Goal: Task Accomplishment & Management: Use online tool/utility

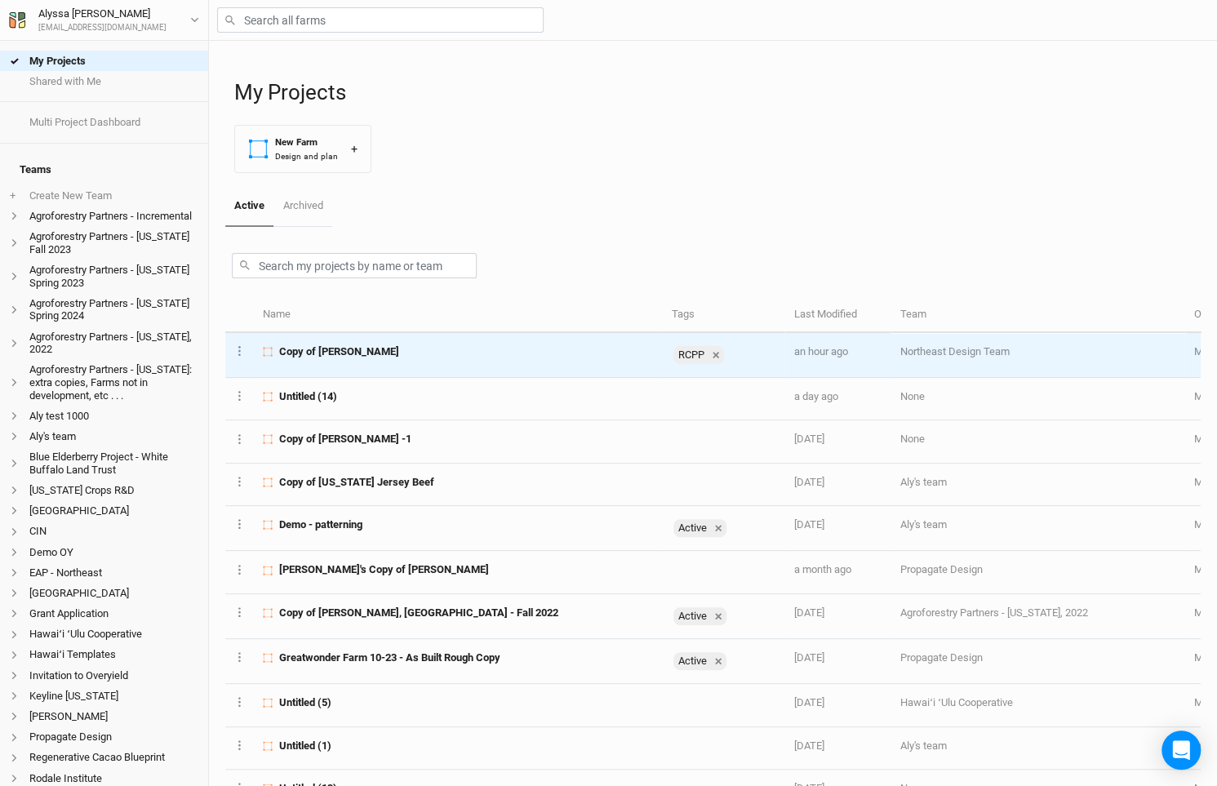
click at [327, 354] on span "Copy of [PERSON_NAME]" at bounding box center [339, 351] width 120 height 15
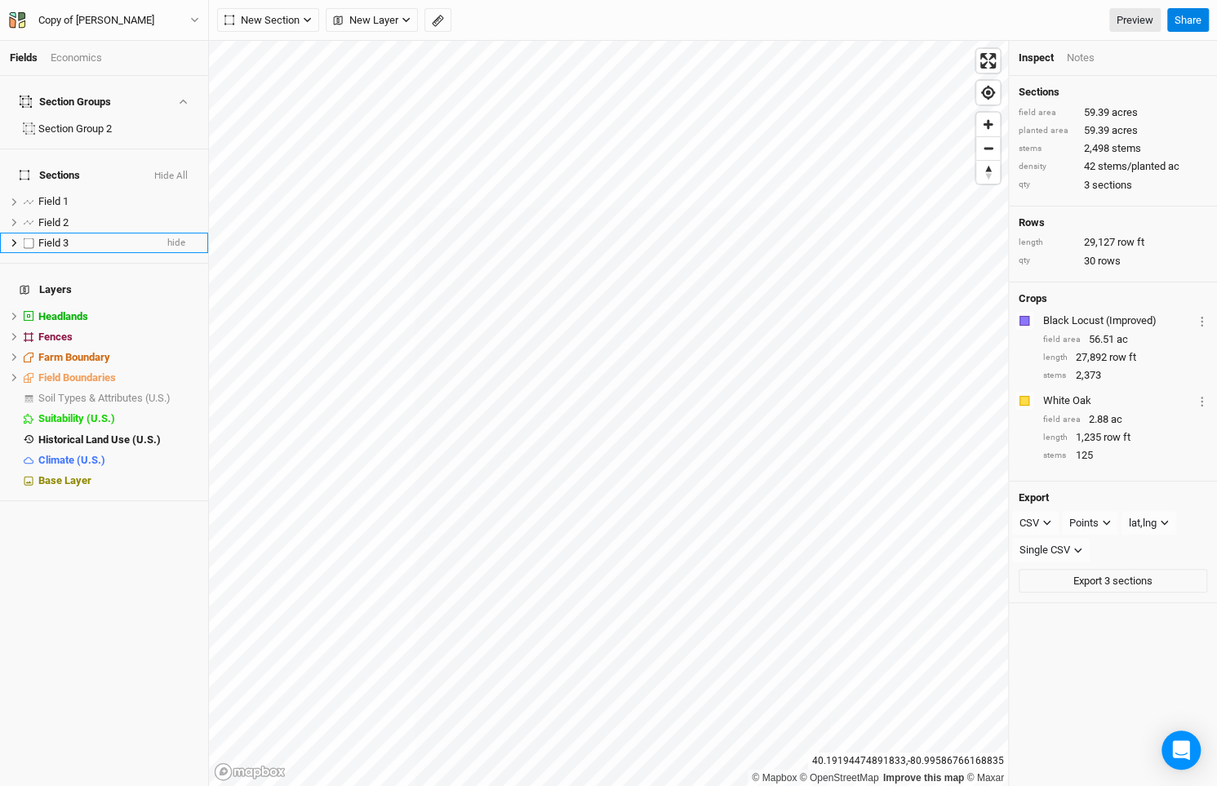
click at [61, 237] on span "Field 3" at bounding box center [53, 243] width 30 height 12
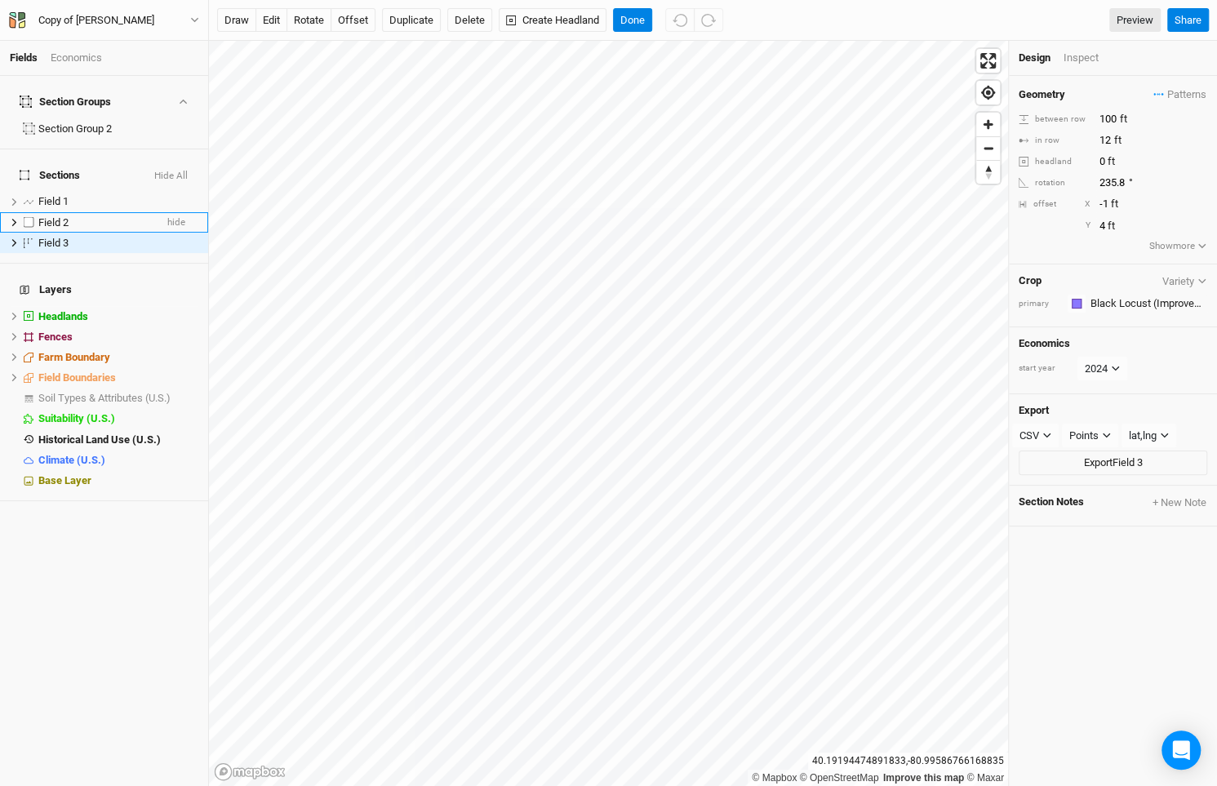
click at [59, 216] on span "Field 2" at bounding box center [53, 222] width 30 height 12
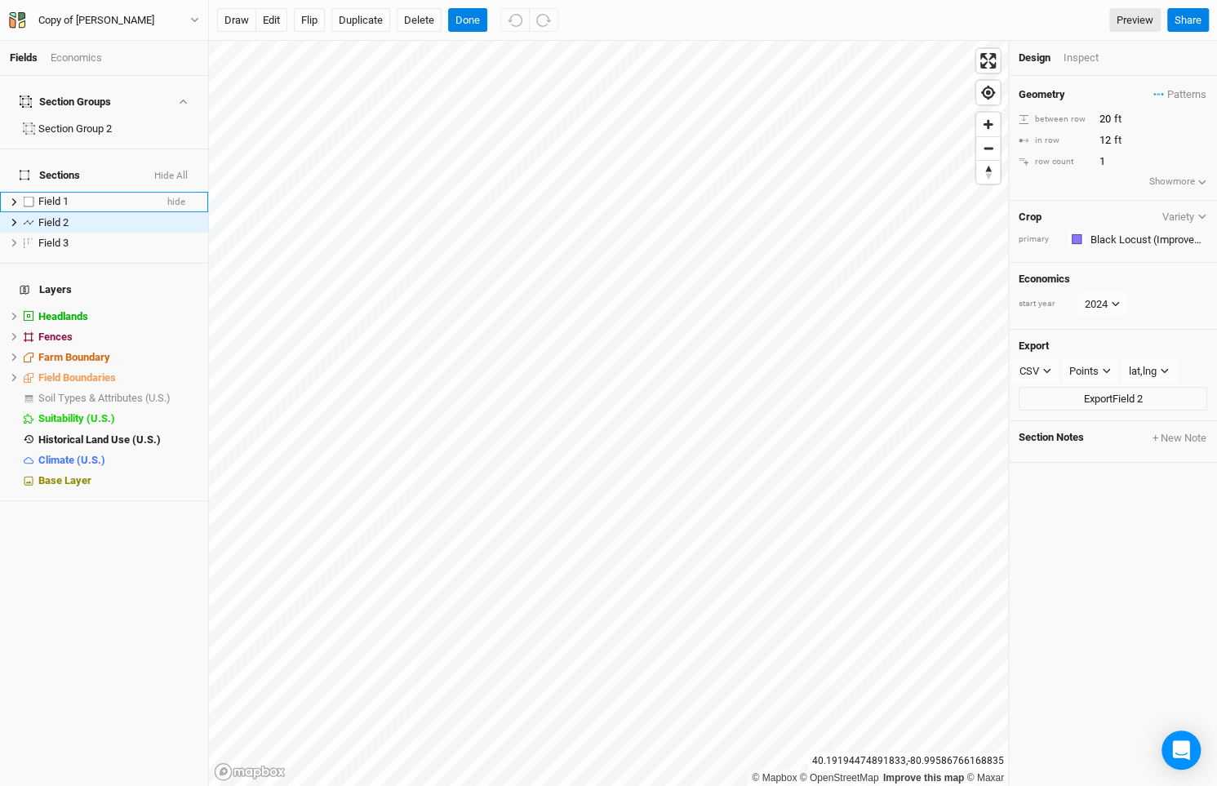
click at [56, 192] on li "Field 1 hide" at bounding box center [104, 202] width 208 height 20
click at [69, 122] on div "Section Group 2" at bounding box center [95, 128] width 114 height 13
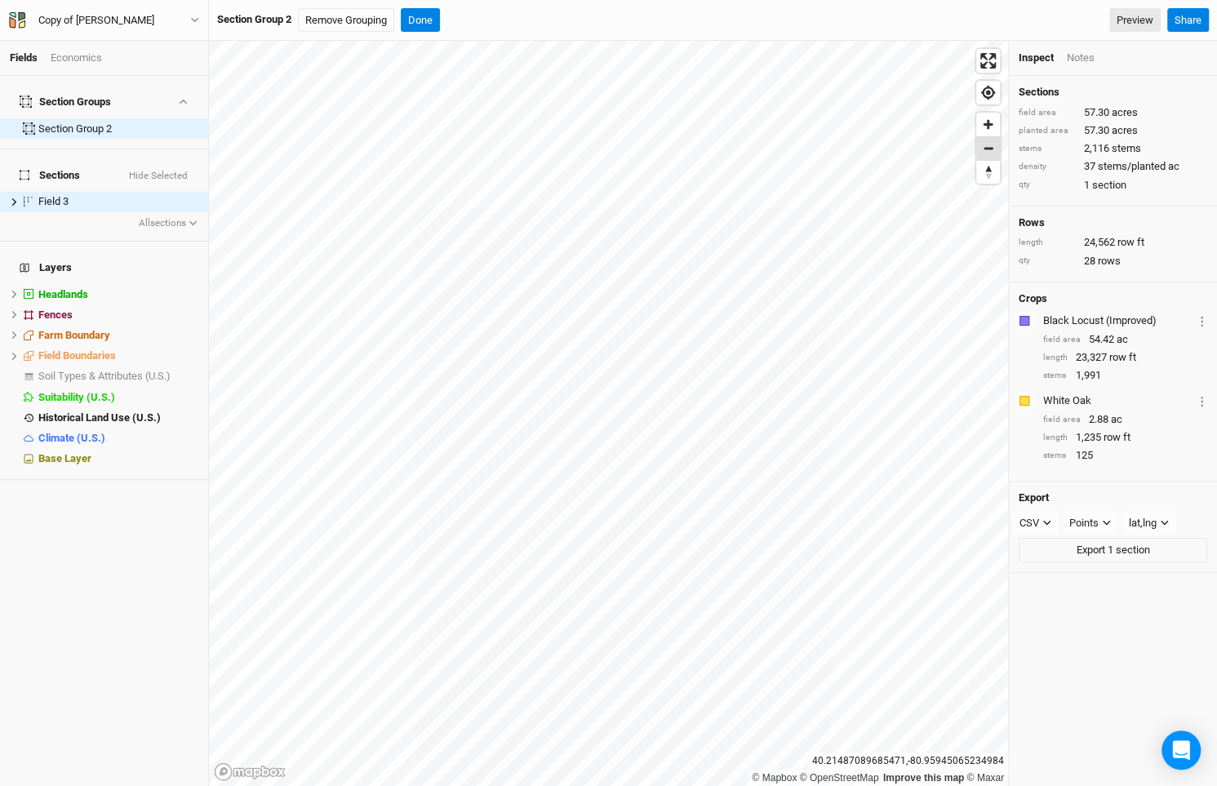
click at [986, 149] on span "Zoom out" at bounding box center [988, 148] width 24 height 23
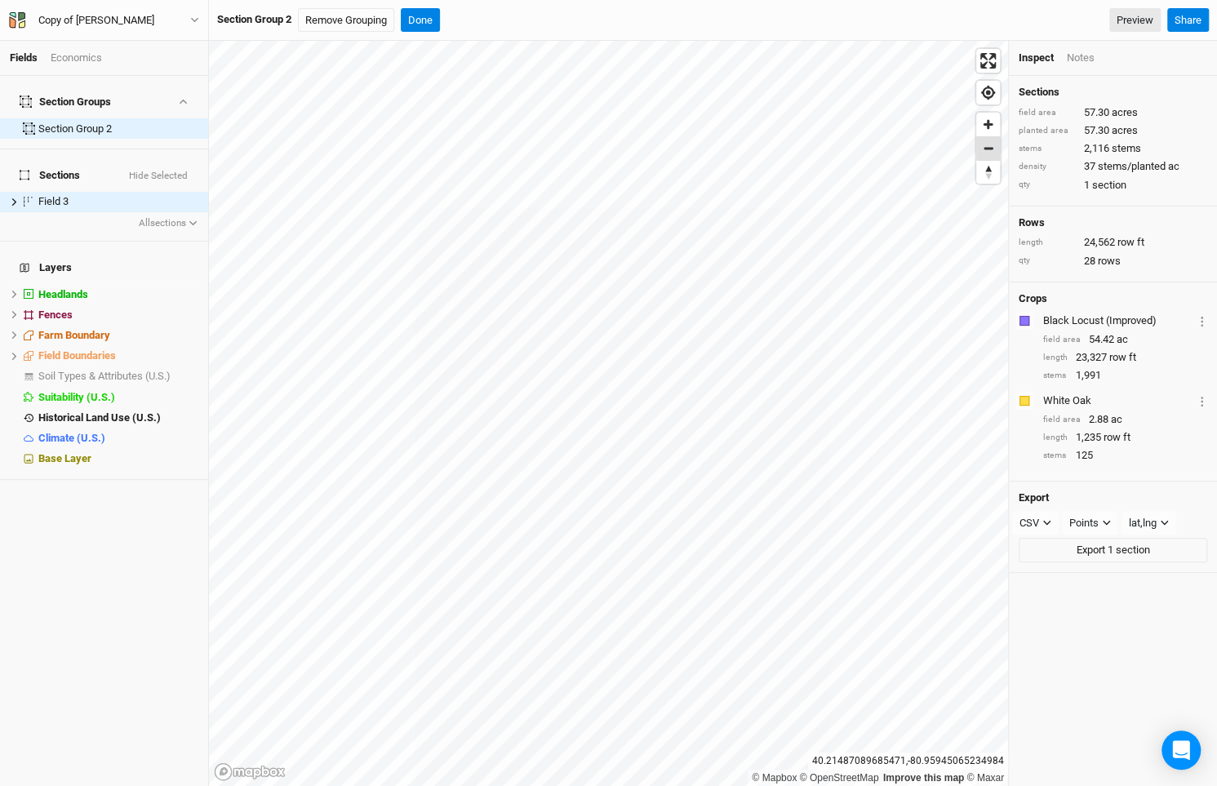
click at [986, 149] on span "Zoom out" at bounding box center [988, 148] width 24 height 23
click at [420, 20] on button "Done" at bounding box center [420, 20] width 39 height 24
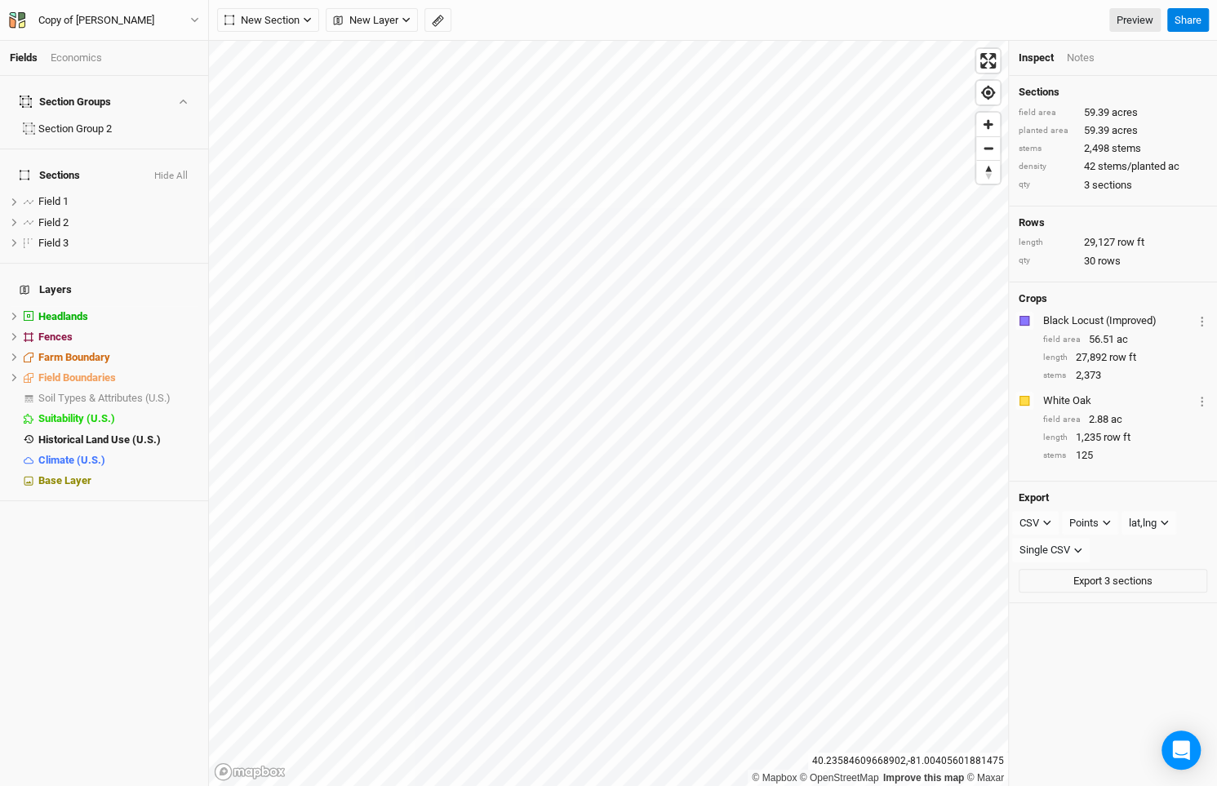
click at [273, 5] on div "New Section Grid Line Keyline Beta Upload New Layer Custom Contours Roads Utili…" at bounding box center [713, 20] width 1008 height 41
click at [276, 21] on span "New Section" at bounding box center [261, 20] width 75 height 16
click at [274, 47] on div "Grid" at bounding box center [264, 53] width 24 height 19
click at [264, 23] on span "New Section" at bounding box center [261, 20] width 75 height 16
click at [277, 73] on button "Line" at bounding box center [282, 78] width 129 height 25
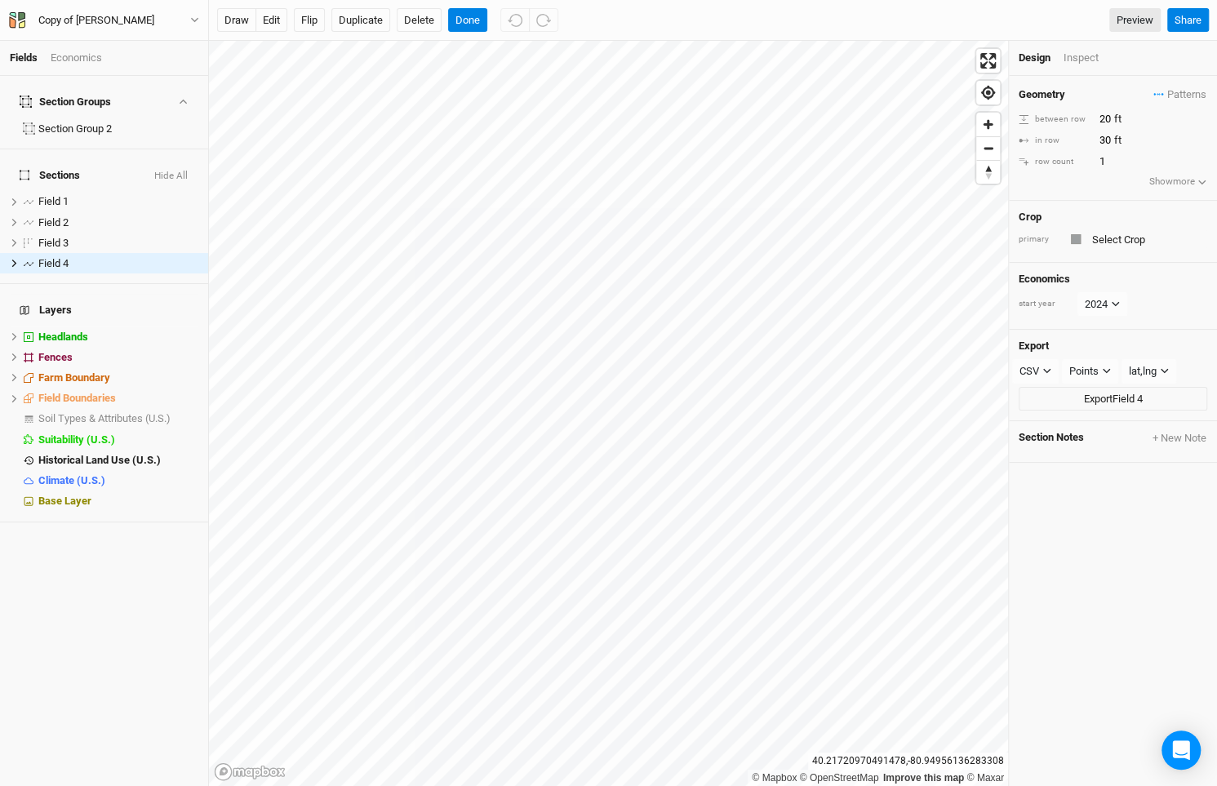
click at [1067, 245] on div "primary" at bounding box center [1113, 239] width 189 height 20
click at [1196, 96] on span "Patterns" at bounding box center [1179, 95] width 53 height 16
click at [1143, 151] on button "silvo" at bounding box center [1125, 149] width 84 height 25
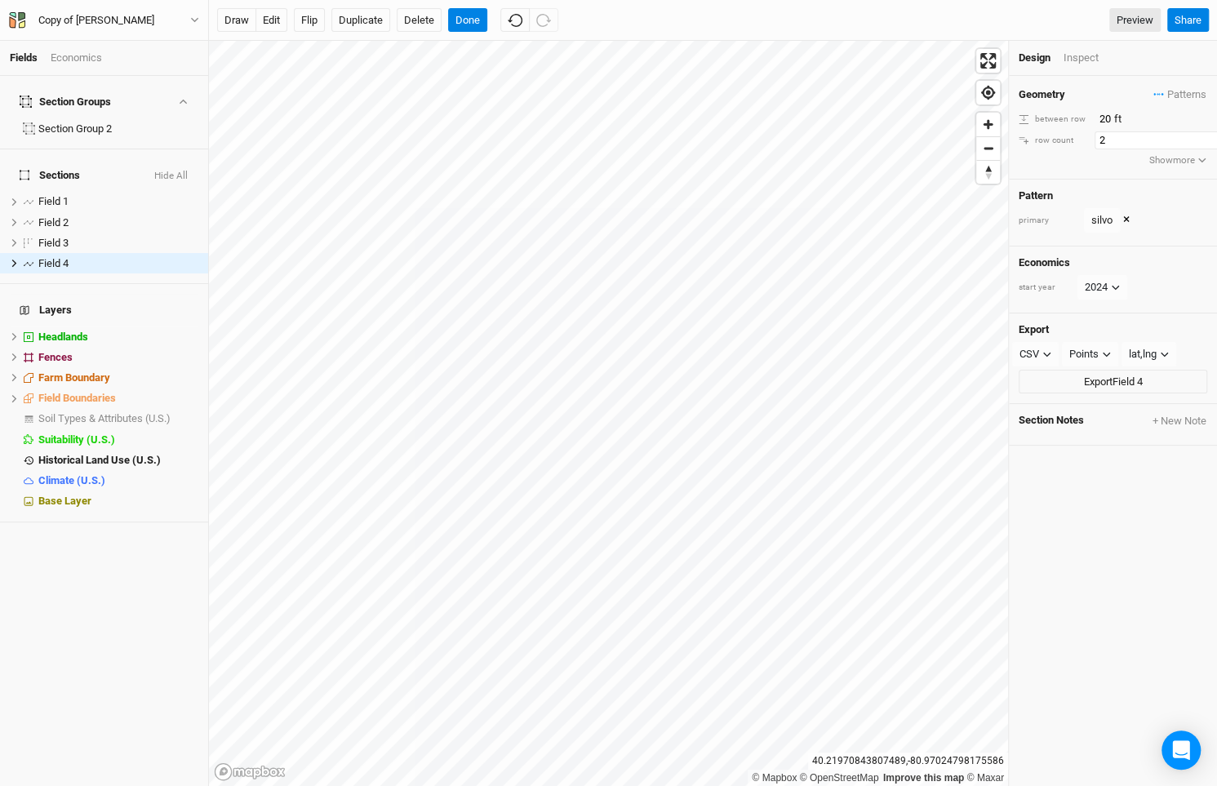
type input "2"
click at [1202, 134] on input "2" at bounding box center [1165, 140] width 142 height 18
click at [241, 16] on button "draw" at bounding box center [236, 20] width 39 height 24
click at [463, 23] on button "Done" at bounding box center [467, 20] width 39 height 24
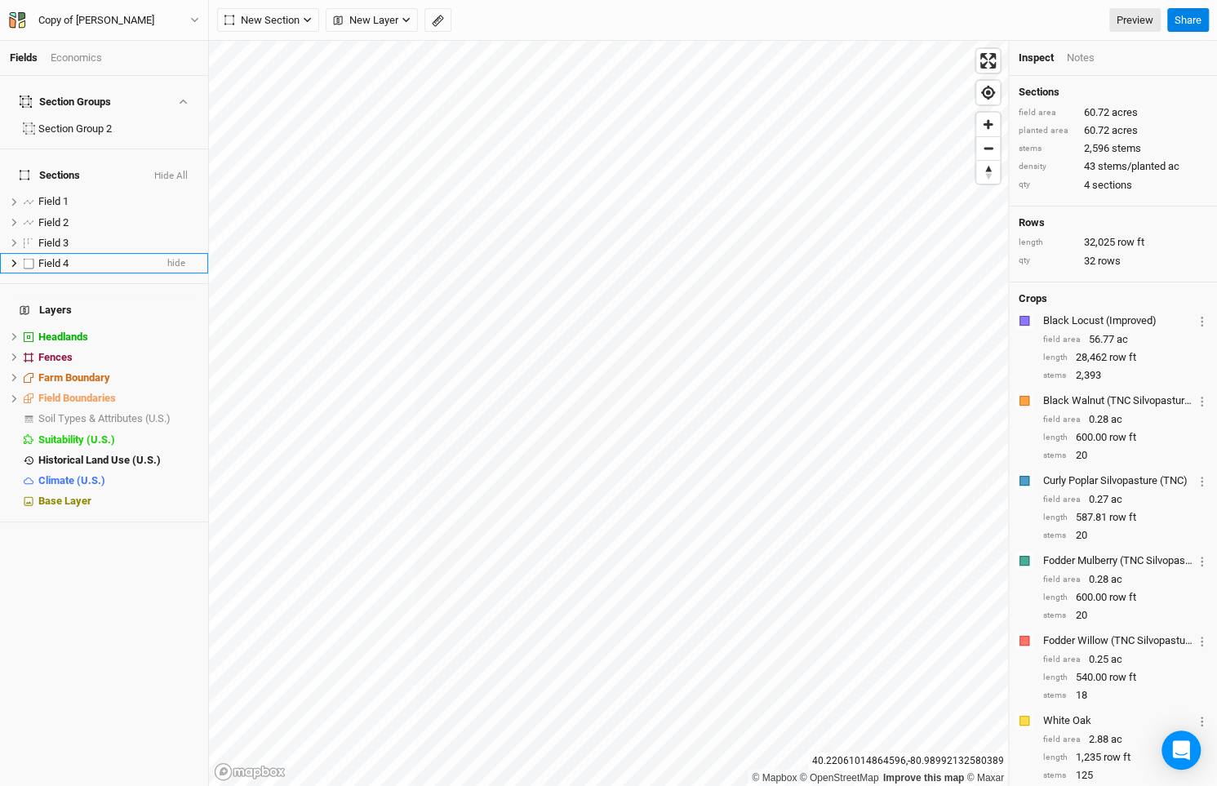
click at [110, 257] on div "Field 4" at bounding box center [96, 263] width 116 height 13
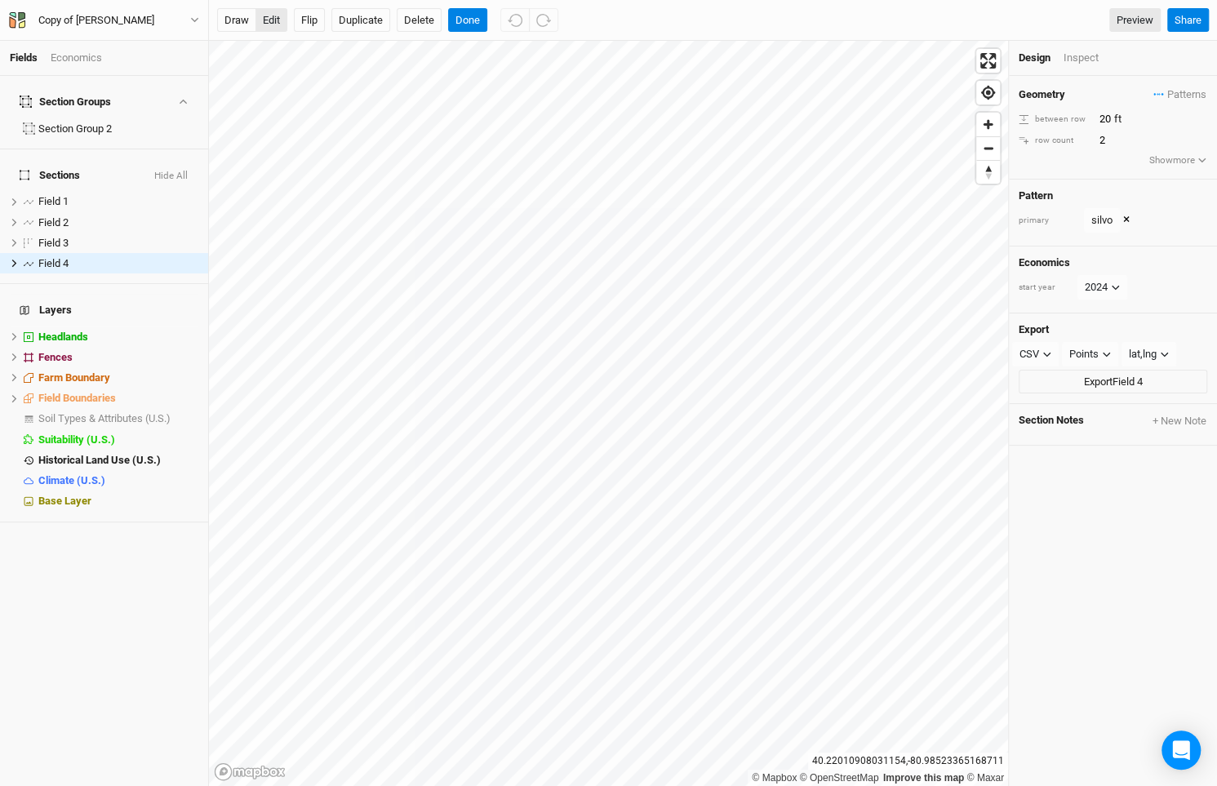
click at [275, 24] on button "edit" at bounding box center [271, 20] width 32 height 24
type input "3"
click at [1201, 136] on input "3" at bounding box center [1165, 140] width 142 height 18
click at [1053, 462] on div "© Mapbox © OpenStreetMap Improve this map © Maxar [GEOGRAPHIC_DATA] Design Insp…" at bounding box center [713, 413] width 1008 height 745
click at [468, 19] on button "Done" at bounding box center [467, 20] width 39 height 24
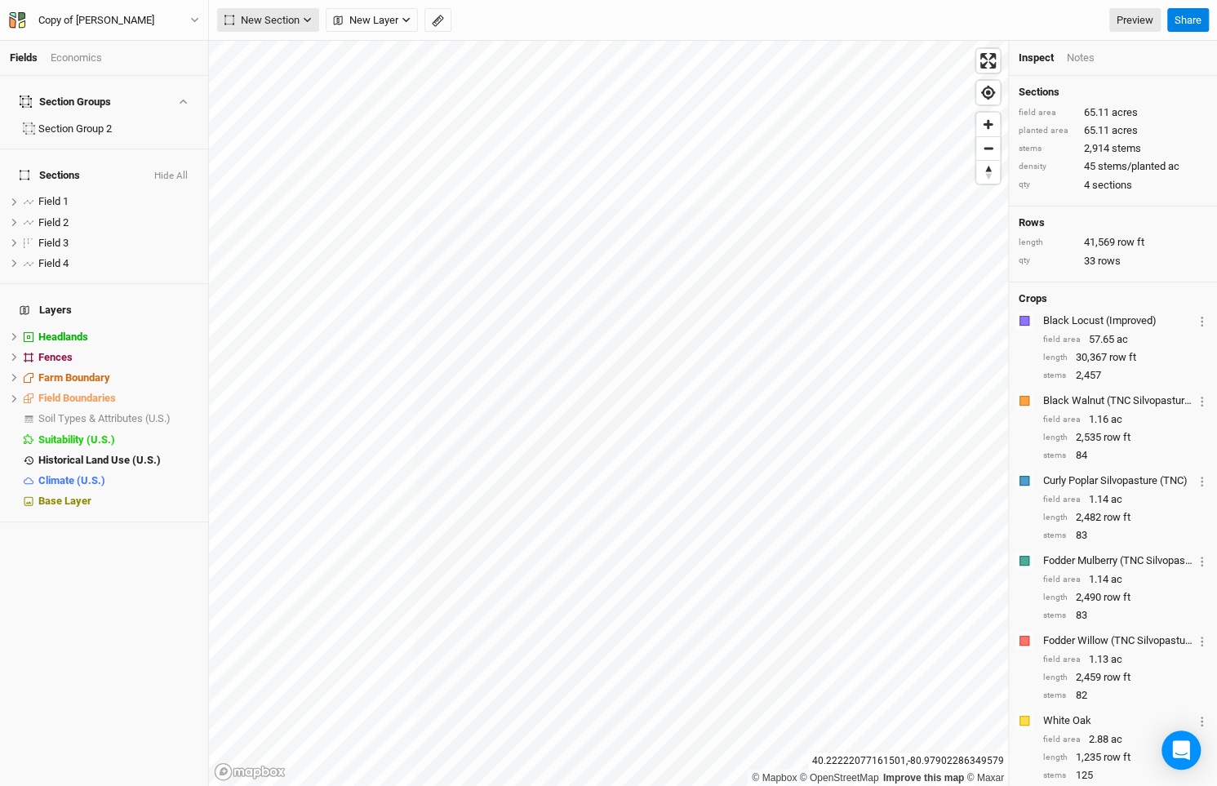
click at [291, 24] on span "New Section" at bounding box center [261, 20] width 75 height 16
click at [291, 74] on button "Line" at bounding box center [282, 78] width 129 height 25
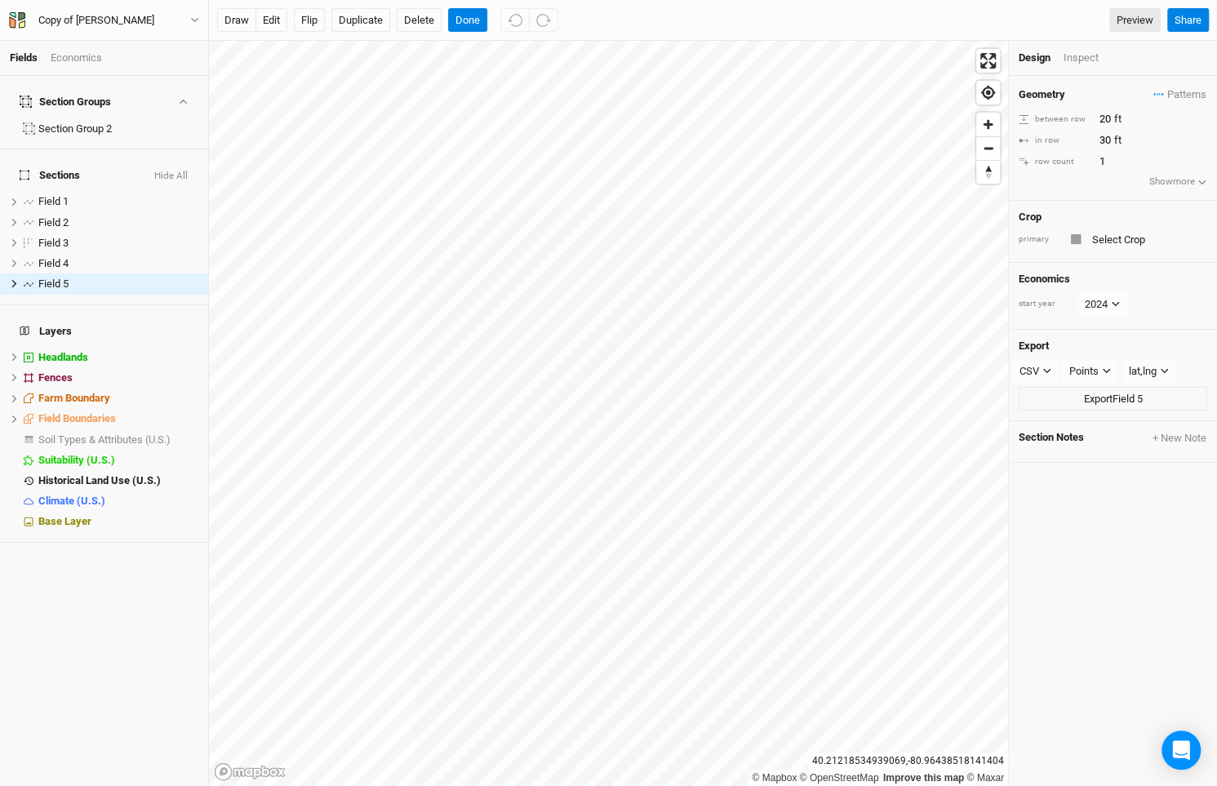
click at [1079, 239] on div at bounding box center [1076, 239] width 10 height 10
click at [1181, 95] on span "Patterns" at bounding box center [1179, 95] width 53 height 16
click at [1143, 153] on button "silvo" at bounding box center [1125, 149] width 84 height 25
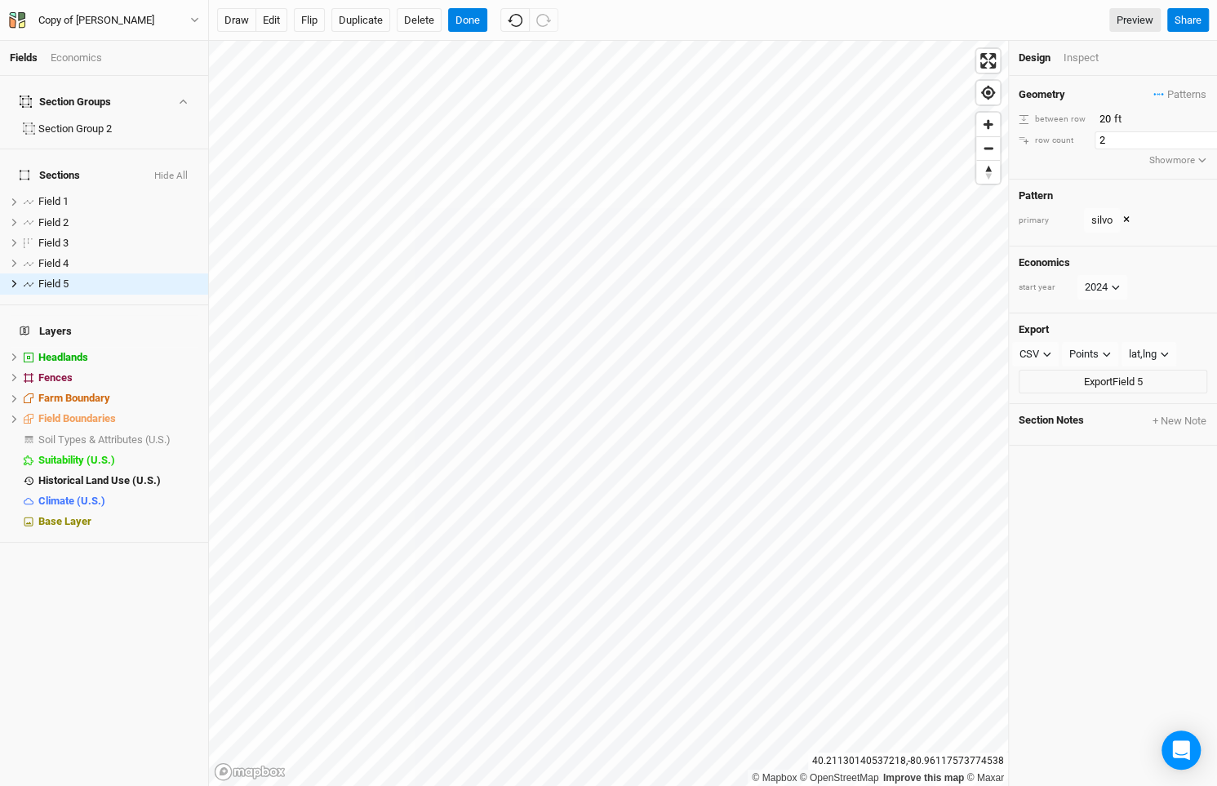
click at [1203, 137] on input "2" at bounding box center [1165, 140] width 142 height 18
type input "3"
click at [1203, 137] on input "3" at bounding box center [1165, 140] width 142 height 18
click at [462, 32] on div "draw edit Flip Duplicate Delete Done Preview Share" at bounding box center [713, 20] width 1008 height 41
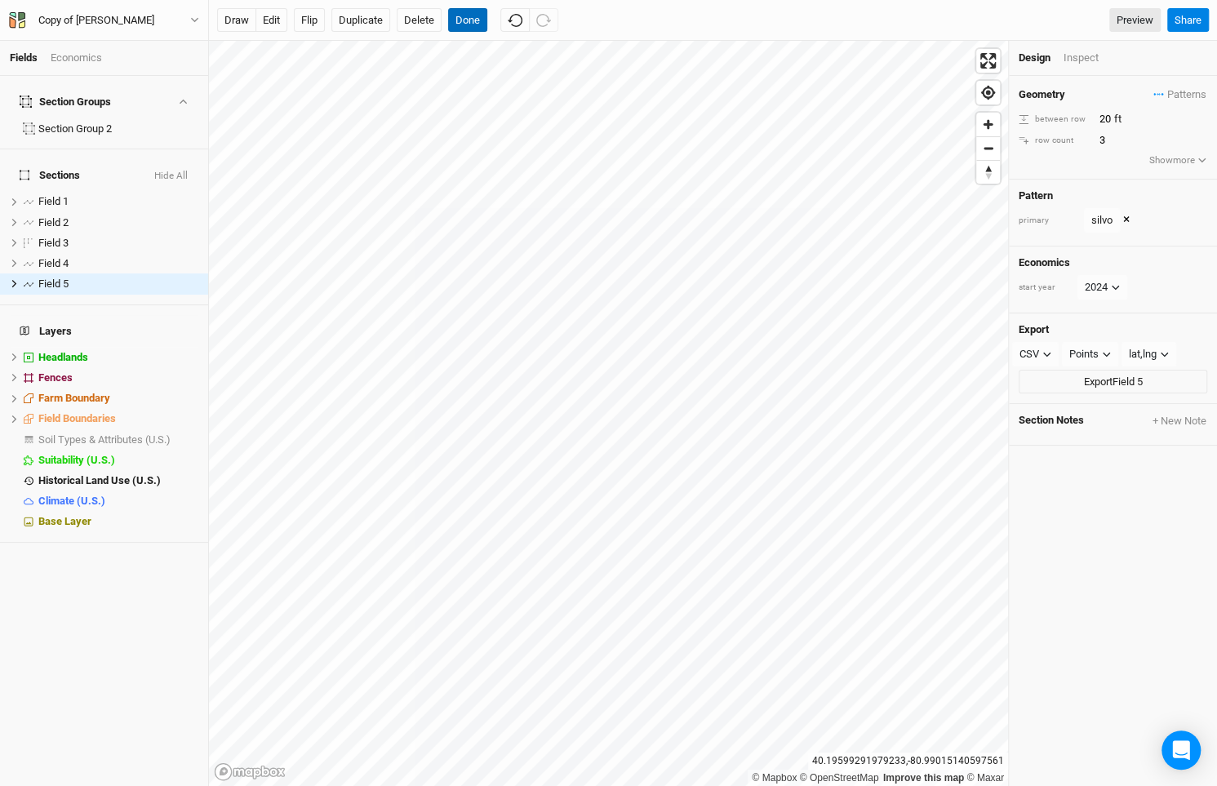
click at [465, 23] on button "Done" at bounding box center [467, 20] width 39 height 24
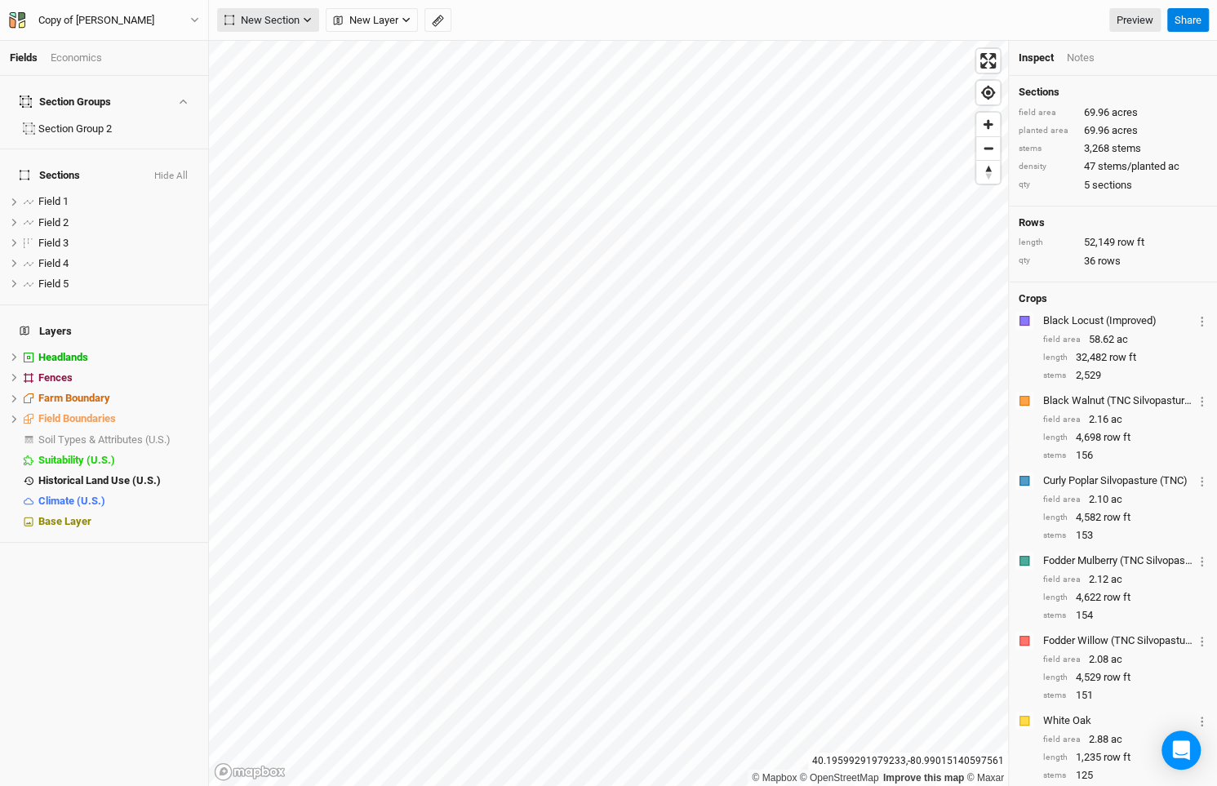
click at [274, 12] on span "New Section" at bounding box center [261, 20] width 75 height 16
click at [300, 74] on button "Line" at bounding box center [282, 78] width 129 height 25
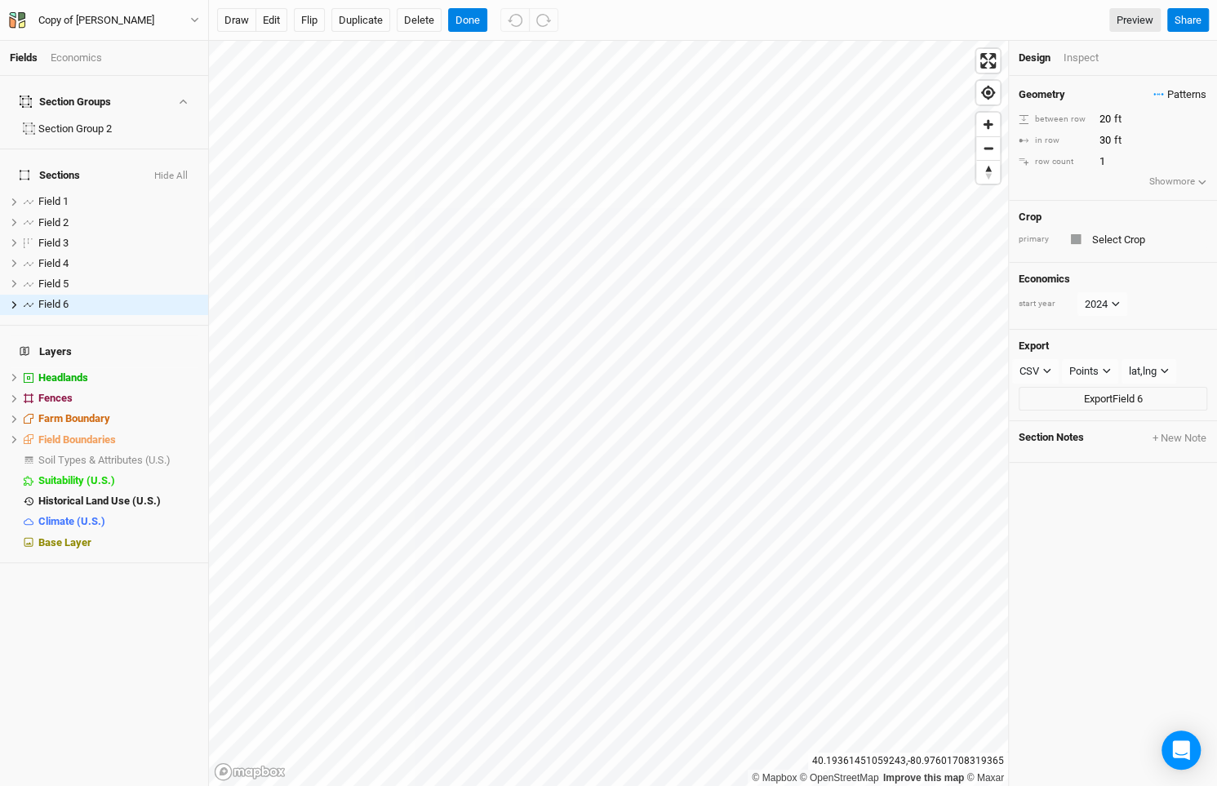
click at [1173, 95] on span "Patterns" at bounding box center [1179, 95] width 53 height 16
click at [1143, 146] on button "silvo" at bounding box center [1125, 149] width 84 height 25
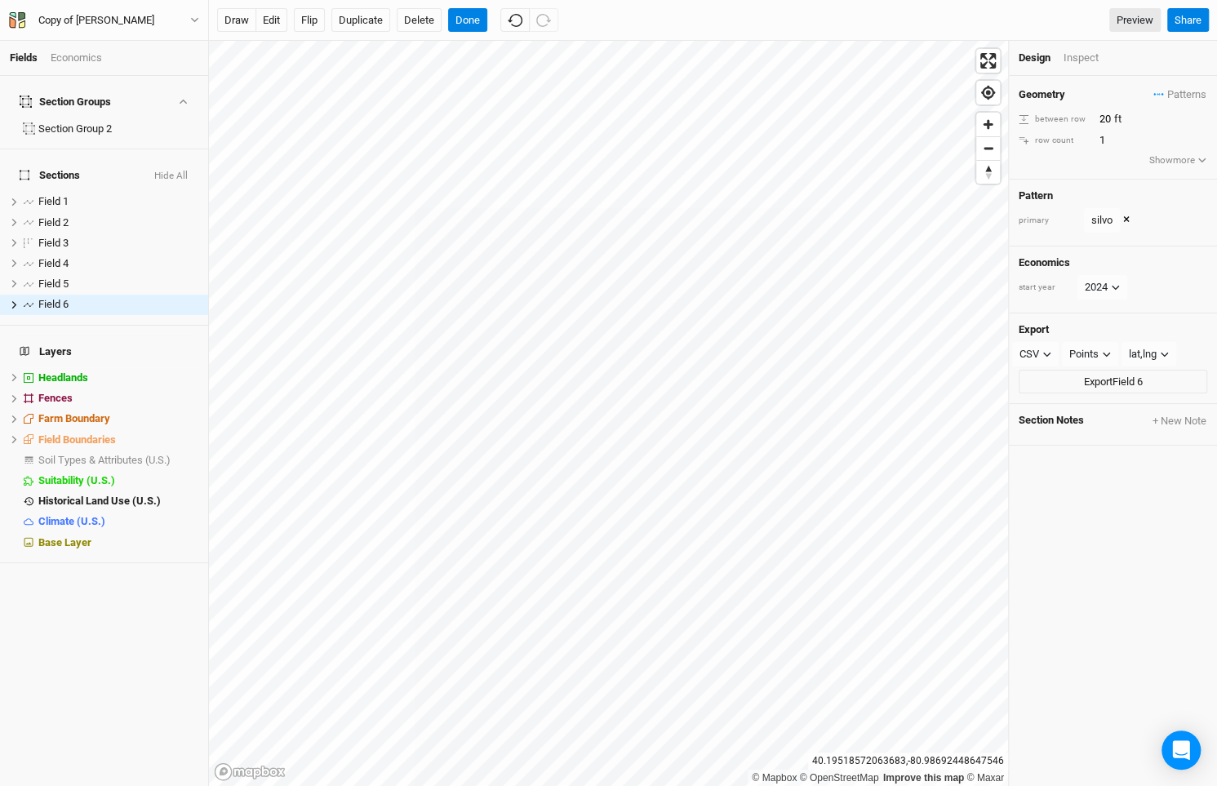
click at [479, 32] on div "draw edit Flip Duplicate Delete Done Preview Share" at bounding box center [713, 20] width 1008 height 41
click at [467, 16] on button "Done" at bounding box center [467, 20] width 39 height 24
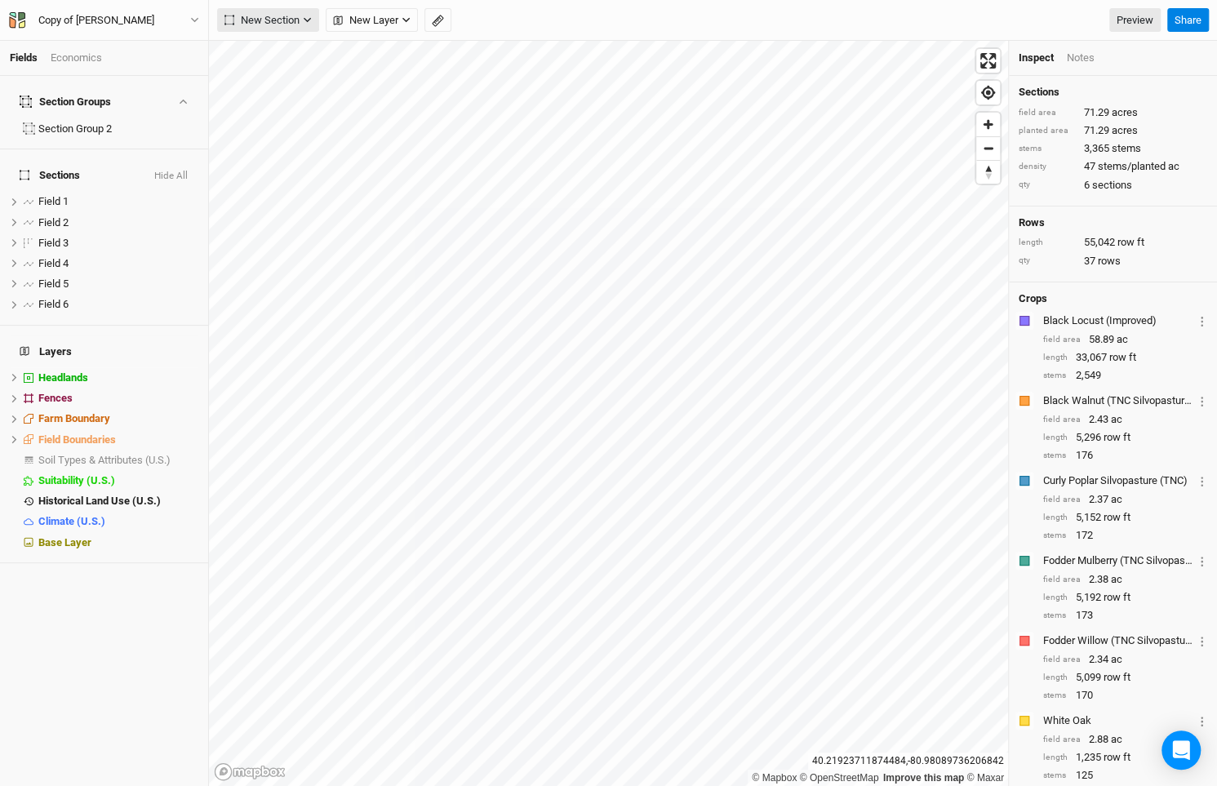
click at [284, 21] on span "New Section" at bounding box center [261, 20] width 75 height 16
click at [289, 70] on button "Line" at bounding box center [282, 78] width 129 height 25
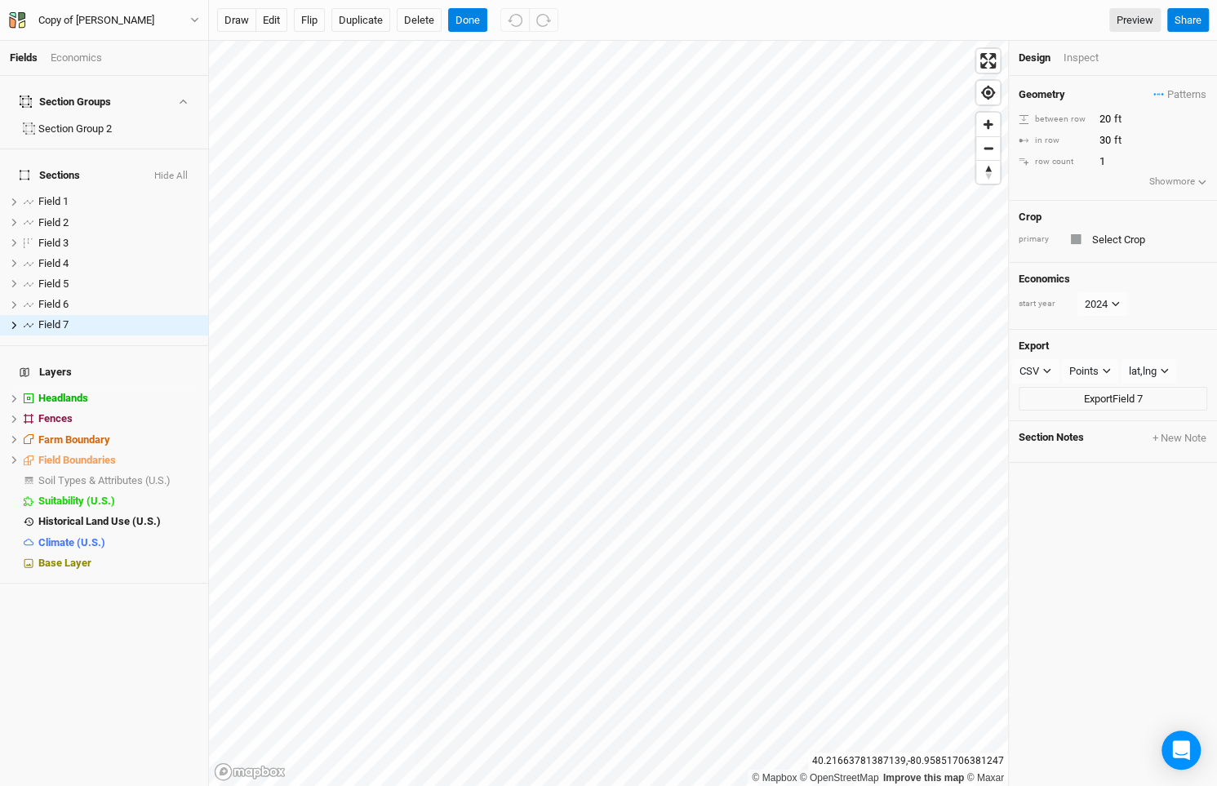
click at [1109, 173] on div "Geometry Patterns Pattern 1 view silvo view ＋ New in-row pattern between row 20…" at bounding box center [1113, 138] width 208 height 125
click at [1201, 155] on input "2" at bounding box center [1165, 162] width 142 height 18
type input "3"
click at [1201, 155] on input "3" at bounding box center [1165, 162] width 142 height 18
click at [1171, 87] on span "Patterns" at bounding box center [1179, 95] width 53 height 16
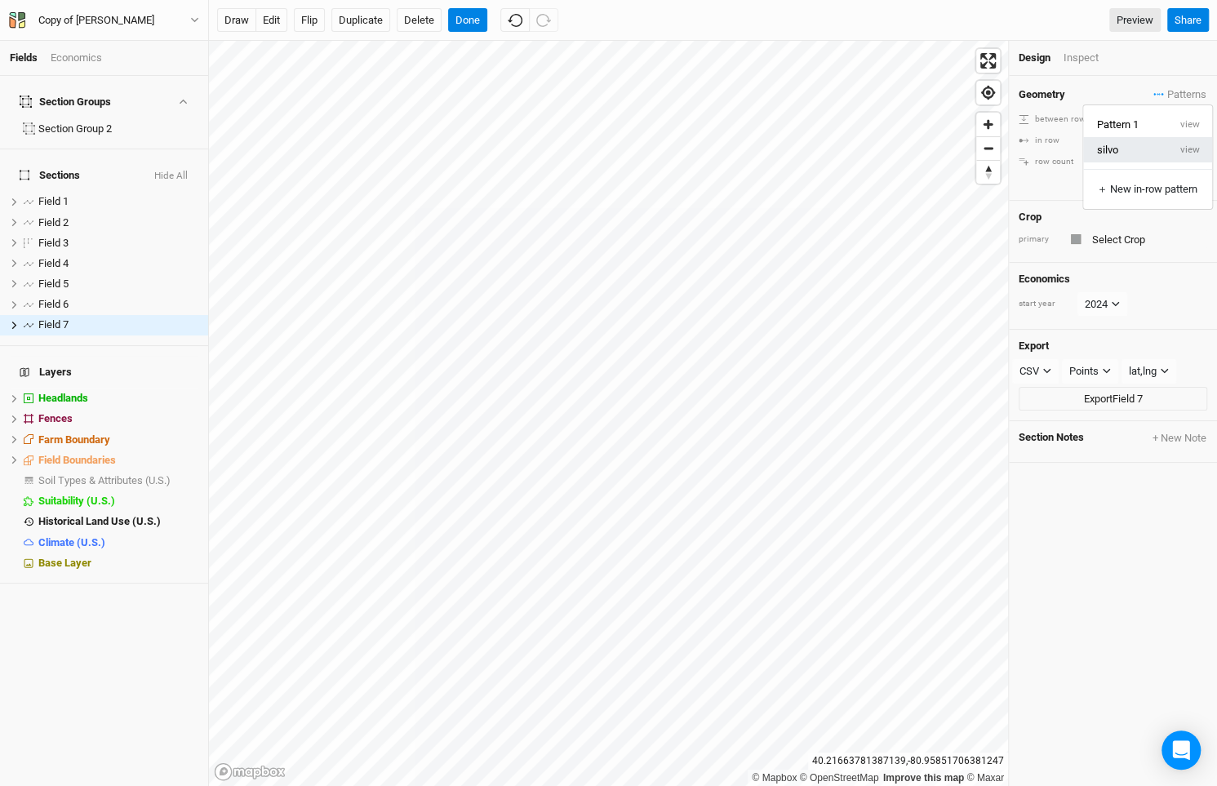
click at [1134, 144] on button "silvo" at bounding box center [1125, 149] width 84 height 25
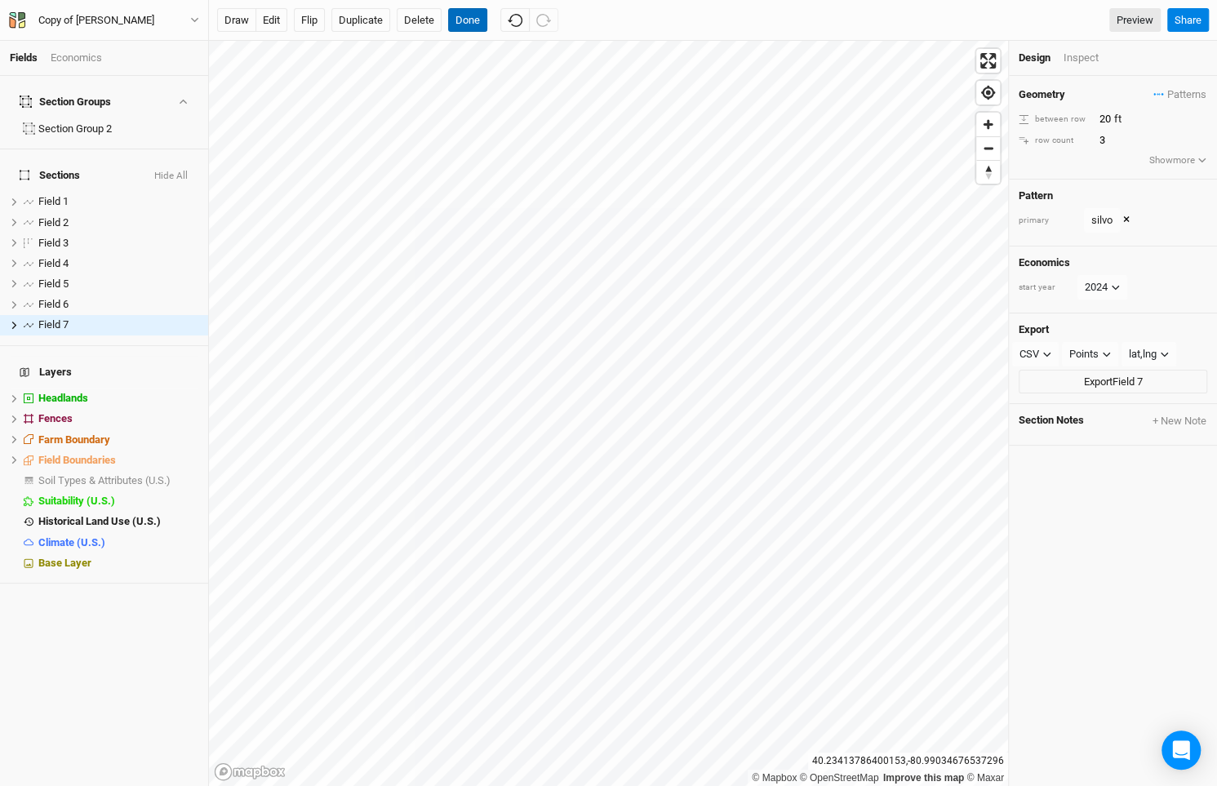
click at [464, 28] on button "Done" at bounding box center [467, 20] width 39 height 24
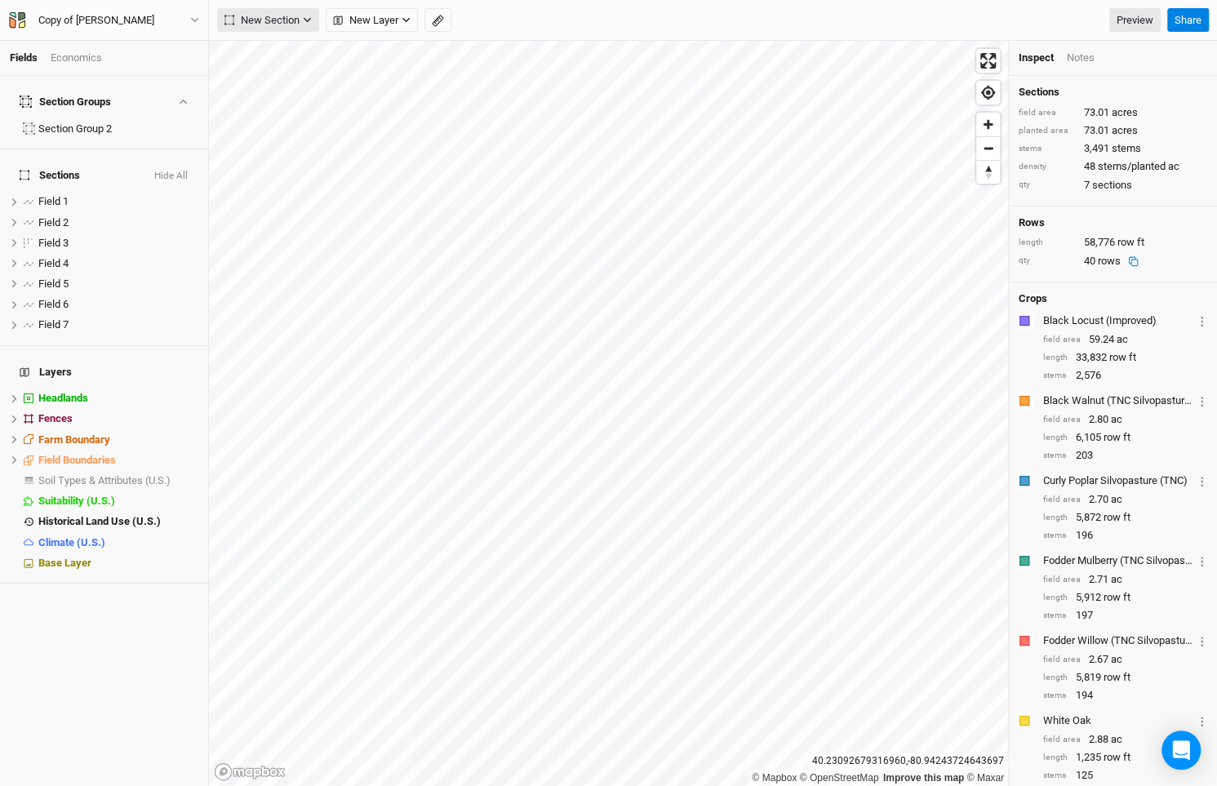
click at [289, 21] on span "New Section" at bounding box center [261, 20] width 75 height 16
click at [284, 70] on button "Line" at bounding box center [282, 78] width 129 height 25
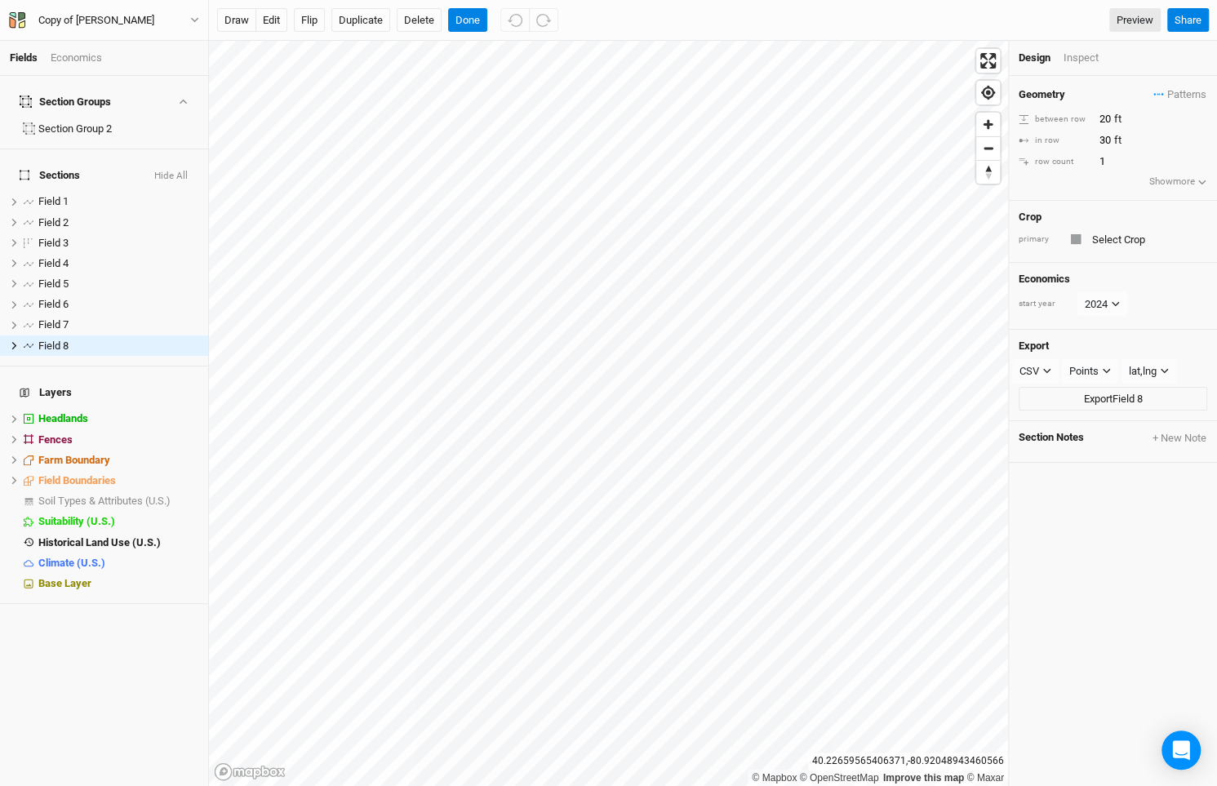
click at [1079, 234] on div at bounding box center [1076, 239] width 10 height 10
click at [1077, 234] on div at bounding box center [1076, 239] width 10 height 10
click at [1183, 95] on span "Patterns" at bounding box center [1179, 95] width 53 height 16
click at [1163, 151] on button "silvo" at bounding box center [1125, 149] width 84 height 25
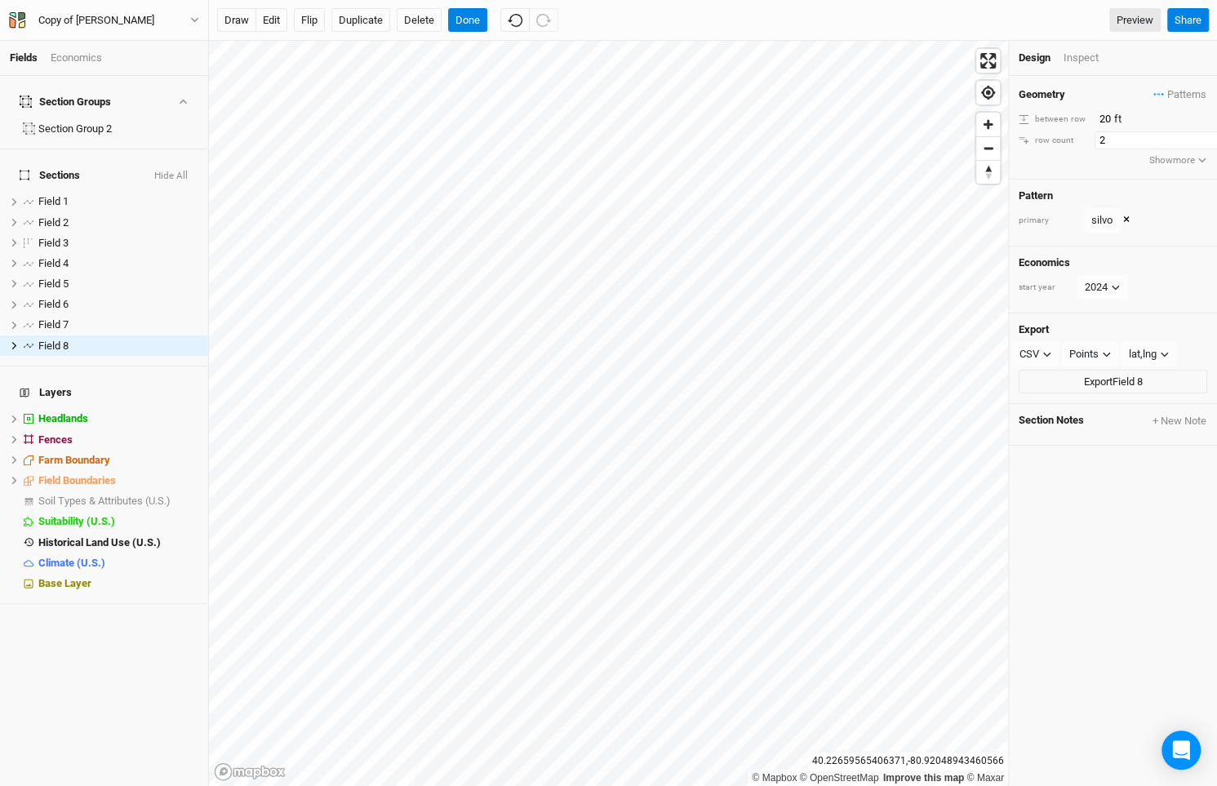
click at [1205, 136] on input "2" at bounding box center [1165, 140] width 142 height 18
type input "3"
click at [1205, 136] on input "3" at bounding box center [1165, 140] width 142 height 18
click at [75, 195] on div "Field 1" at bounding box center [96, 201] width 116 height 13
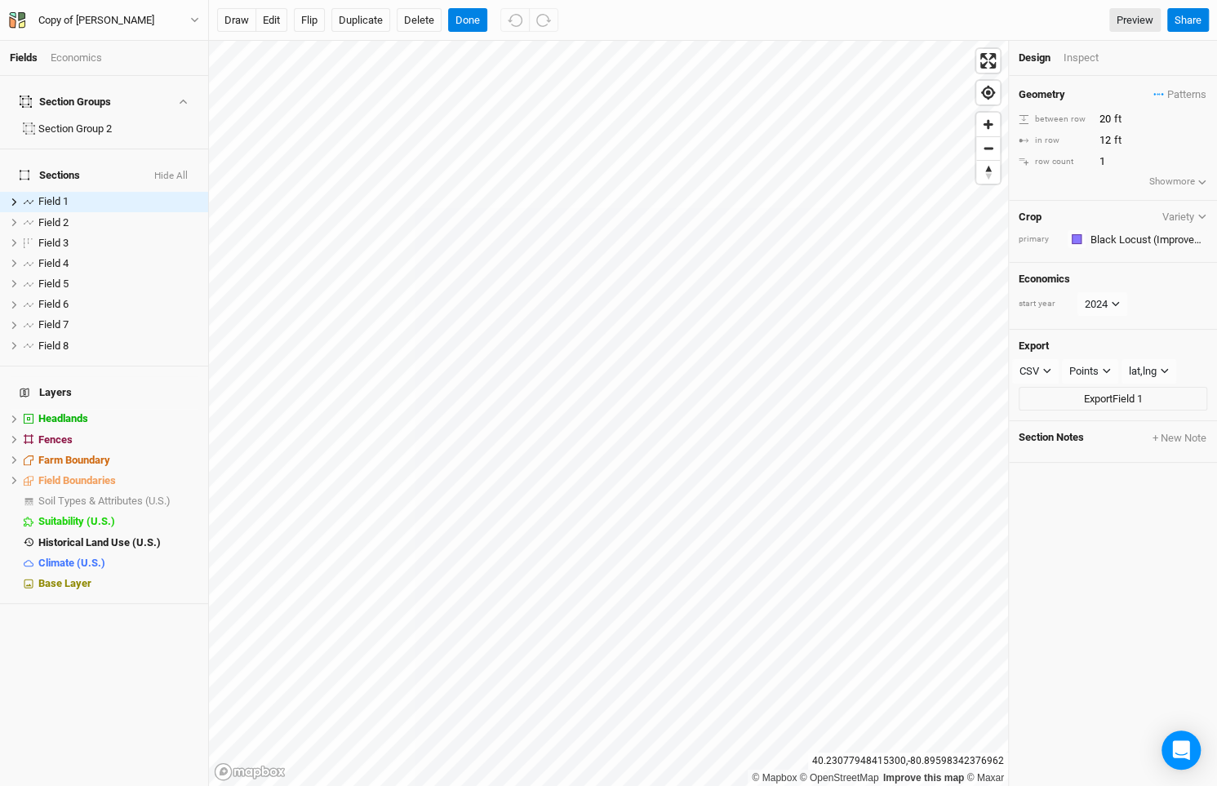
click at [1196, 84] on div "Geometry Patterns Pattern 1 view silvo view ＋ New in-row pattern between row 20…" at bounding box center [1113, 138] width 208 height 125
click at [1196, 92] on span "Patterns" at bounding box center [1179, 95] width 53 height 16
click at [1165, 140] on button "silvo" at bounding box center [1125, 149] width 84 height 25
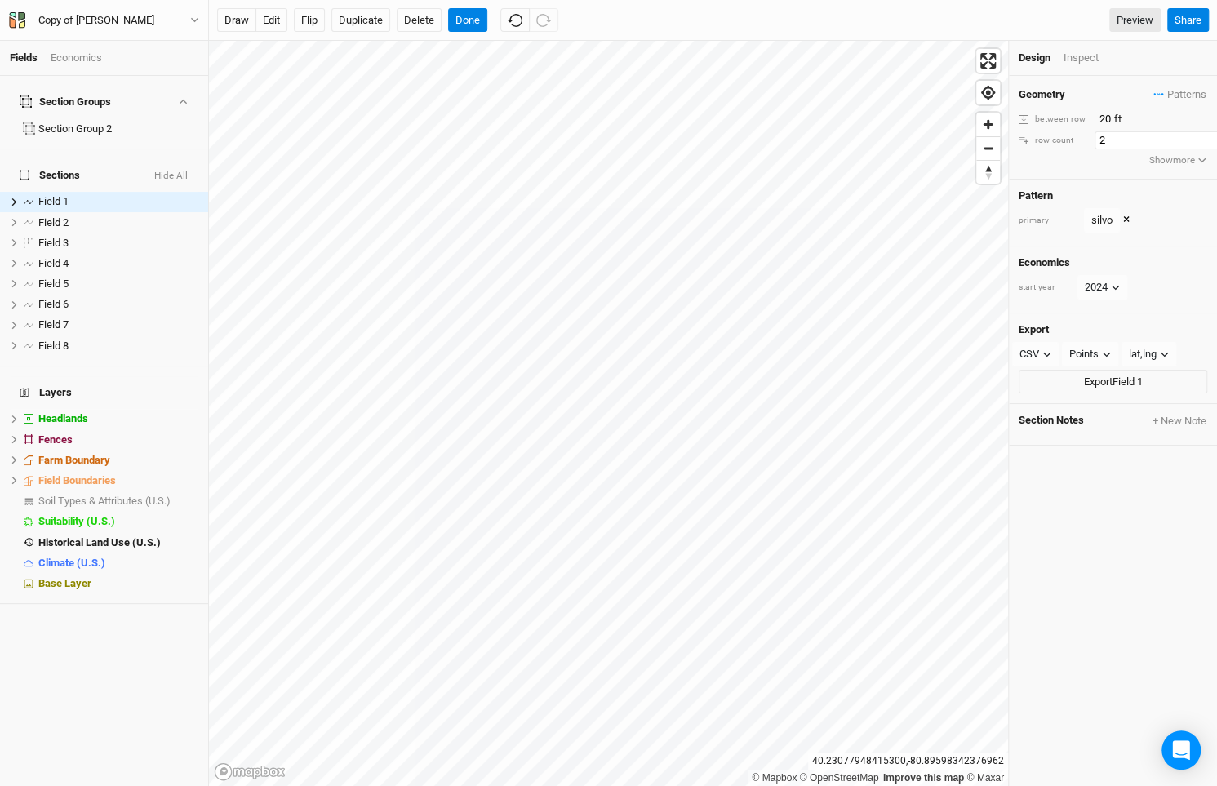
click at [1206, 133] on input "2" at bounding box center [1165, 140] width 142 height 18
click at [1206, 133] on input "3" at bounding box center [1165, 140] width 142 height 18
click at [1206, 133] on input "4" at bounding box center [1165, 140] width 142 height 18
type input "3"
click at [1210, 144] on input "3" at bounding box center [1165, 140] width 142 height 18
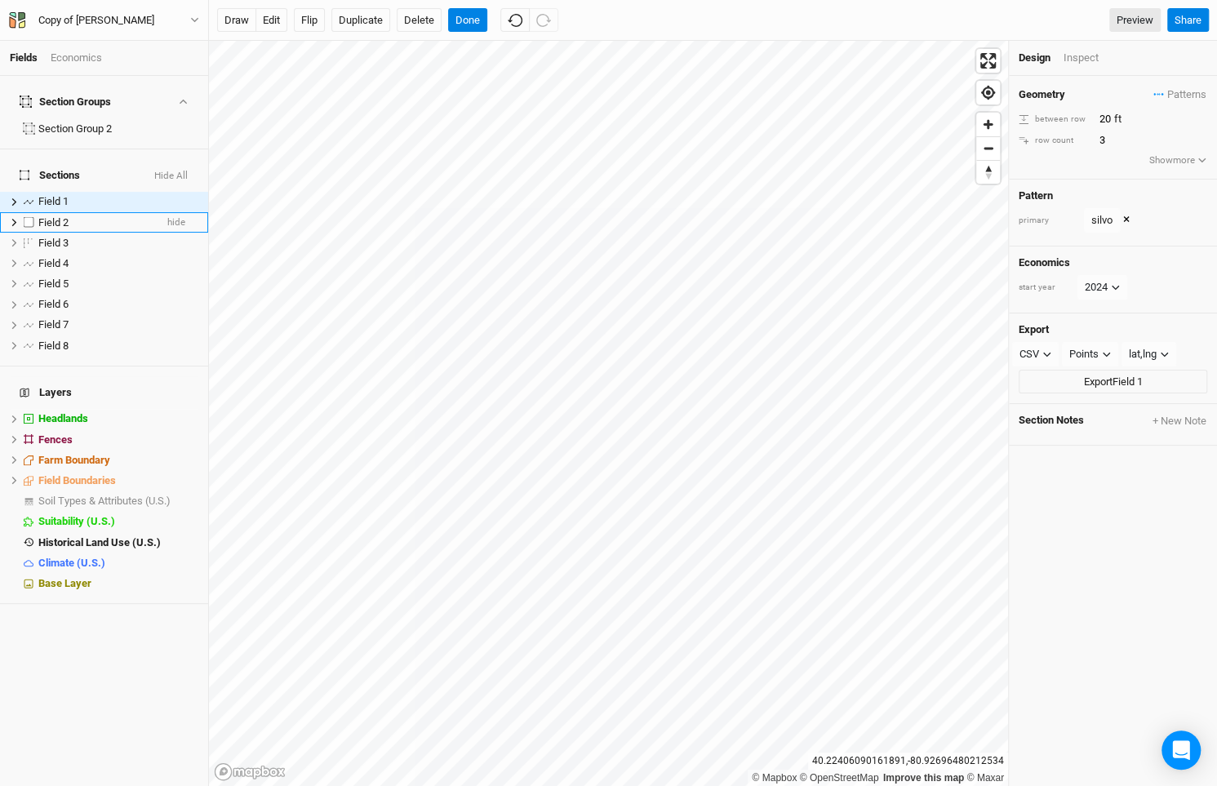
click at [123, 216] on div "Field 2" at bounding box center [96, 222] width 116 height 13
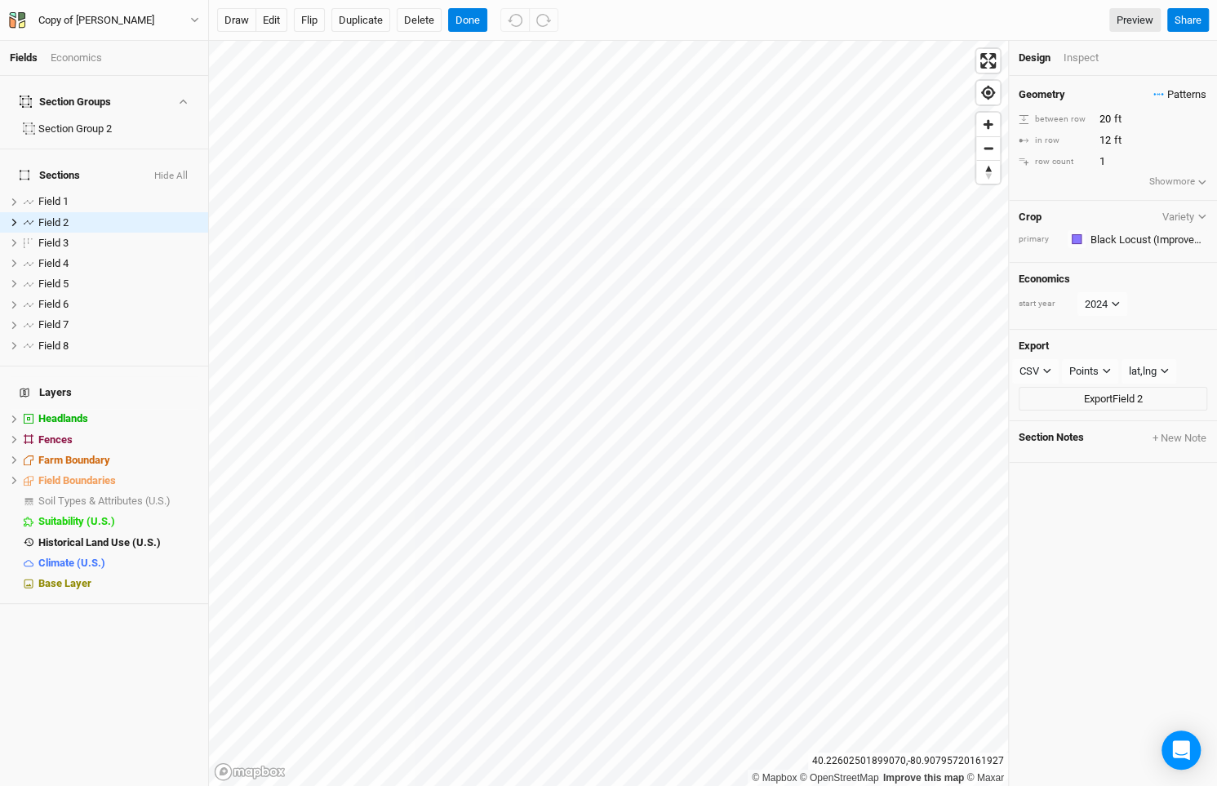
click at [1179, 95] on span "Patterns" at bounding box center [1179, 95] width 53 height 16
click at [1164, 143] on button "silvo" at bounding box center [1125, 149] width 84 height 25
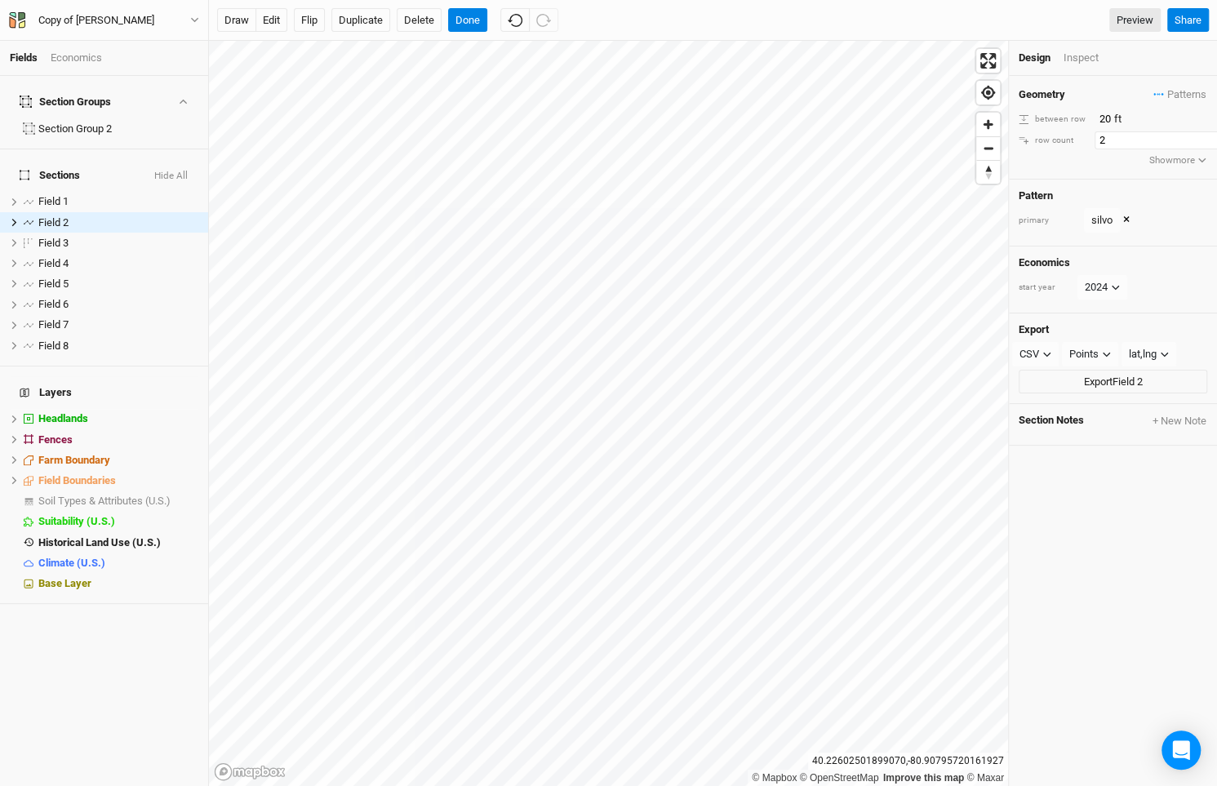
click at [1205, 134] on input "2" at bounding box center [1165, 140] width 142 height 18
type input "3"
click at [1205, 134] on input "3" at bounding box center [1165, 140] width 142 height 18
click at [73, 340] on div "Field 8" at bounding box center [96, 346] width 116 height 13
click at [92, 216] on div "Field 2" at bounding box center [96, 222] width 116 height 13
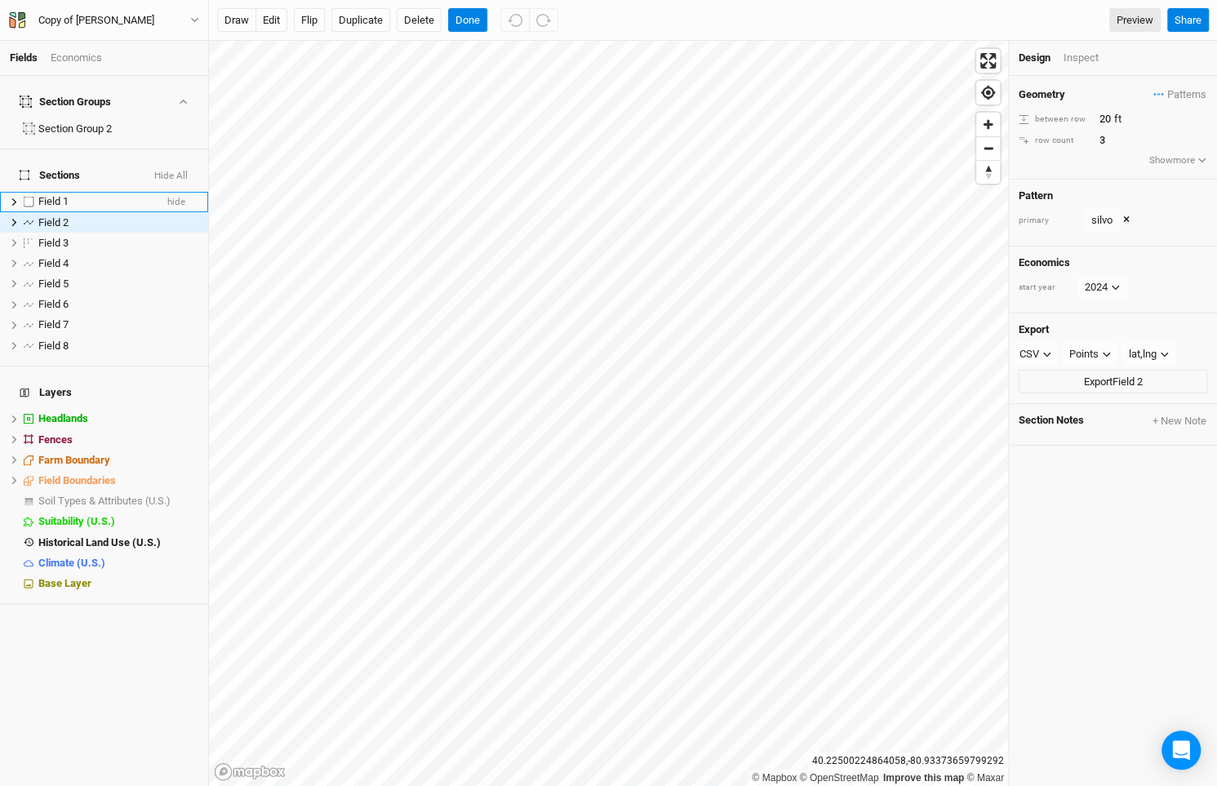
click at [97, 195] on div "Field 1" at bounding box center [96, 201] width 116 height 13
click at [279, 19] on button "edit" at bounding box center [271, 20] width 32 height 24
click at [478, 16] on button "Done" at bounding box center [467, 20] width 39 height 24
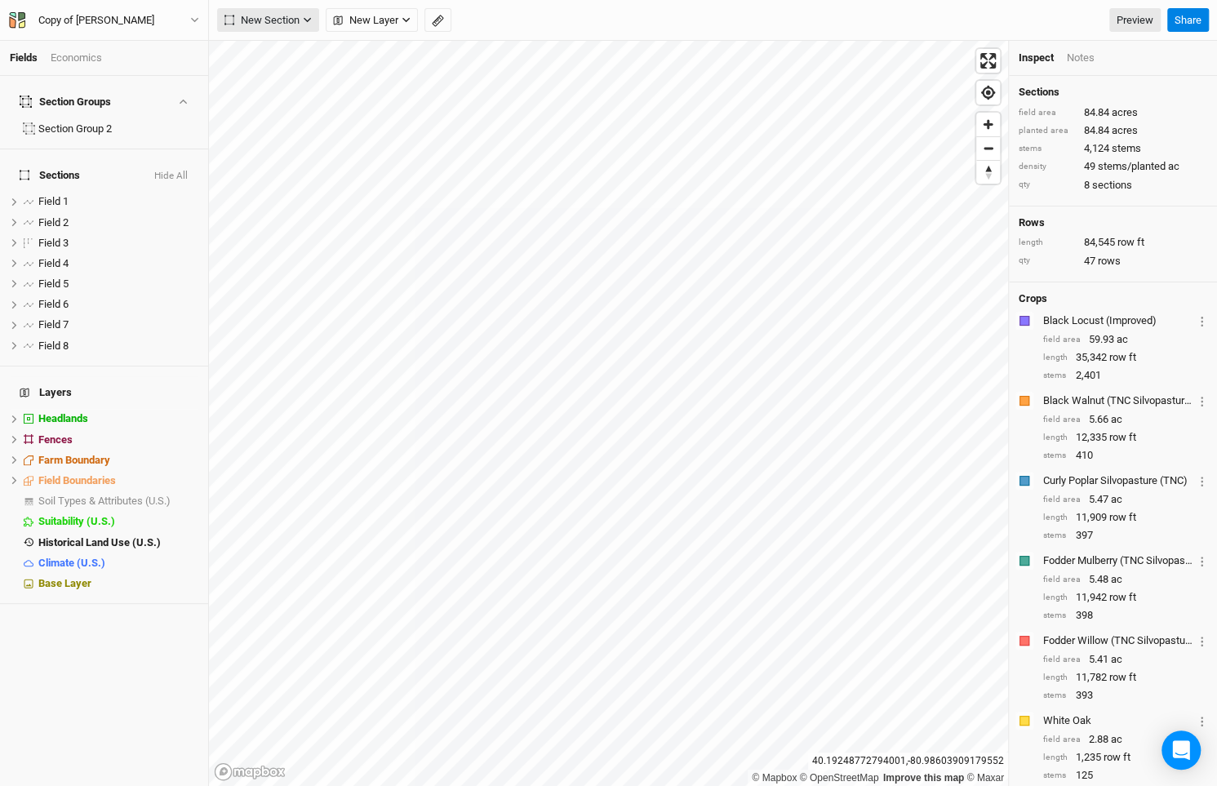
click at [282, 14] on span "New Section" at bounding box center [261, 20] width 75 height 16
click at [286, 81] on button "Line" at bounding box center [282, 78] width 129 height 25
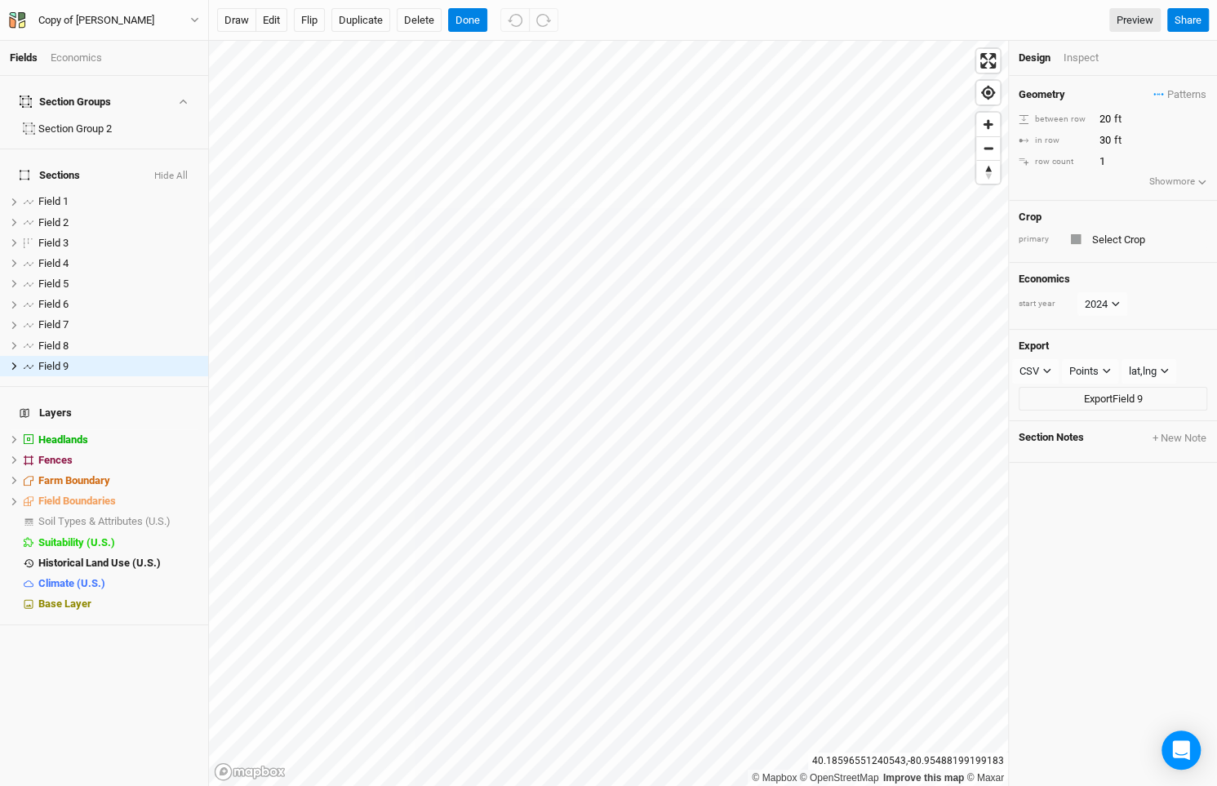
click at [1072, 237] on div at bounding box center [1076, 239] width 10 height 10
click at [1179, 98] on span "Patterns" at bounding box center [1179, 95] width 53 height 16
click at [1143, 158] on button "silvo" at bounding box center [1125, 149] width 84 height 25
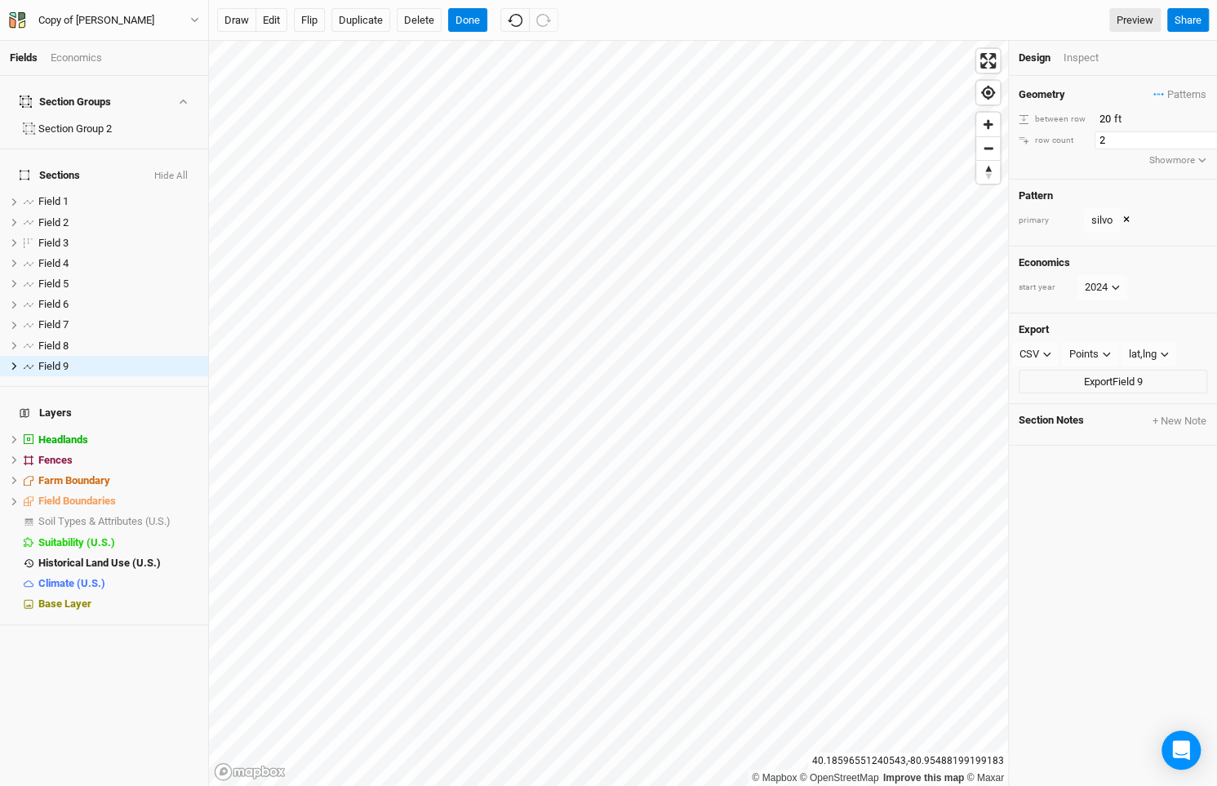
click at [1207, 133] on input "2" at bounding box center [1165, 140] width 142 height 18
type input "3"
click at [1207, 133] on input "3" at bounding box center [1165, 140] width 142 height 18
click at [468, 28] on button "Done" at bounding box center [467, 20] width 39 height 24
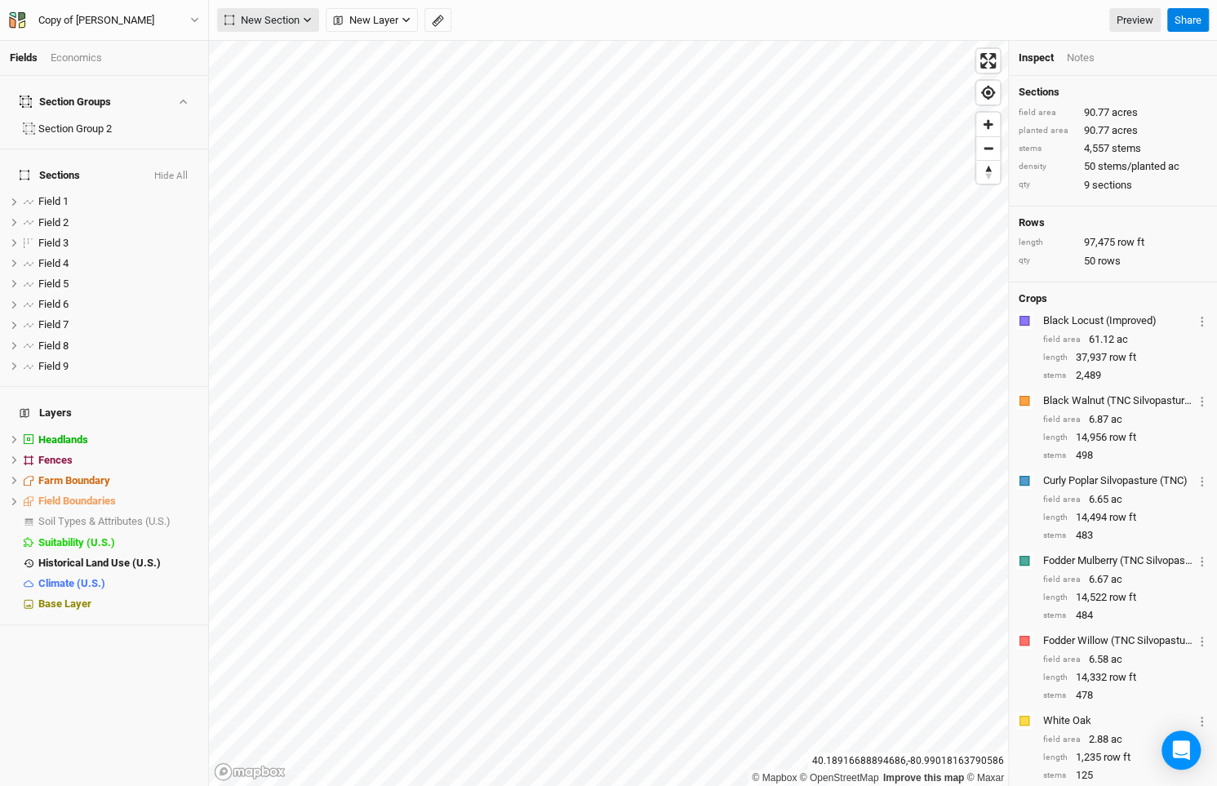
click at [282, 16] on span "New Section" at bounding box center [261, 20] width 75 height 16
click at [286, 77] on button "Line" at bounding box center [282, 78] width 129 height 25
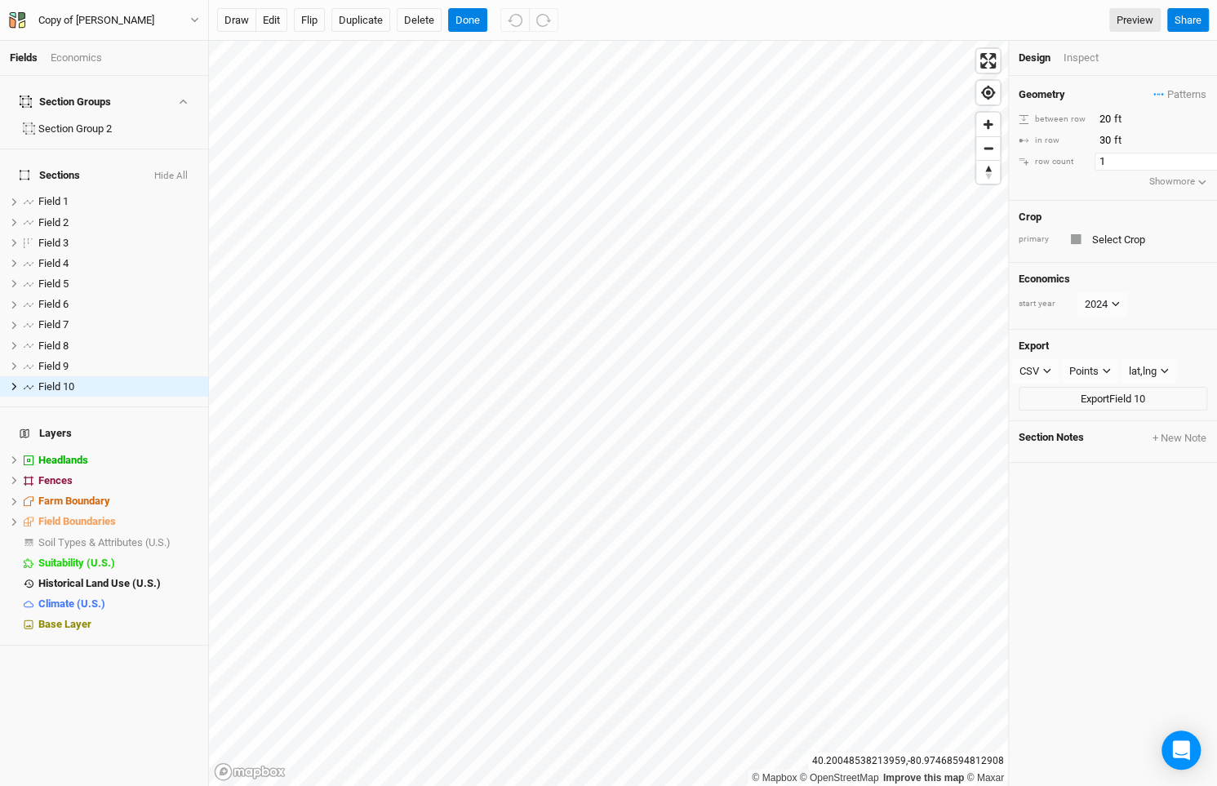
click at [1208, 160] on input "1" at bounding box center [1165, 162] width 142 height 18
click at [1205, 153] on input "2" at bounding box center [1165, 162] width 142 height 18
type input "3"
click at [1205, 153] on input "3" at bounding box center [1165, 162] width 142 height 18
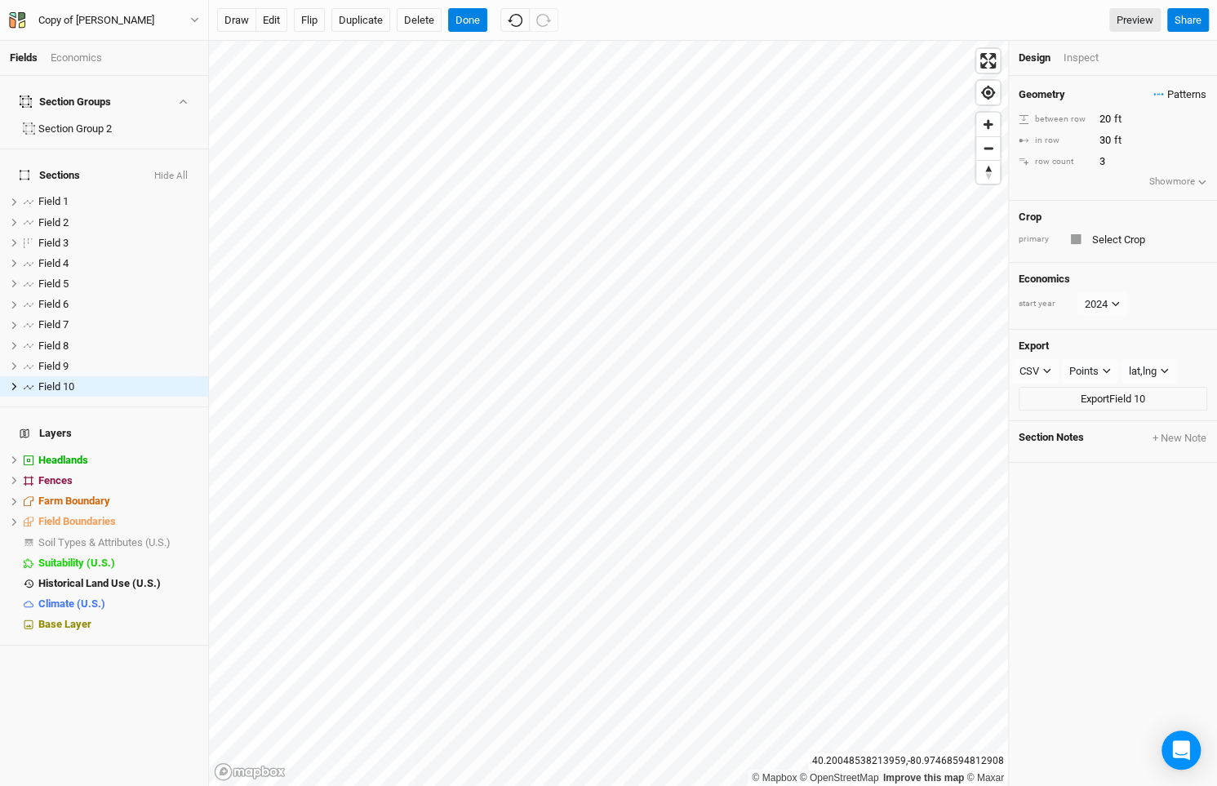
click at [1184, 92] on span "Patterns" at bounding box center [1179, 95] width 53 height 16
click at [1146, 144] on button "silvo" at bounding box center [1125, 149] width 84 height 25
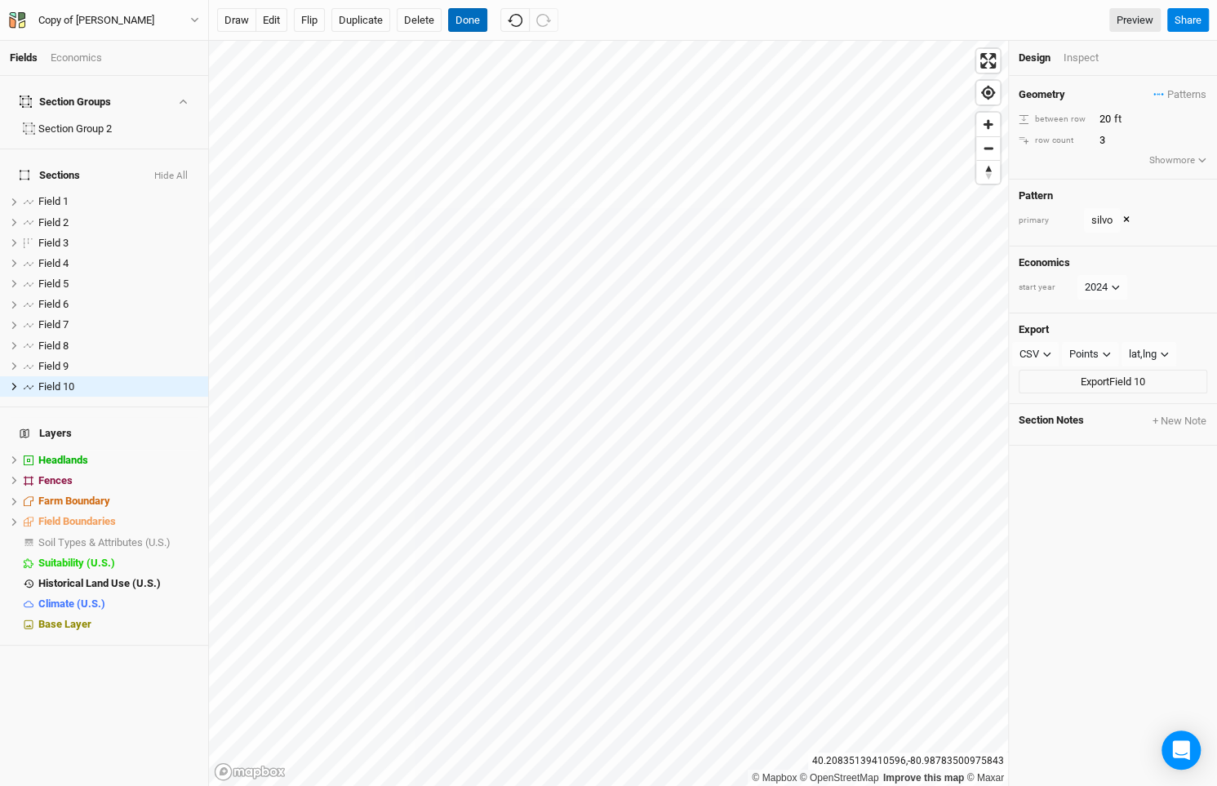
click at [468, 20] on button "Done" at bounding box center [467, 20] width 39 height 24
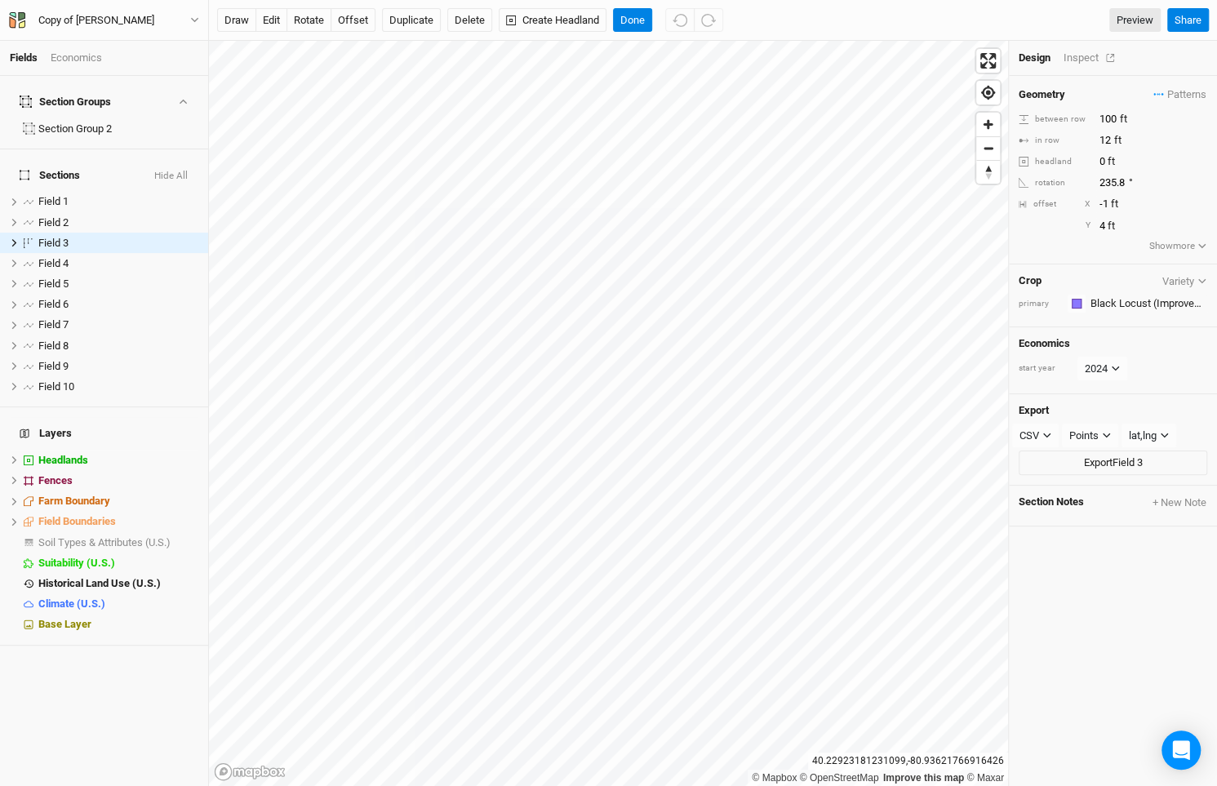
click at [1084, 57] on div "Inspect" at bounding box center [1092, 58] width 58 height 15
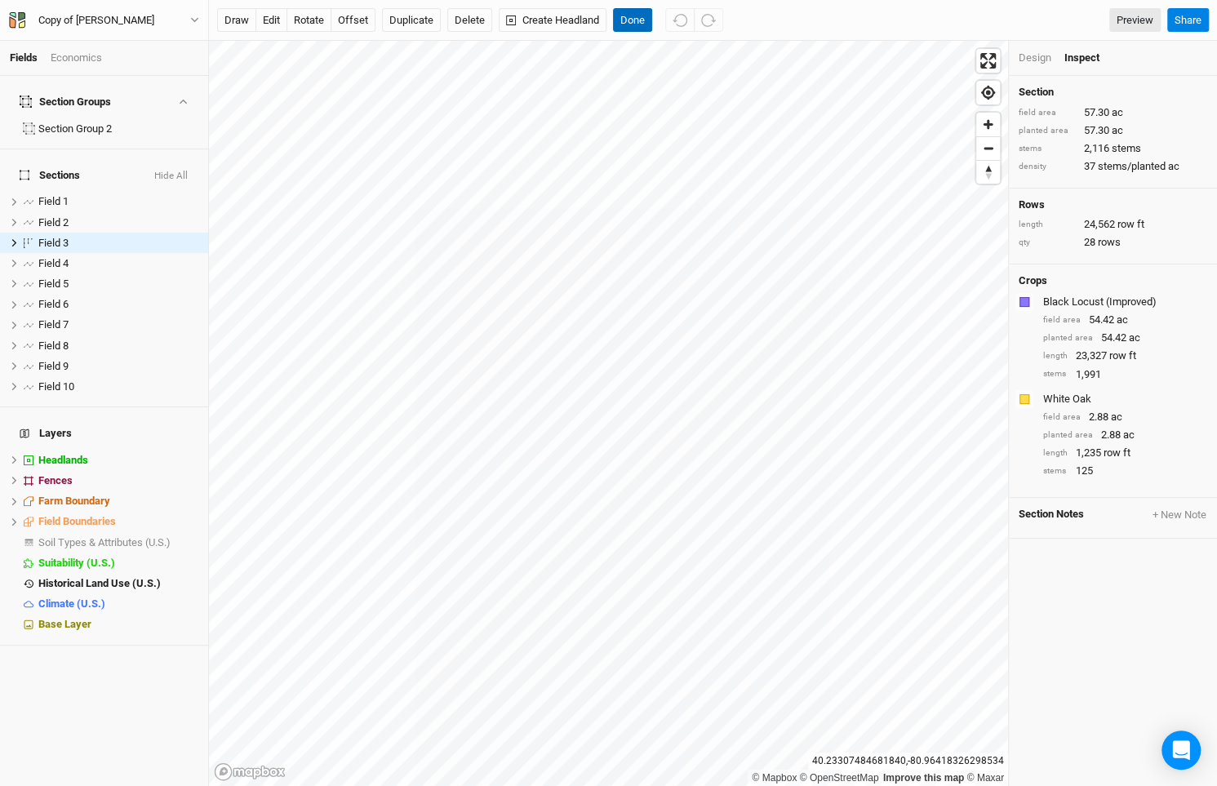
click at [635, 17] on button "Done" at bounding box center [632, 20] width 39 height 24
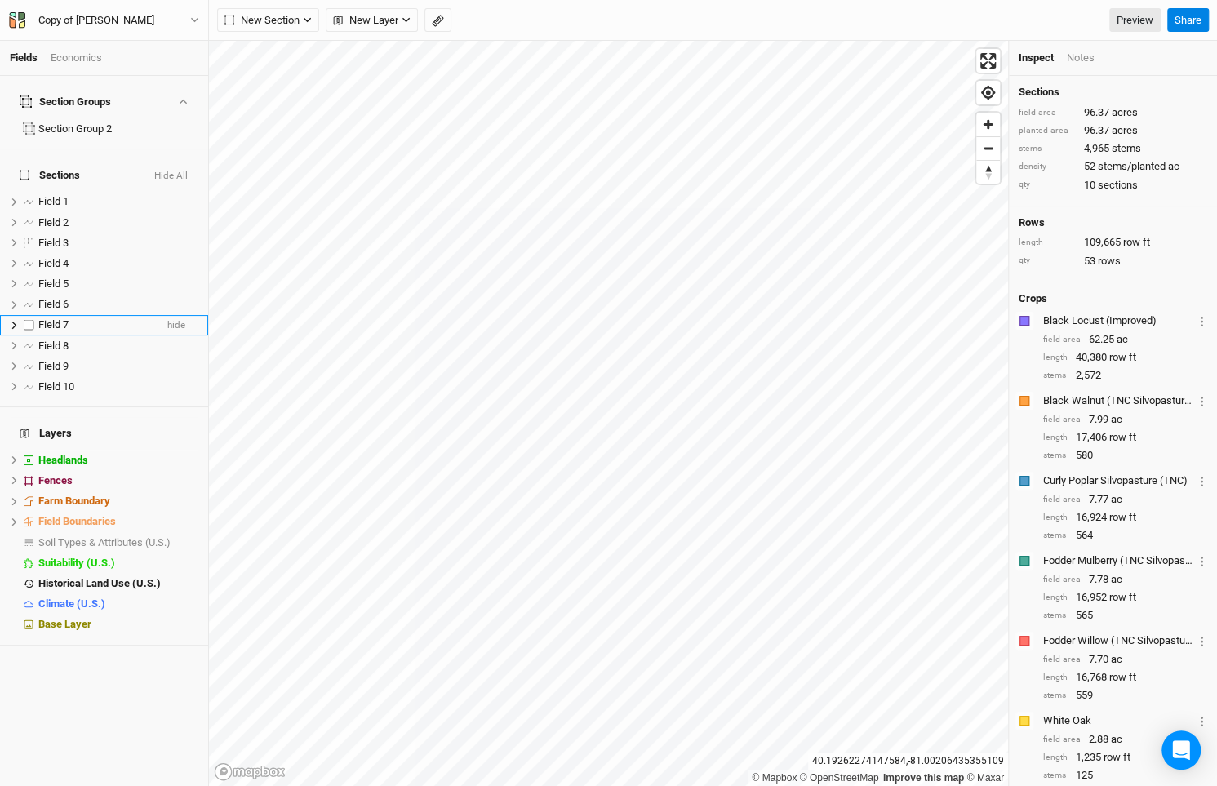
click at [96, 295] on li "Field 6 hide" at bounding box center [104, 305] width 208 height 20
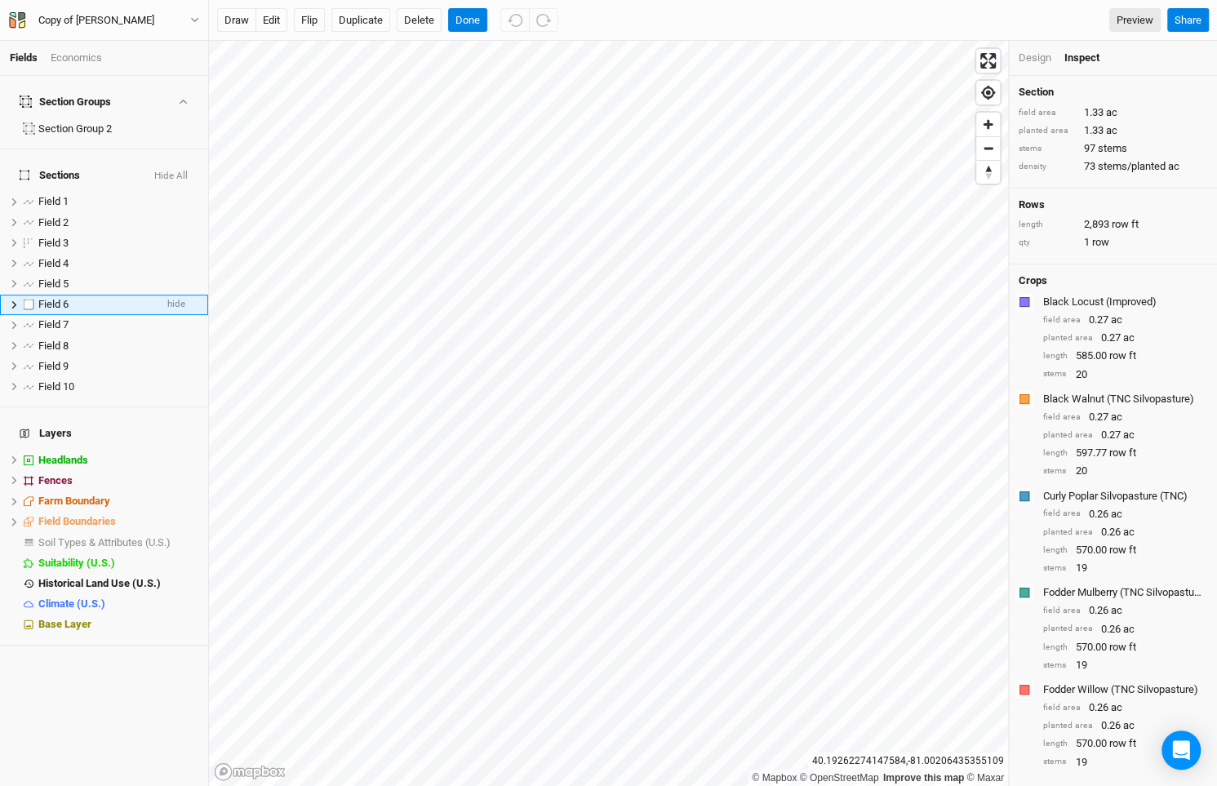
click at [91, 298] on div "Field 6" at bounding box center [96, 304] width 116 height 13
click at [1036, 47] on div "Design Inspect" at bounding box center [1113, 58] width 208 height 35
click at [1037, 54] on div "Design" at bounding box center [1035, 58] width 33 height 15
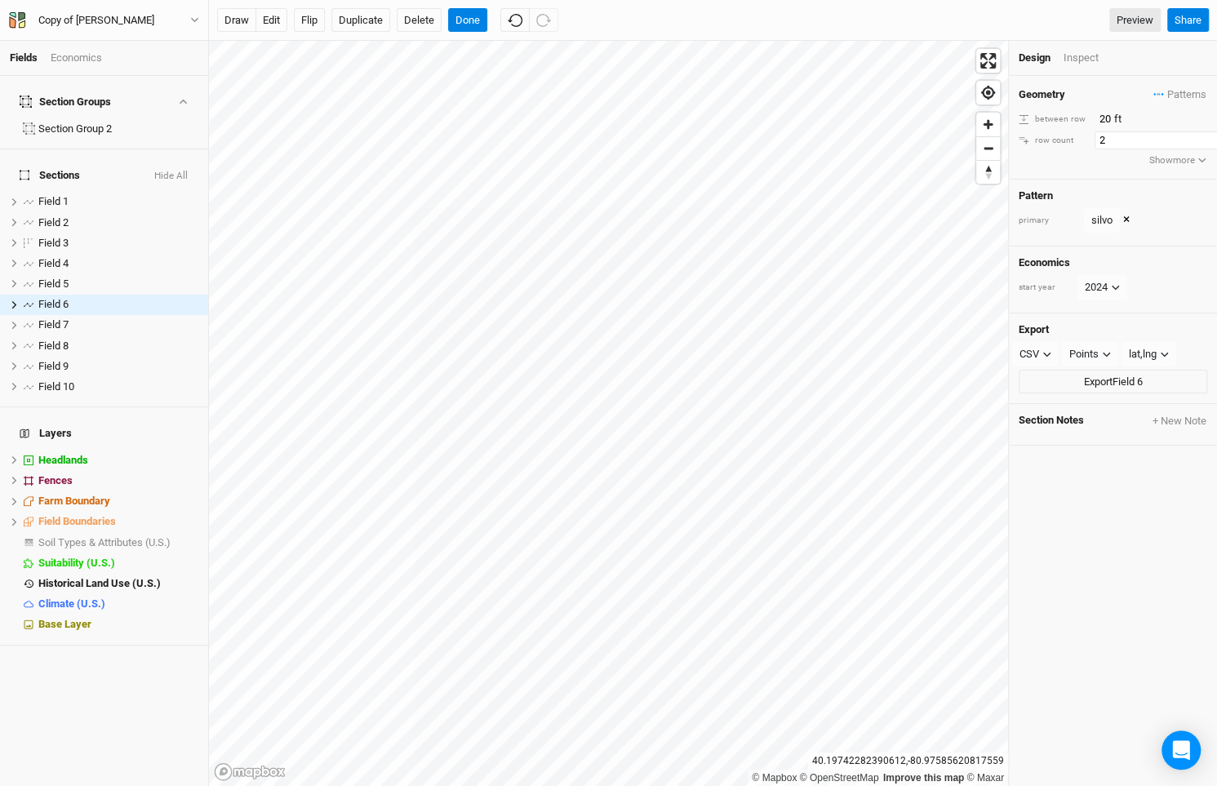
click at [1200, 134] on input "2" at bounding box center [1165, 140] width 142 height 18
type input "3"
click at [1200, 134] on input "3" at bounding box center [1165, 140] width 142 height 18
click at [271, 20] on button "edit" at bounding box center [271, 20] width 32 height 24
click at [461, 20] on button "Done" at bounding box center [467, 20] width 39 height 24
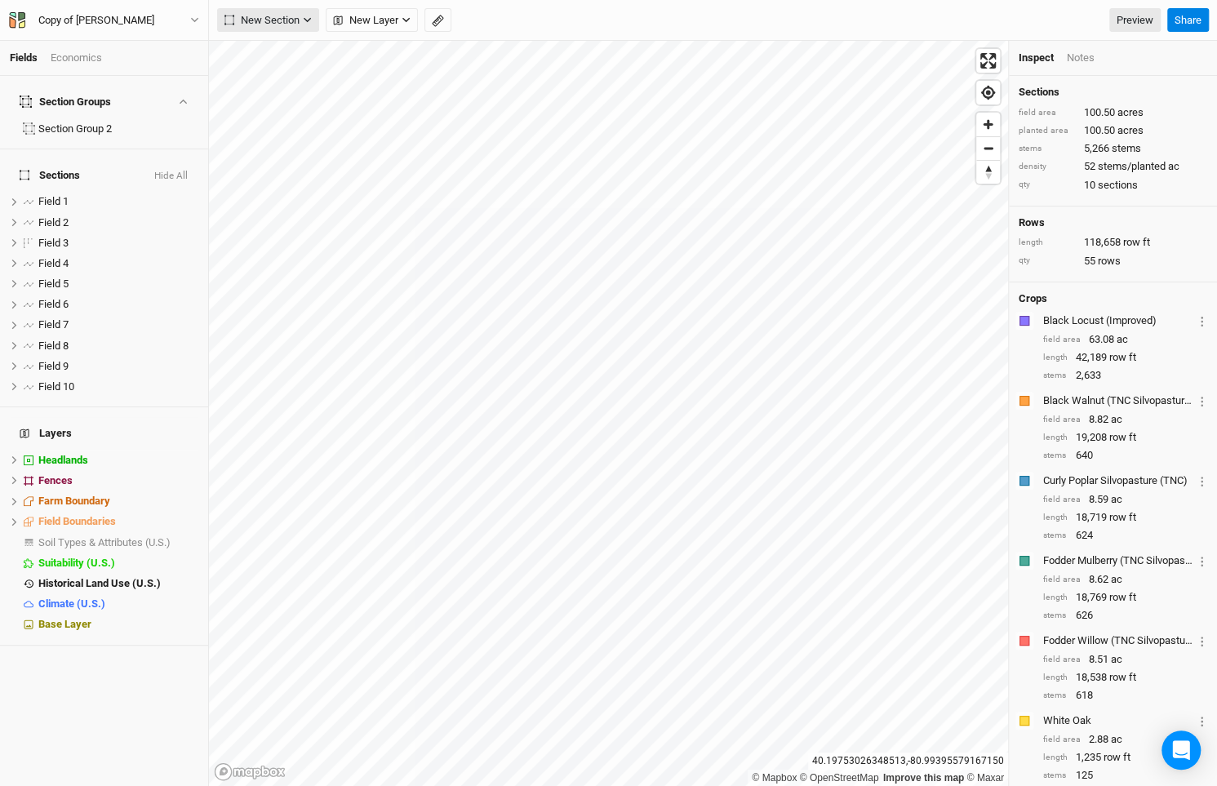
click at [297, 24] on span "New Section" at bounding box center [261, 20] width 75 height 16
click at [296, 71] on button "Line" at bounding box center [282, 78] width 129 height 25
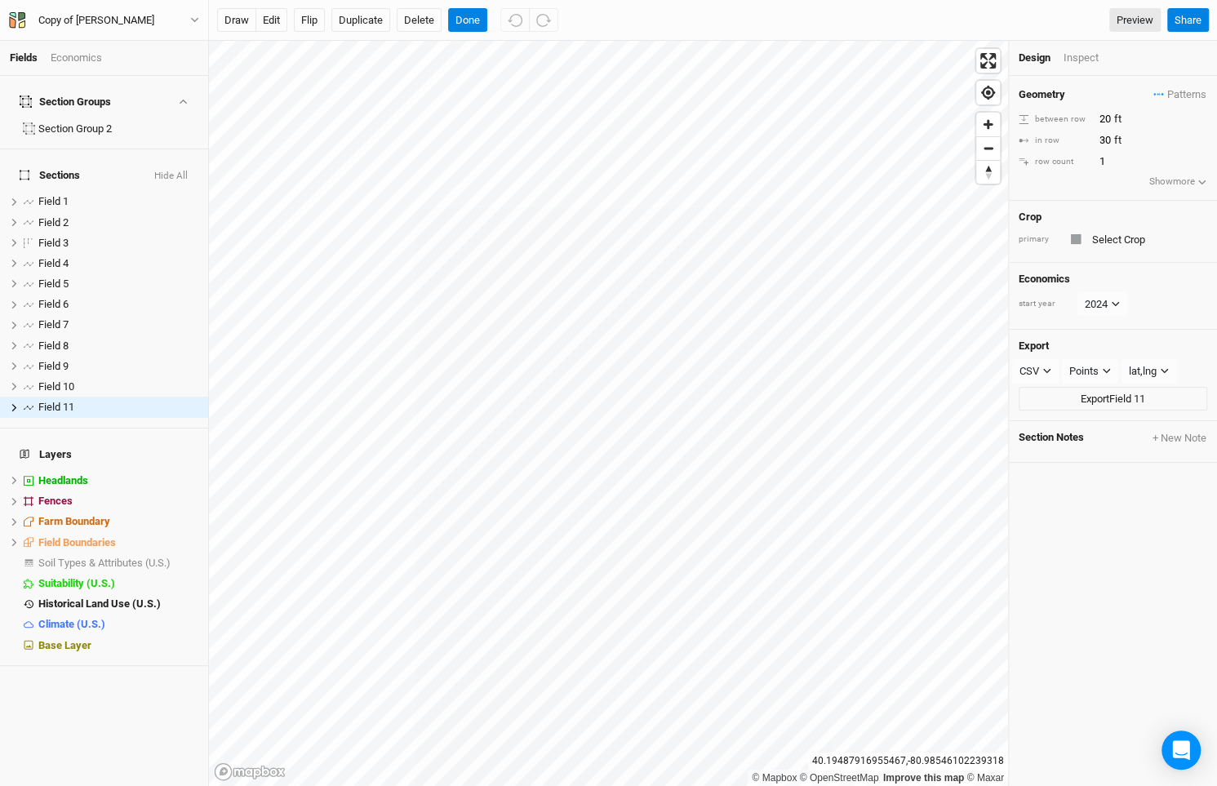
click at [1072, 237] on div at bounding box center [1076, 239] width 10 height 10
click at [1078, 237] on div at bounding box center [1076, 239] width 10 height 10
click at [1184, 100] on span "Patterns" at bounding box center [1179, 95] width 53 height 16
click at [1169, 141] on button "view" at bounding box center [1189, 149] width 45 height 25
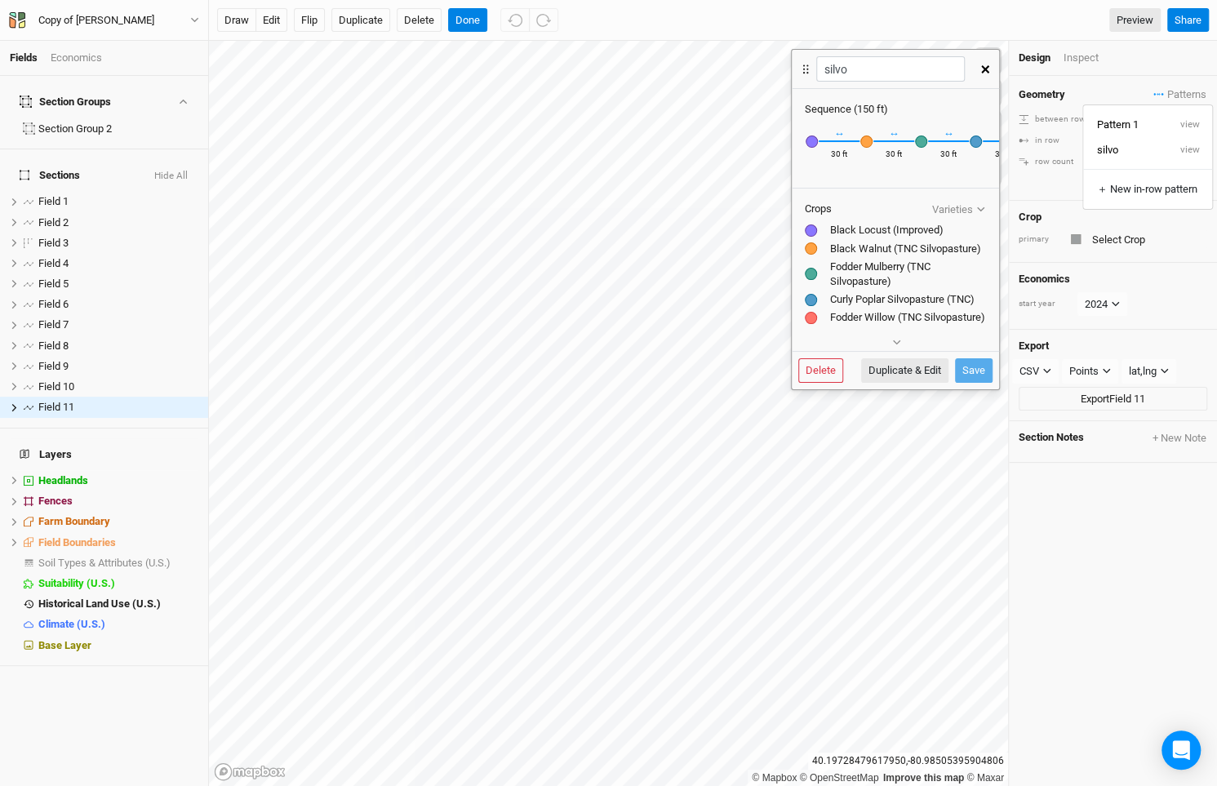
click at [985, 68] on icon "button" at bounding box center [985, 69] width 8 height 8
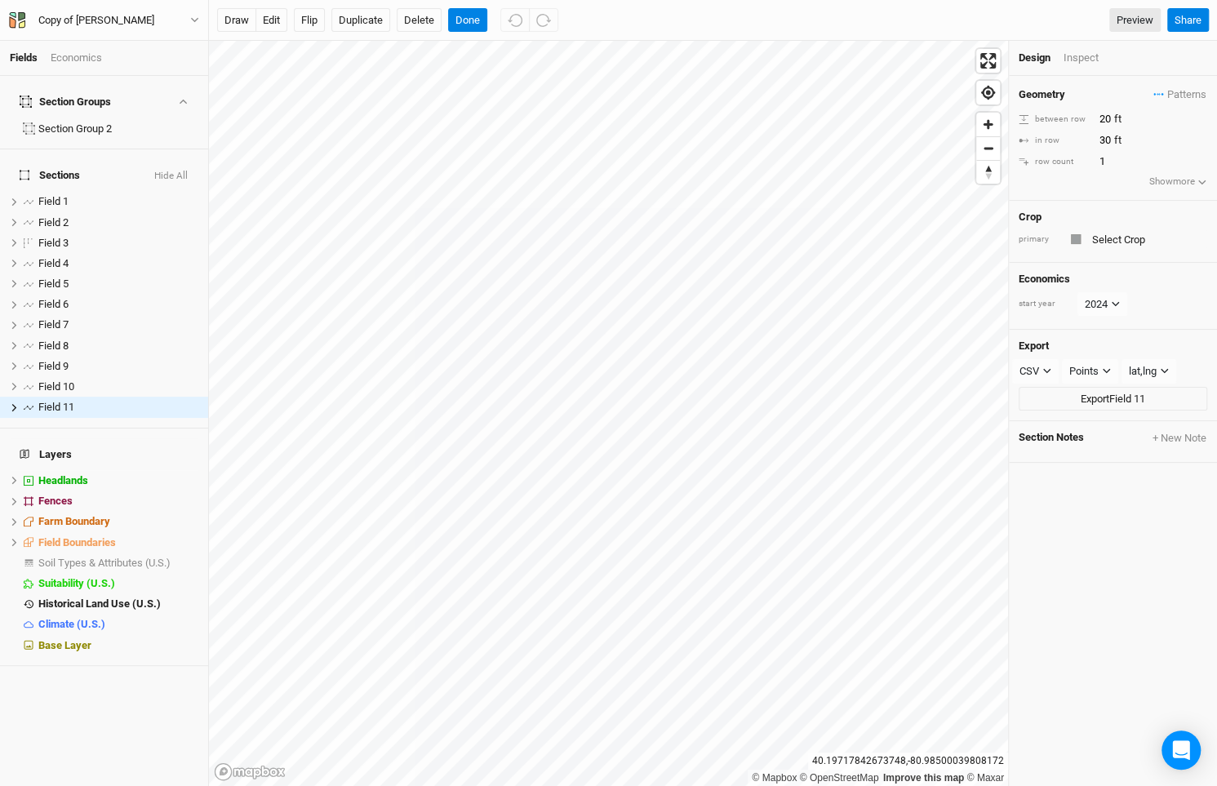
click at [1180, 103] on div "Geometry Patterns Pattern 1 view silvo view ＋ New in-row pattern between row 20…" at bounding box center [1113, 138] width 208 height 125
click at [1178, 94] on span "Patterns" at bounding box center [1179, 95] width 53 height 16
click at [1134, 142] on button "silvo" at bounding box center [1125, 149] width 84 height 25
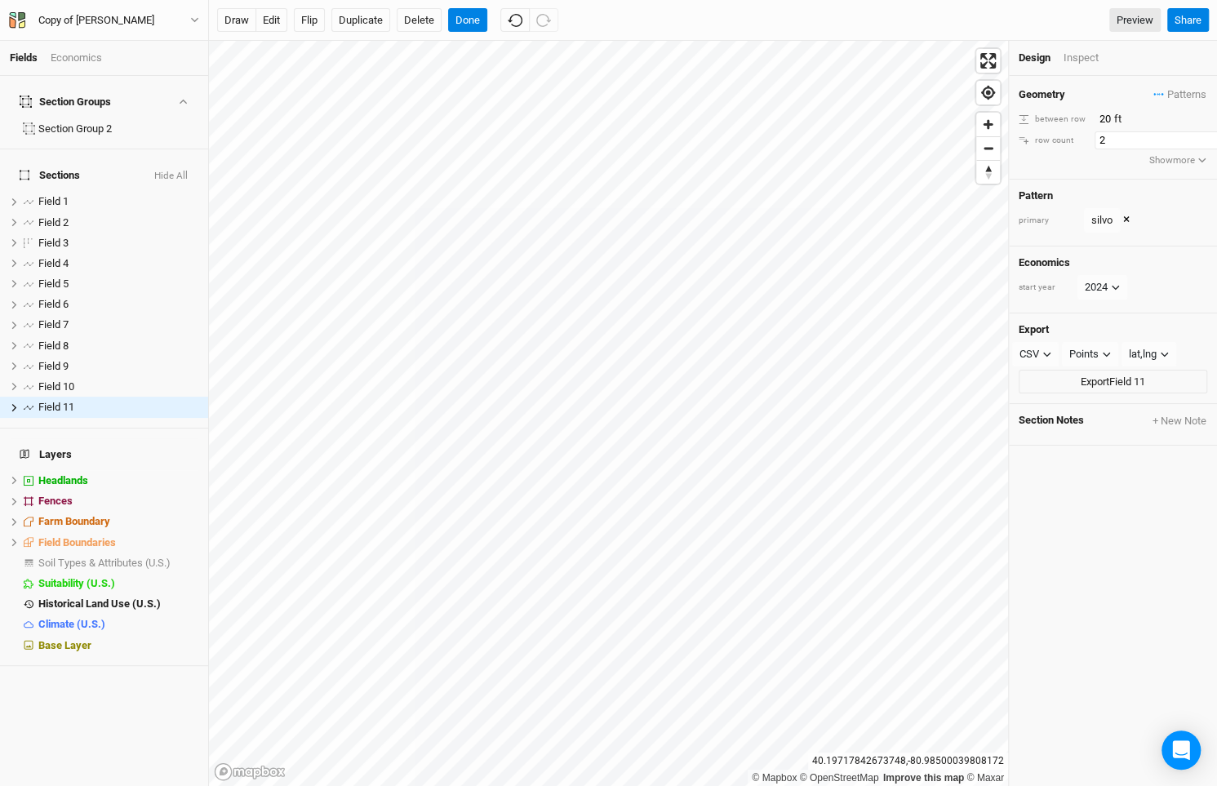
click at [1209, 133] on input "2" at bounding box center [1165, 140] width 142 height 18
type input "3"
click at [1209, 133] on input "3" at bounding box center [1165, 140] width 142 height 18
click at [246, 15] on button "draw" at bounding box center [236, 20] width 39 height 24
click at [476, 14] on button "Cancel" at bounding box center [471, 20] width 47 height 24
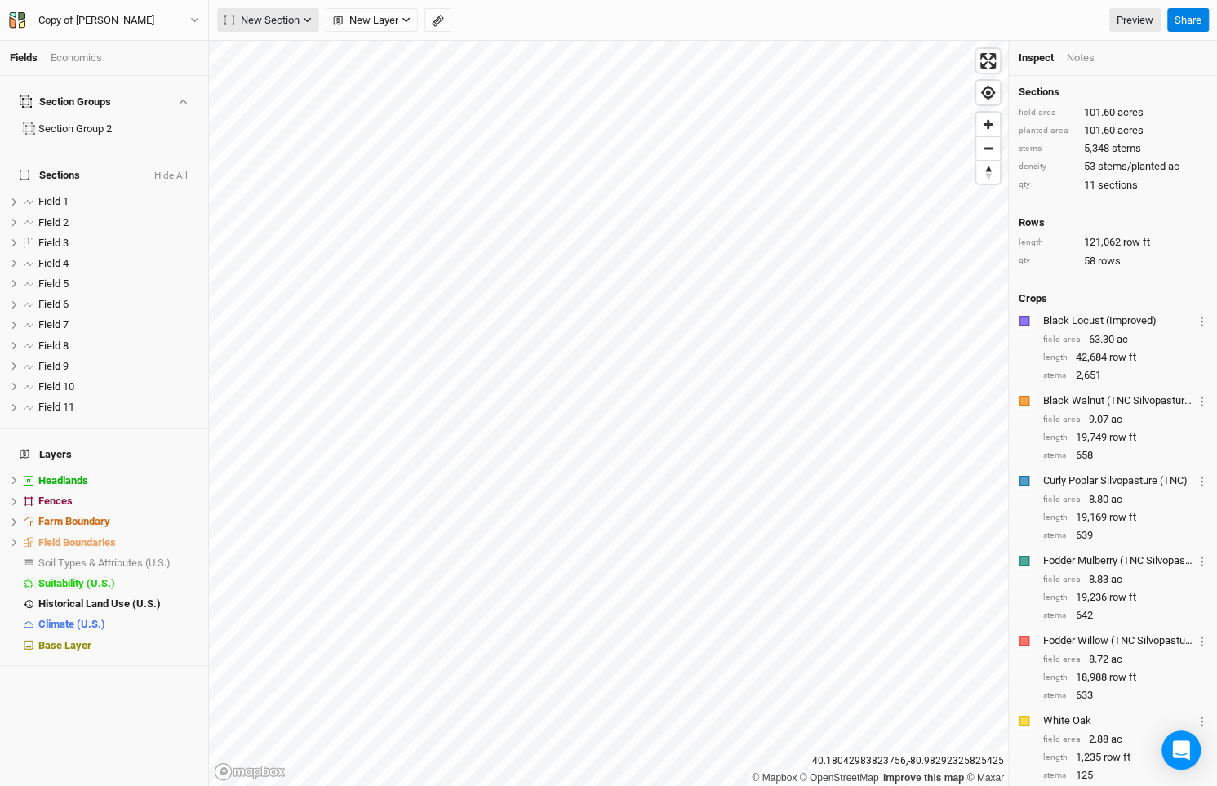
click at [286, 20] on span "New Section" at bounding box center [261, 20] width 75 height 16
click at [300, 74] on button "Line" at bounding box center [282, 78] width 129 height 25
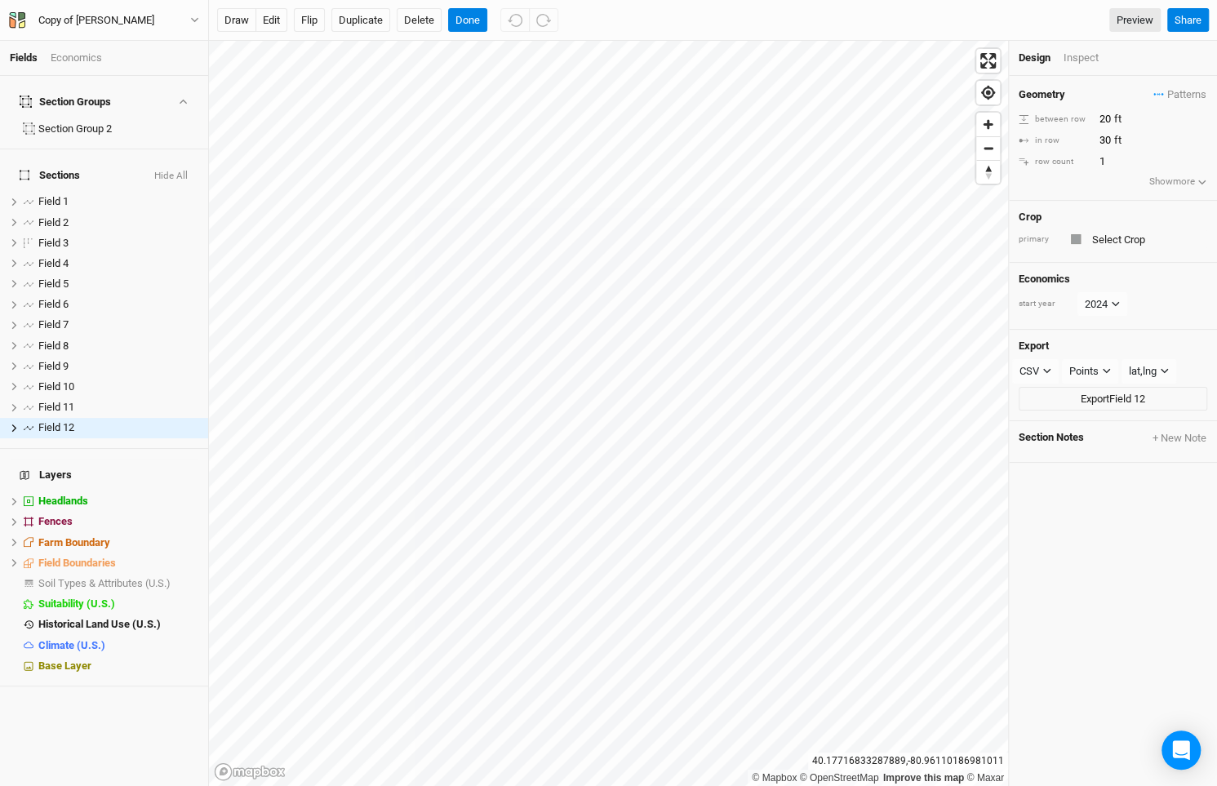
click at [1080, 240] on div at bounding box center [1076, 239] width 10 height 10
click at [1207, 157] on input "2" at bounding box center [1165, 162] width 142 height 18
type input "3"
click at [1207, 157] on input "3" at bounding box center [1165, 162] width 142 height 18
click at [1183, 93] on span "Patterns" at bounding box center [1179, 95] width 53 height 16
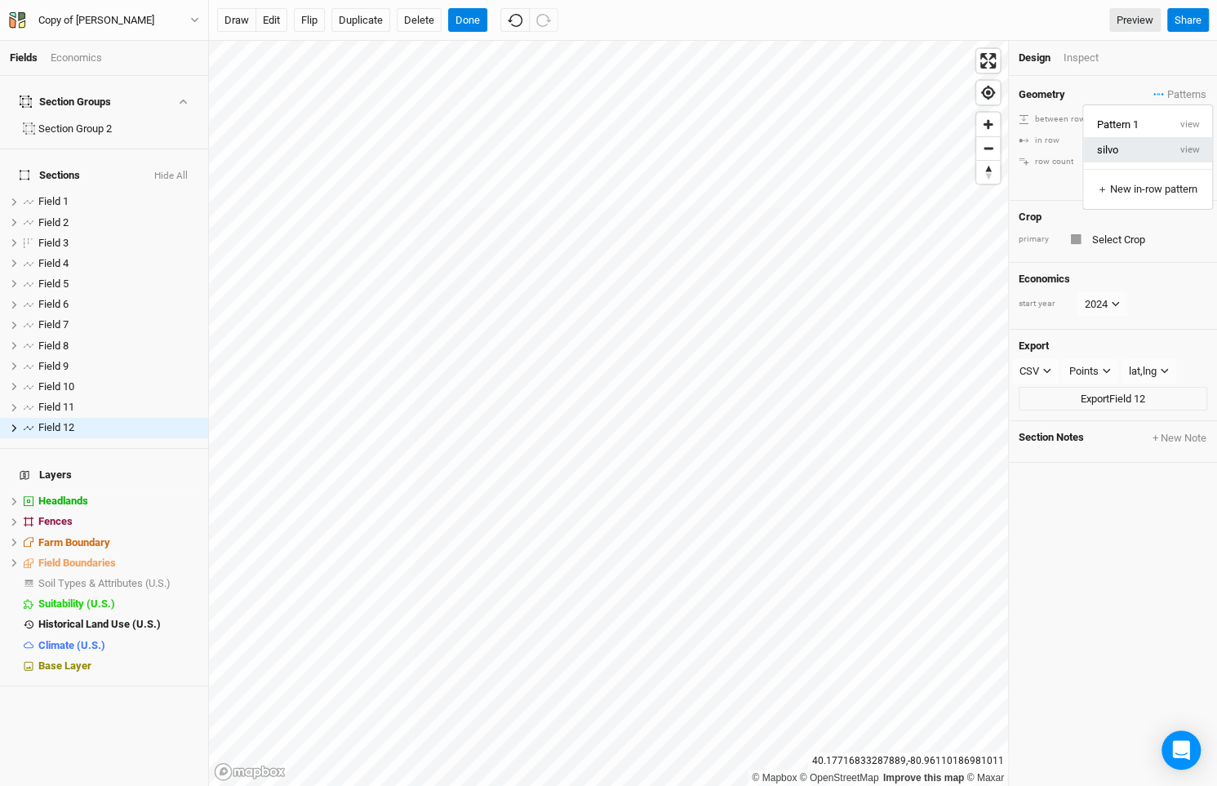
click at [1158, 142] on button "silvo" at bounding box center [1125, 149] width 84 height 25
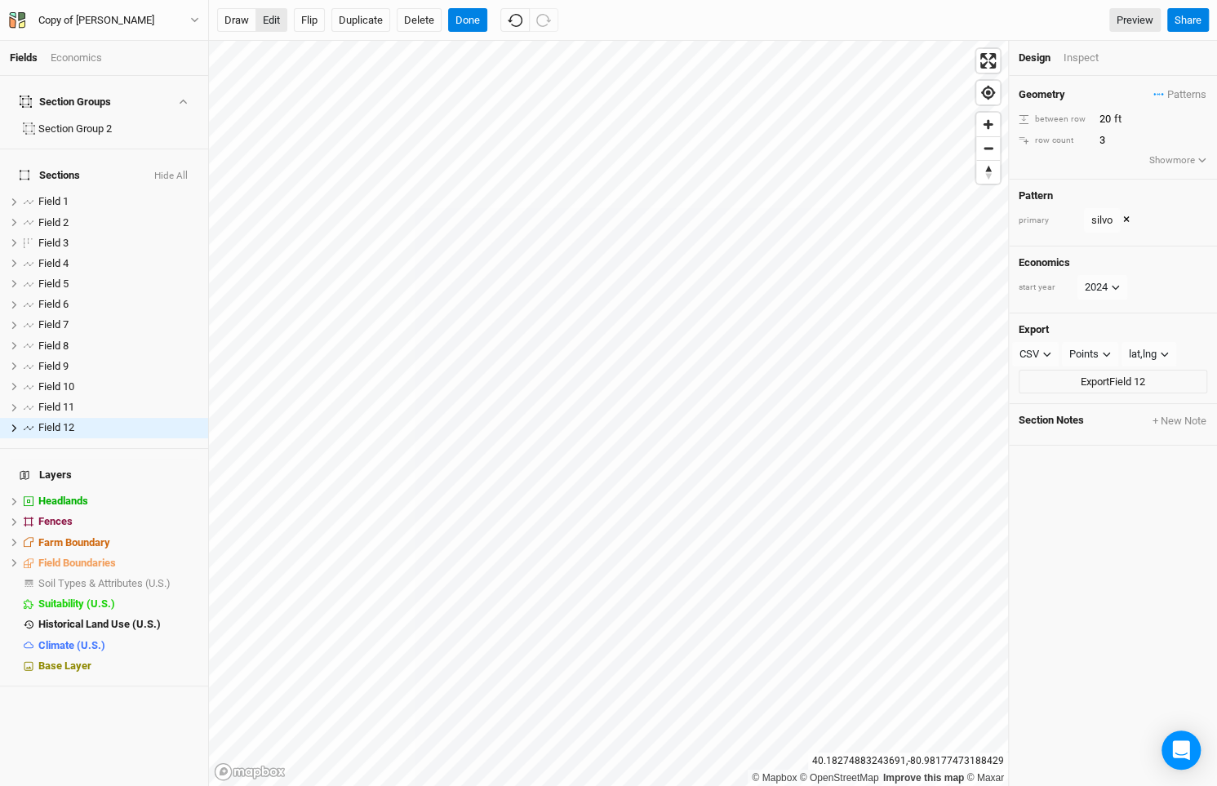
click at [278, 21] on button "edit" at bounding box center [271, 20] width 32 height 24
click at [473, 27] on button "Done" at bounding box center [467, 20] width 39 height 24
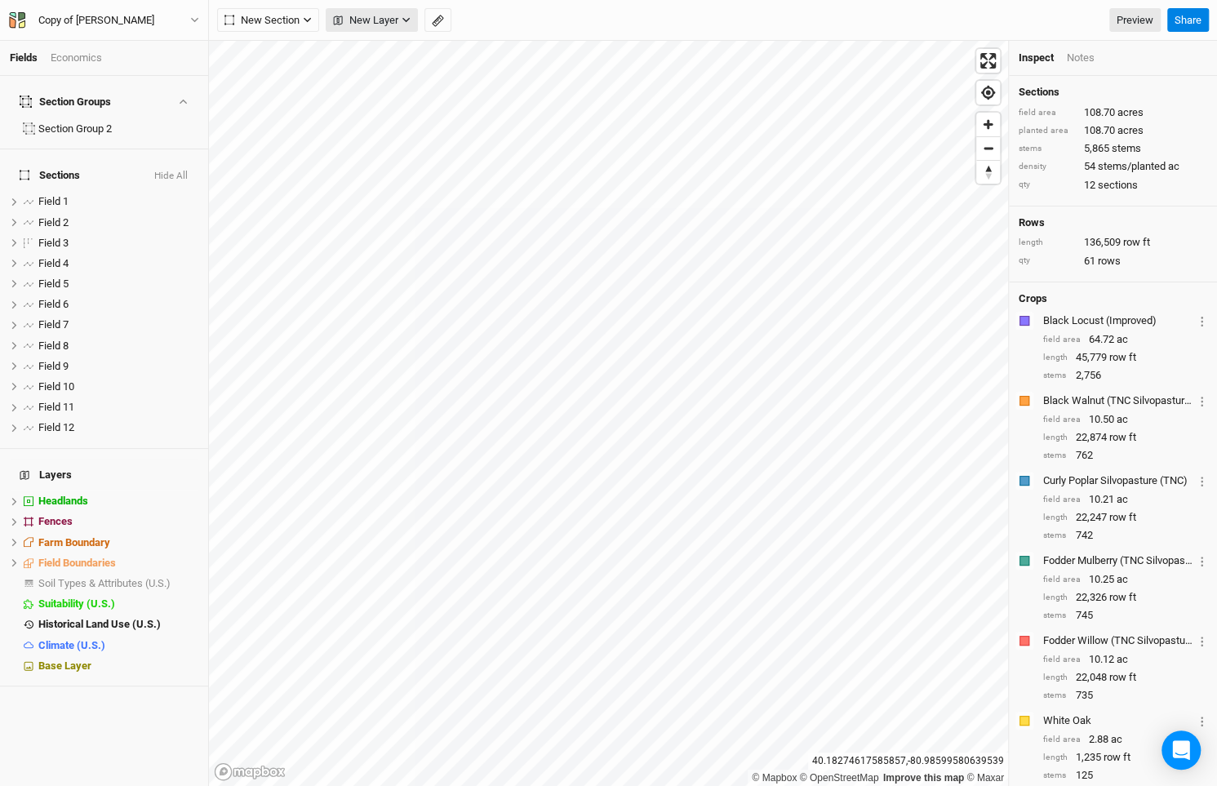
click at [353, 21] on span "New Layer" at bounding box center [365, 20] width 65 height 16
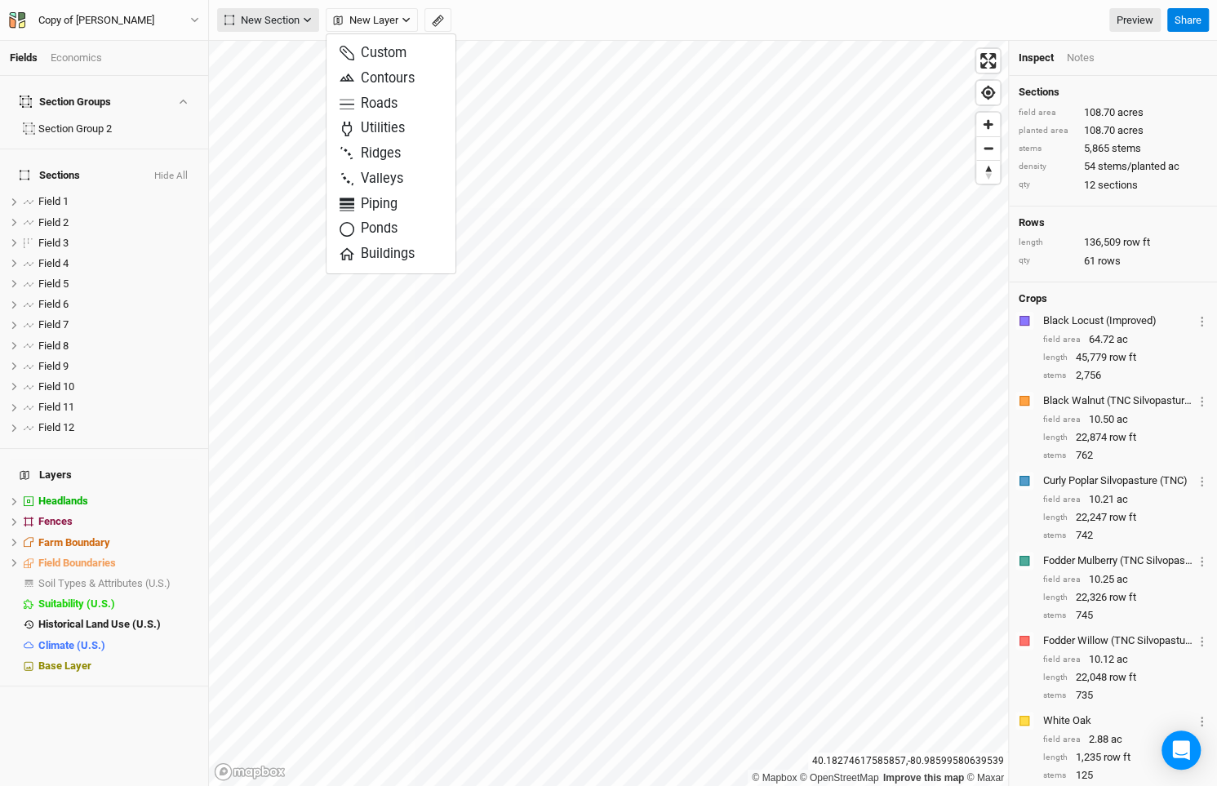
click at [307, 28] on button "New Section" at bounding box center [268, 20] width 102 height 24
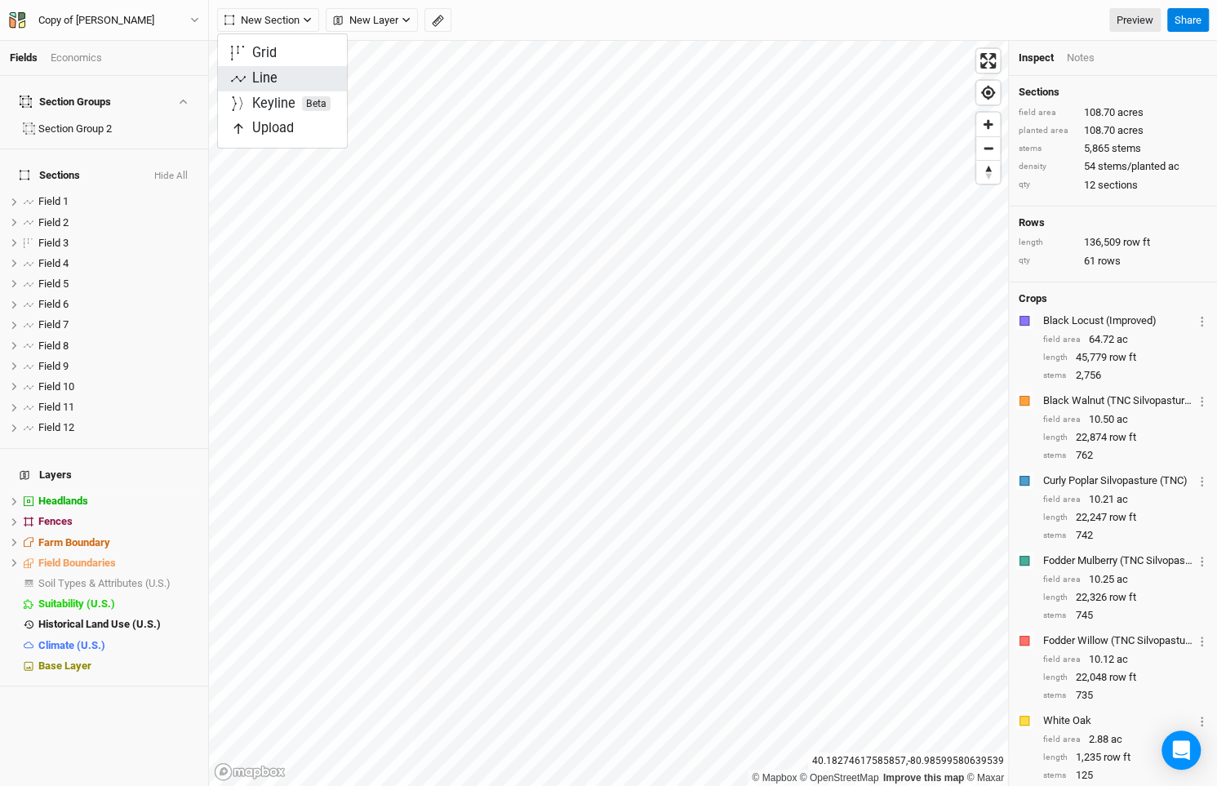
click at [305, 70] on button "Line" at bounding box center [282, 78] width 129 height 25
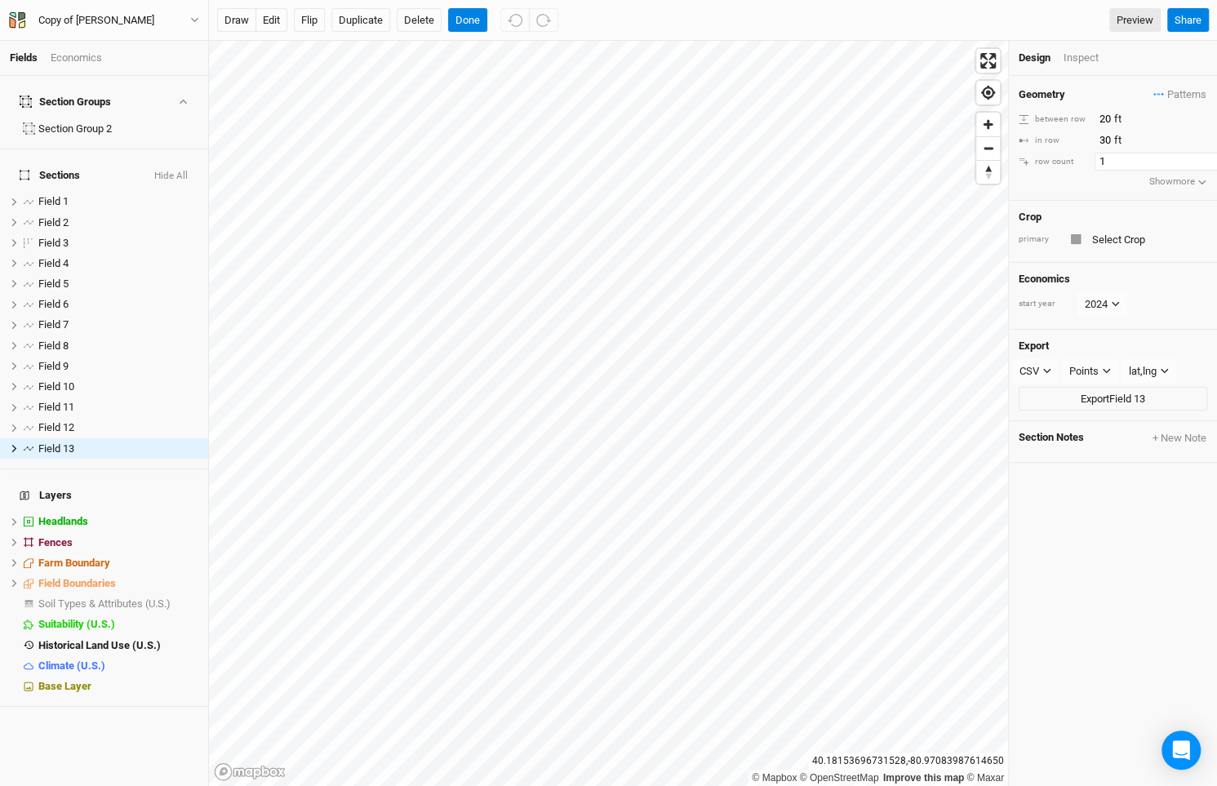
click at [1211, 153] on input "1" at bounding box center [1165, 162] width 142 height 18
click at [1208, 153] on input "2" at bounding box center [1165, 162] width 142 height 18
type input "3"
click at [1208, 153] on input "3" at bounding box center [1165, 162] width 142 height 18
click at [1179, 95] on span "Patterns" at bounding box center [1179, 95] width 53 height 16
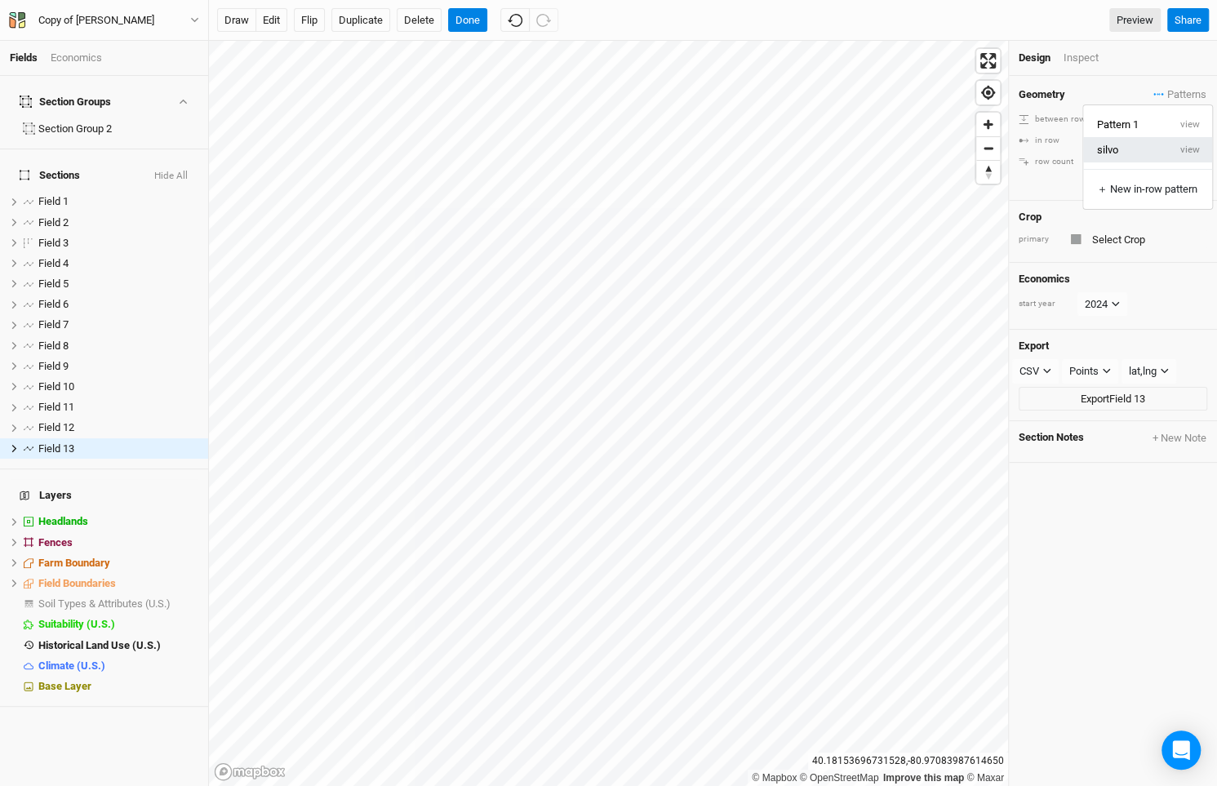
click at [1164, 149] on button "silvo" at bounding box center [1125, 149] width 84 height 25
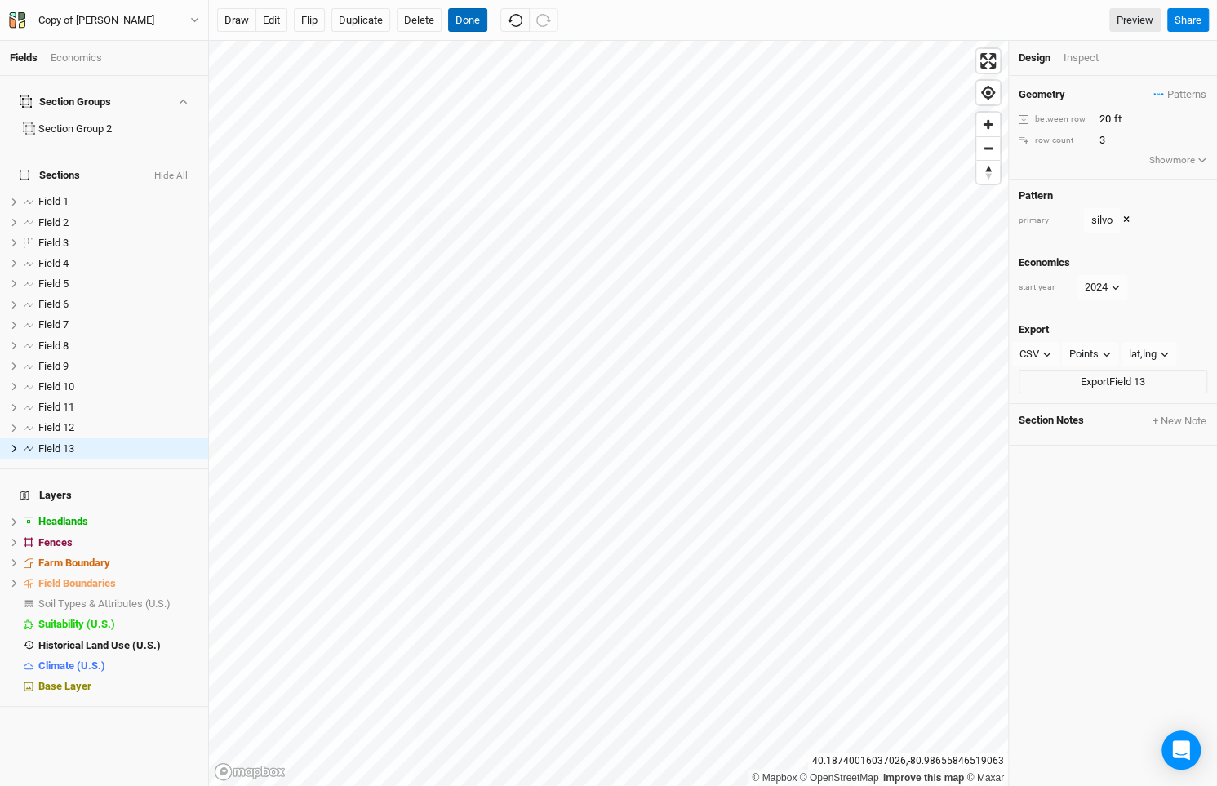
click at [455, 18] on button "Done" at bounding box center [467, 20] width 39 height 24
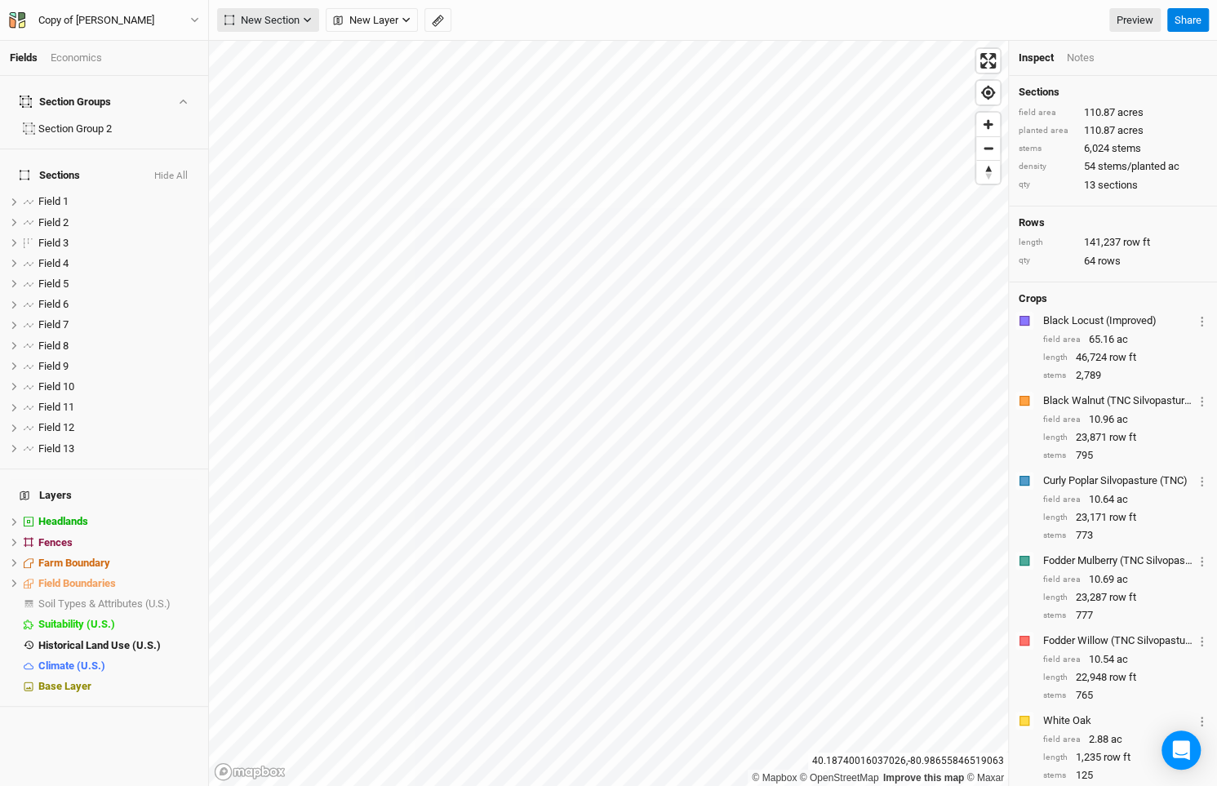
click at [290, 24] on span "New Section" at bounding box center [261, 20] width 75 height 16
click at [298, 82] on button "Line" at bounding box center [282, 78] width 129 height 25
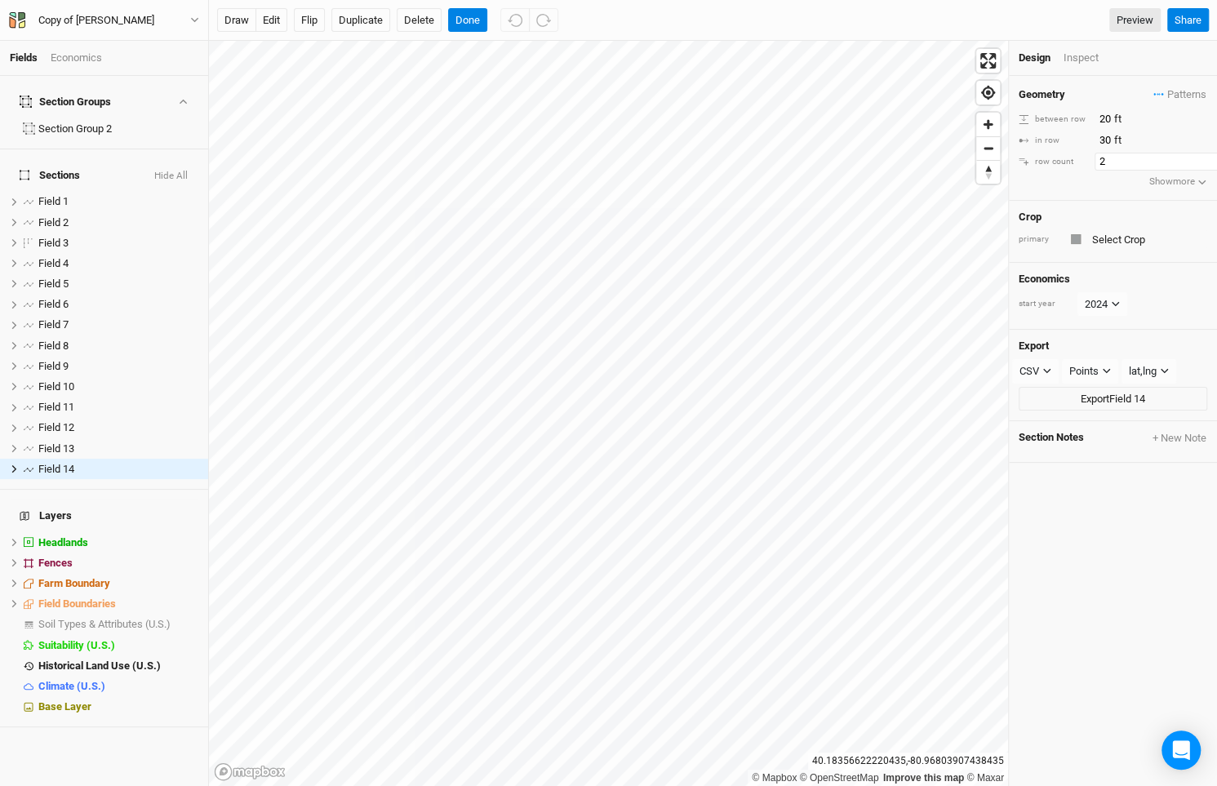
click at [1208, 155] on input "2" at bounding box center [1165, 162] width 142 height 18
type input "3"
click at [1208, 155] on input "3" at bounding box center [1165, 162] width 142 height 18
click at [1193, 95] on span "Patterns" at bounding box center [1179, 95] width 53 height 16
click at [1178, 144] on button "view" at bounding box center [1189, 149] width 45 height 25
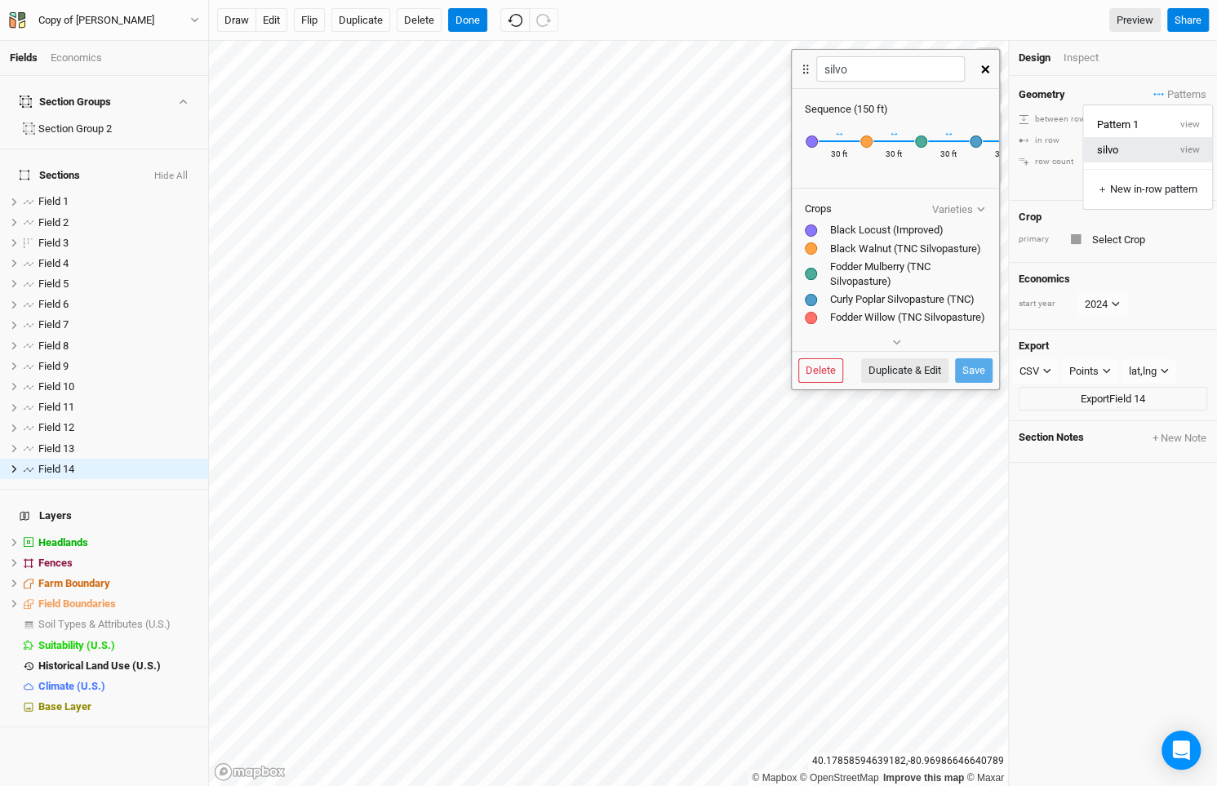
click at [1142, 157] on button "silvo" at bounding box center [1125, 149] width 84 height 25
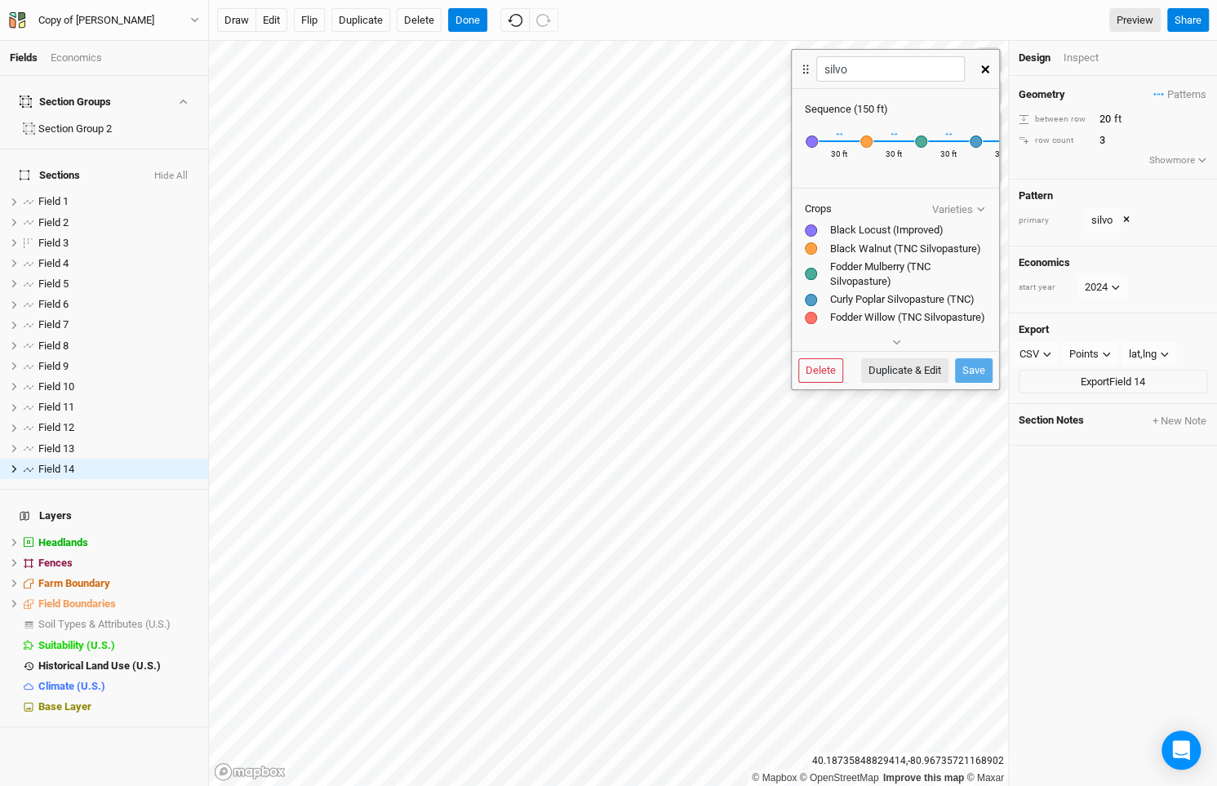
click at [985, 74] on button "button" at bounding box center [985, 69] width 29 height 29
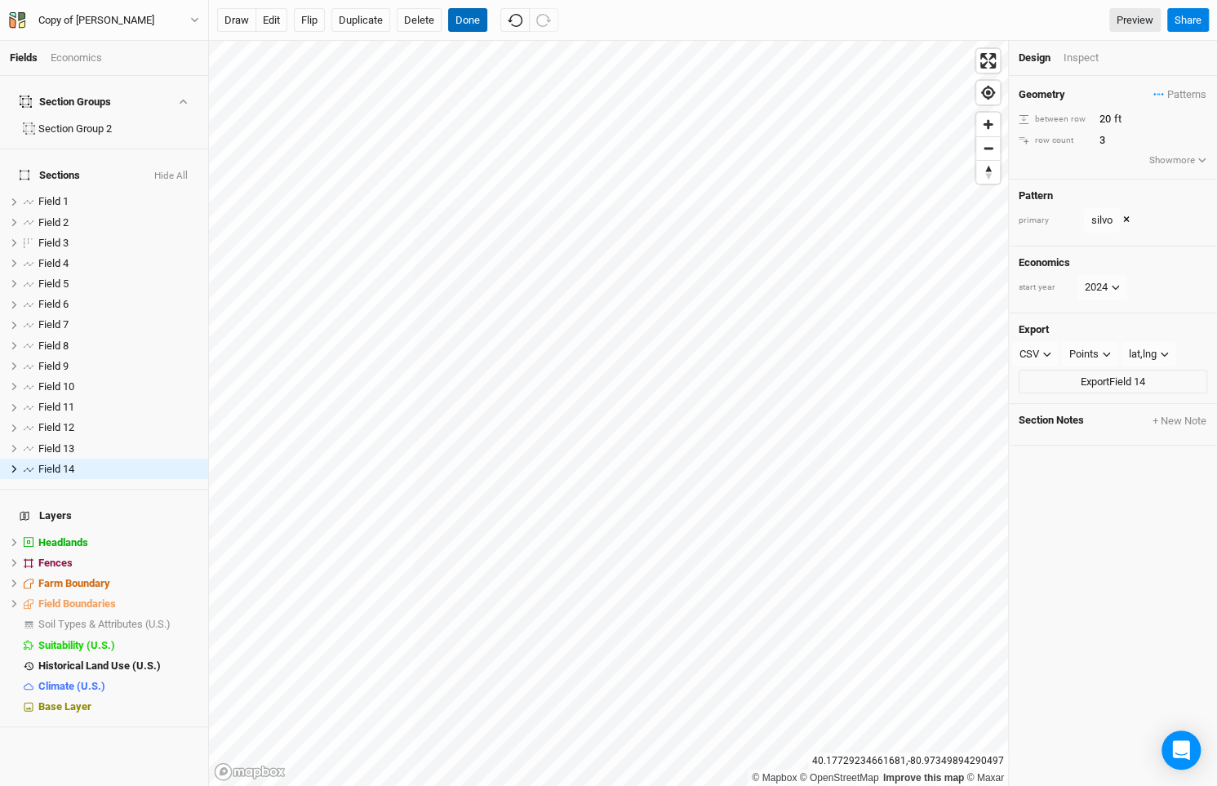
click at [464, 29] on button "Done" at bounding box center [467, 20] width 39 height 24
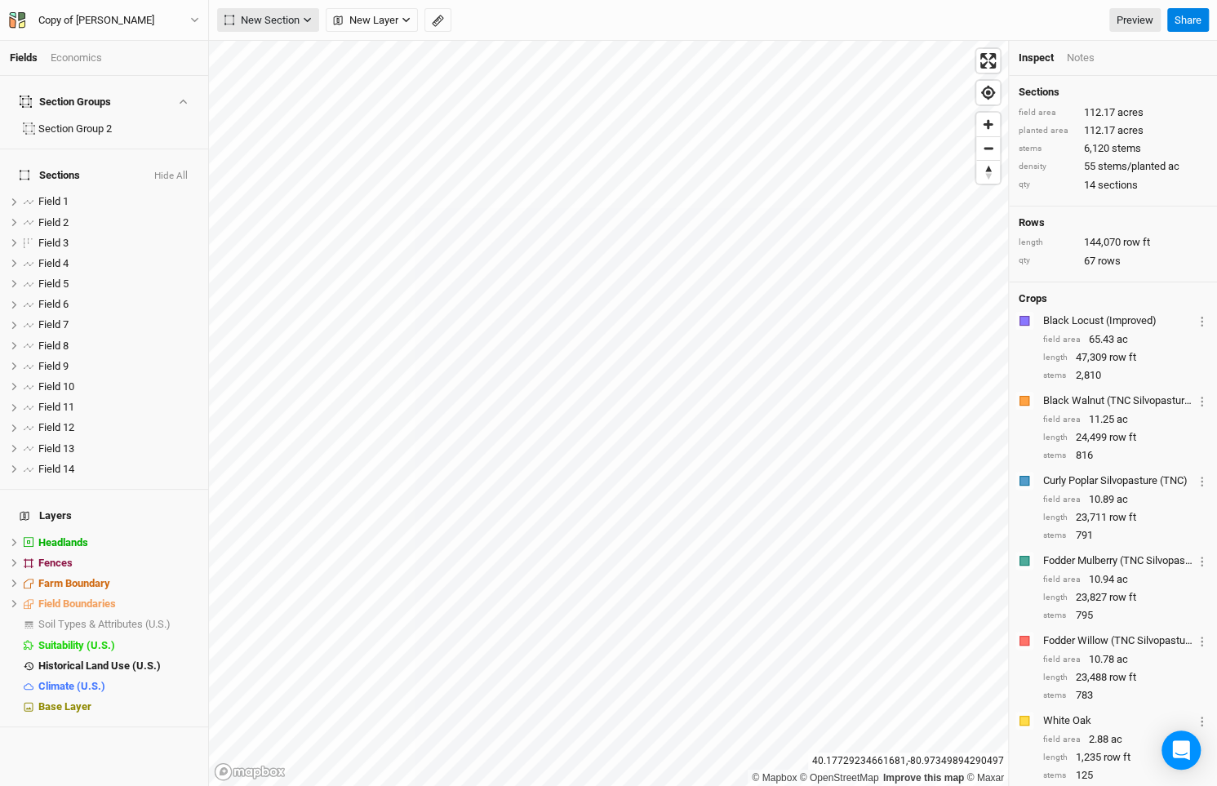
click at [239, 19] on span "New Section" at bounding box center [261, 20] width 75 height 16
click at [269, 77] on div "Line" at bounding box center [264, 78] width 25 height 19
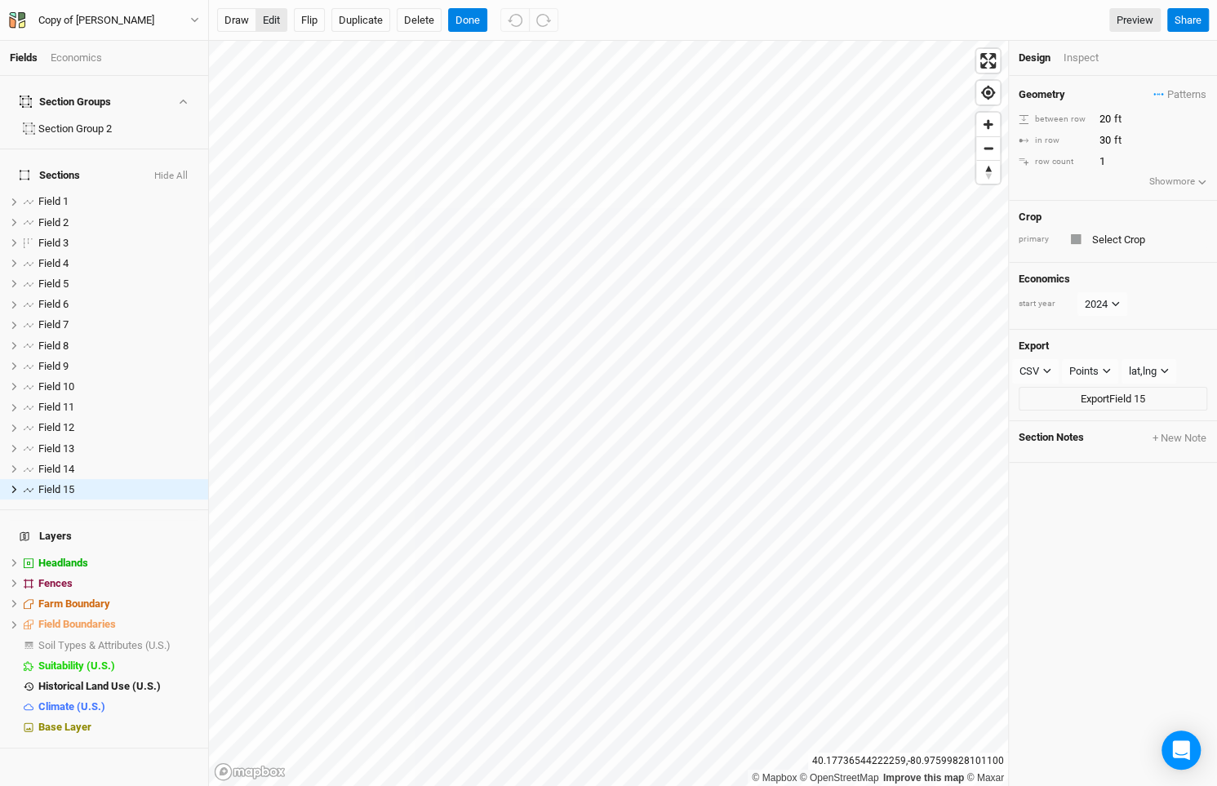
click at [273, 28] on button "edit" at bounding box center [271, 20] width 32 height 24
click at [1201, 157] on input "2" at bounding box center [1165, 162] width 142 height 18
type input "3"
click at [1201, 157] on input "3" at bounding box center [1165, 162] width 142 height 18
click at [1178, 99] on span "Patterns" at bounding box center [1179, 95] width 53 height 16
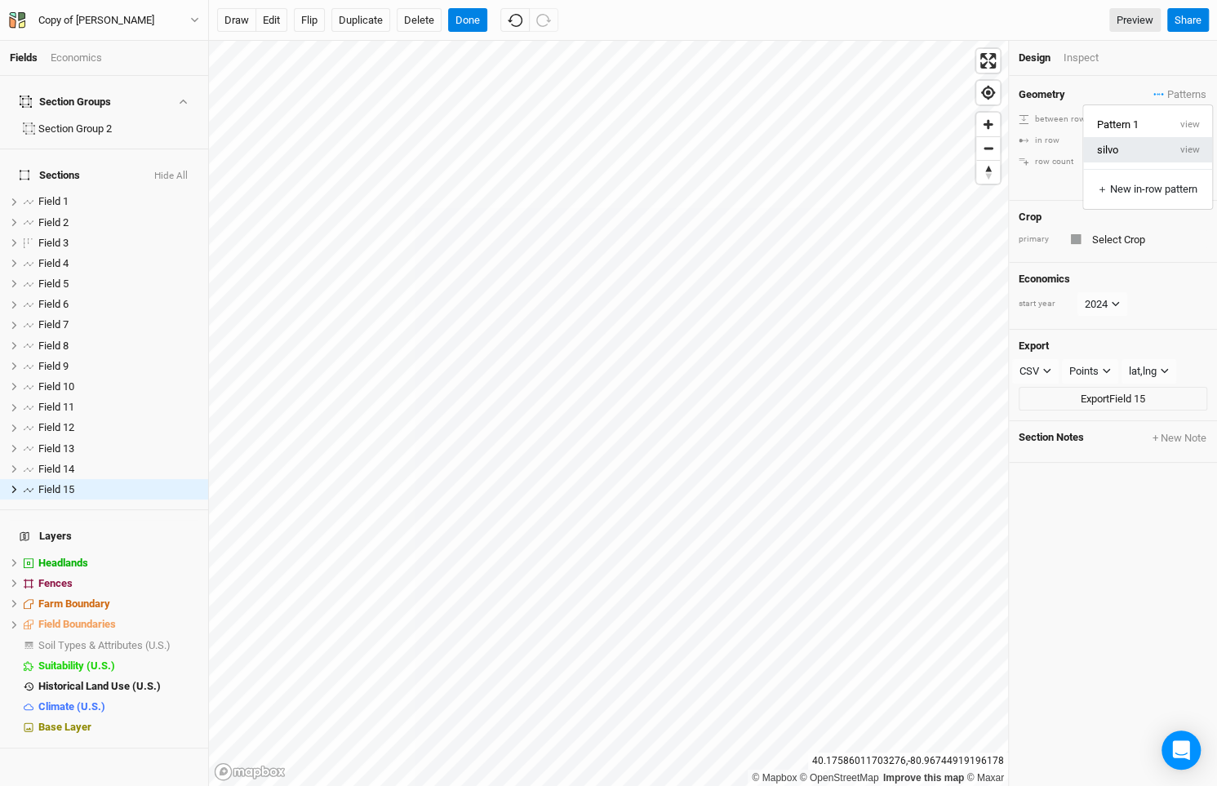
click at [1165, 153] on button "silvo" at bounding box center [1125, 149] width 84 height 25
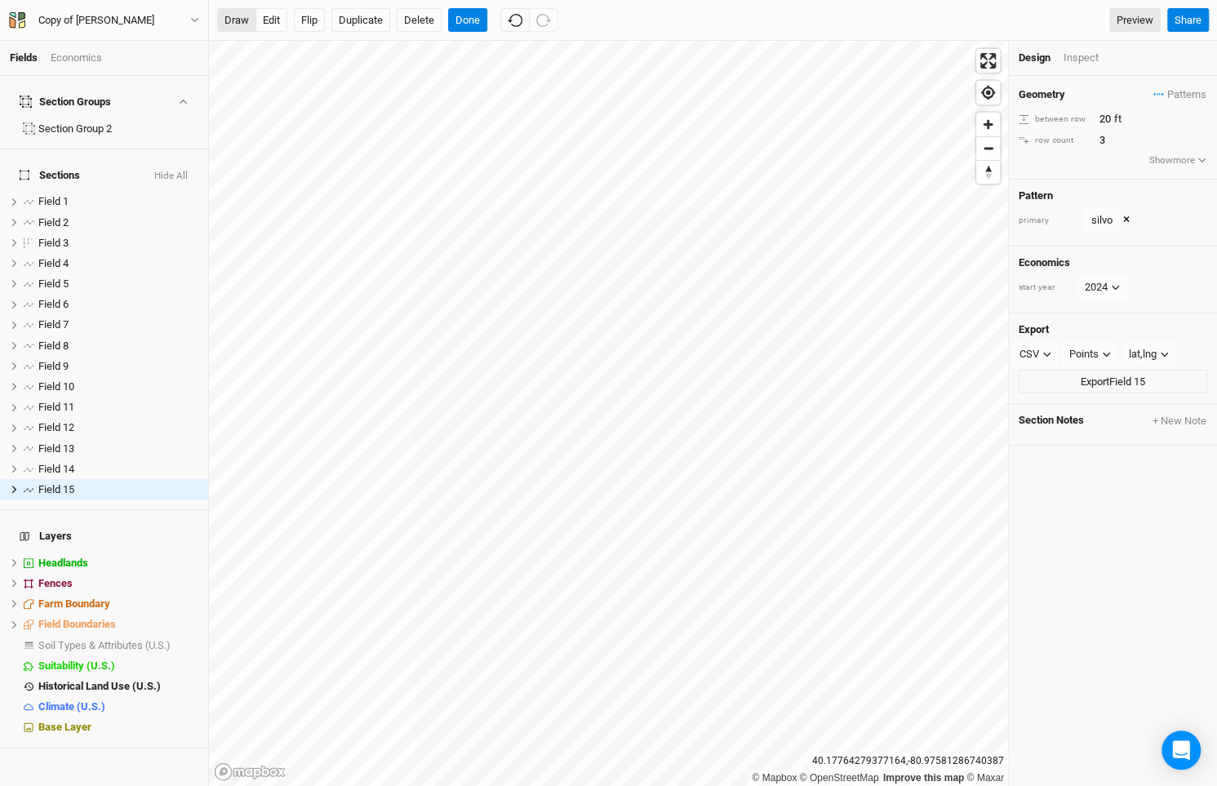
click at [239, 16] on button "draw" at bounding box center [236, 20] width 39 height 24
click at [452, 21] on button "Done" at bounding box center [467, 20] width 39 height 24
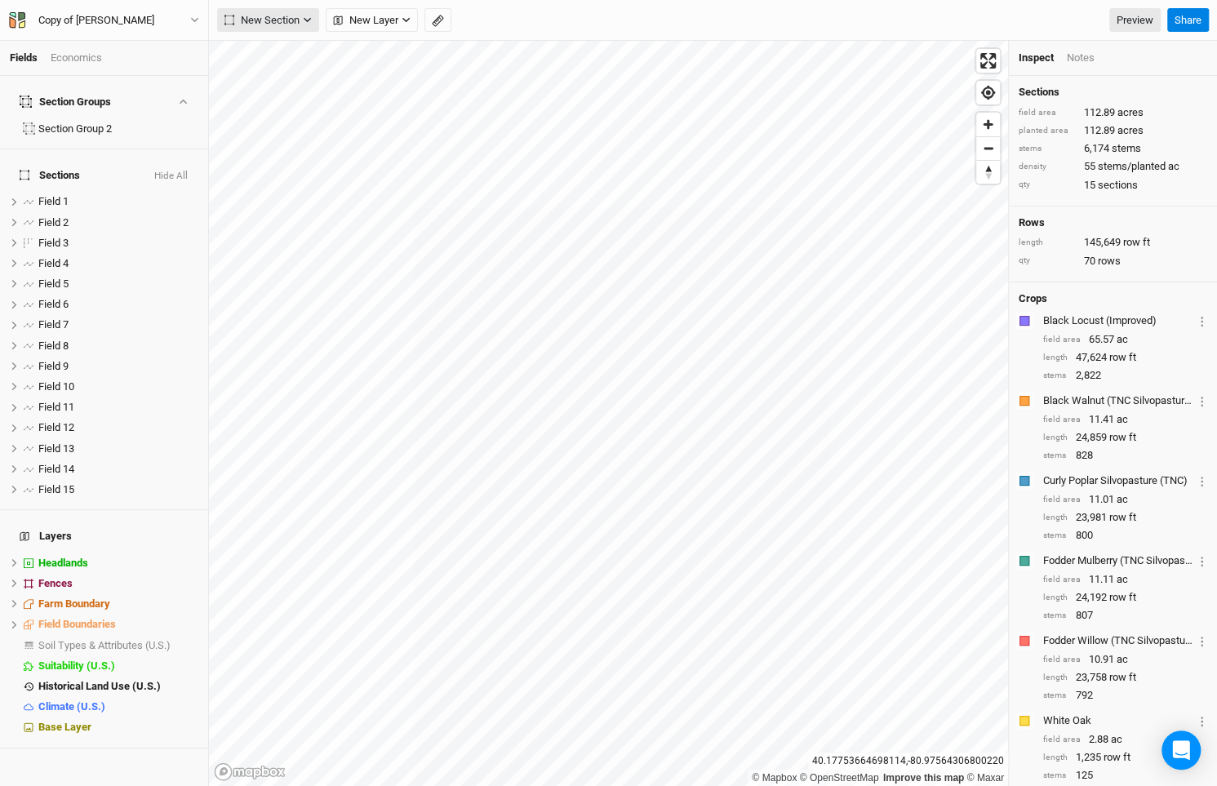
click at [264, 20] on span "New Section" at bounding box center [261, 20] width 75 height 16
click at [273, 81] on div "Line" at bounding box center [264, 78] width 25 height 19
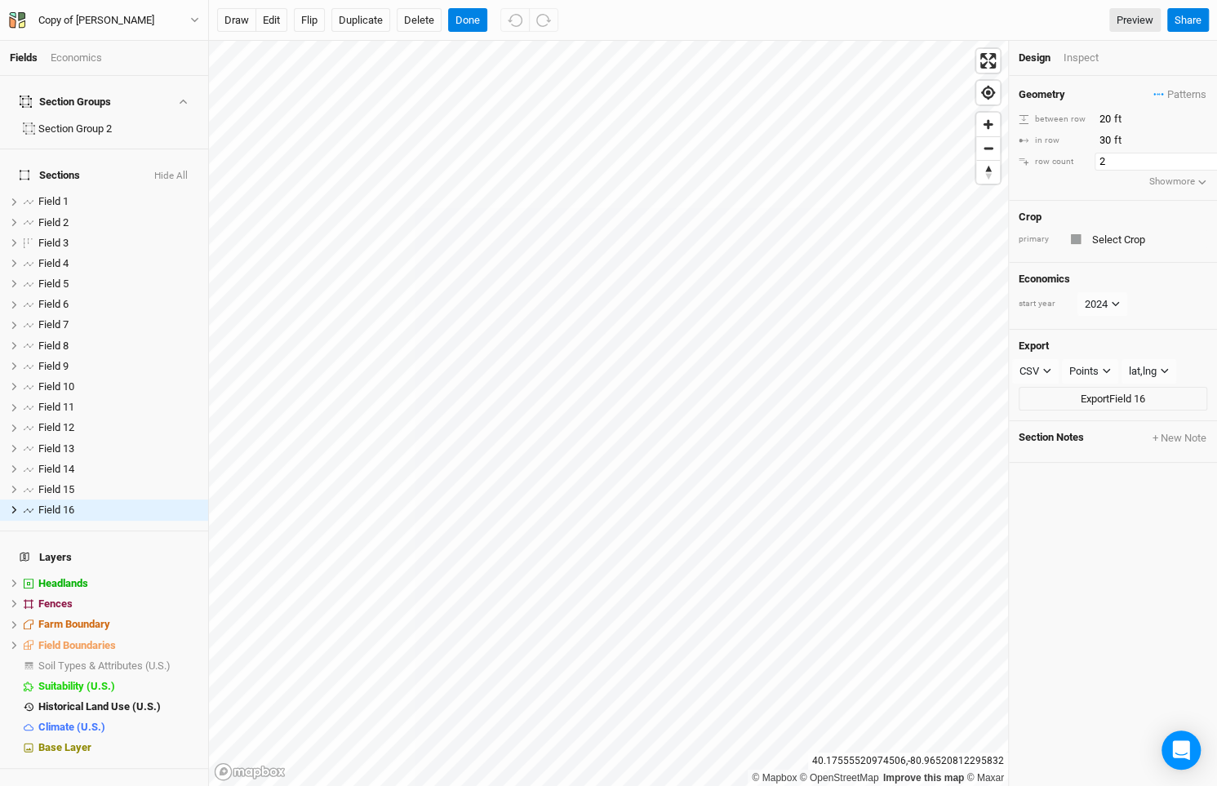
click at [1207, 159] on input "2" at bounding box center [1165, 162] width 142 height 18
type input "3"
click at [1207, 159] on input "3" at bounding box center [1165, 162] width 142 height 18
click at [306, 24] on button "Flip" at bounding box center [309, 20] width 31 height 24
click at [1190, 98] on span "Patterns" at bounding box center [1179, 95] width 53 height 16
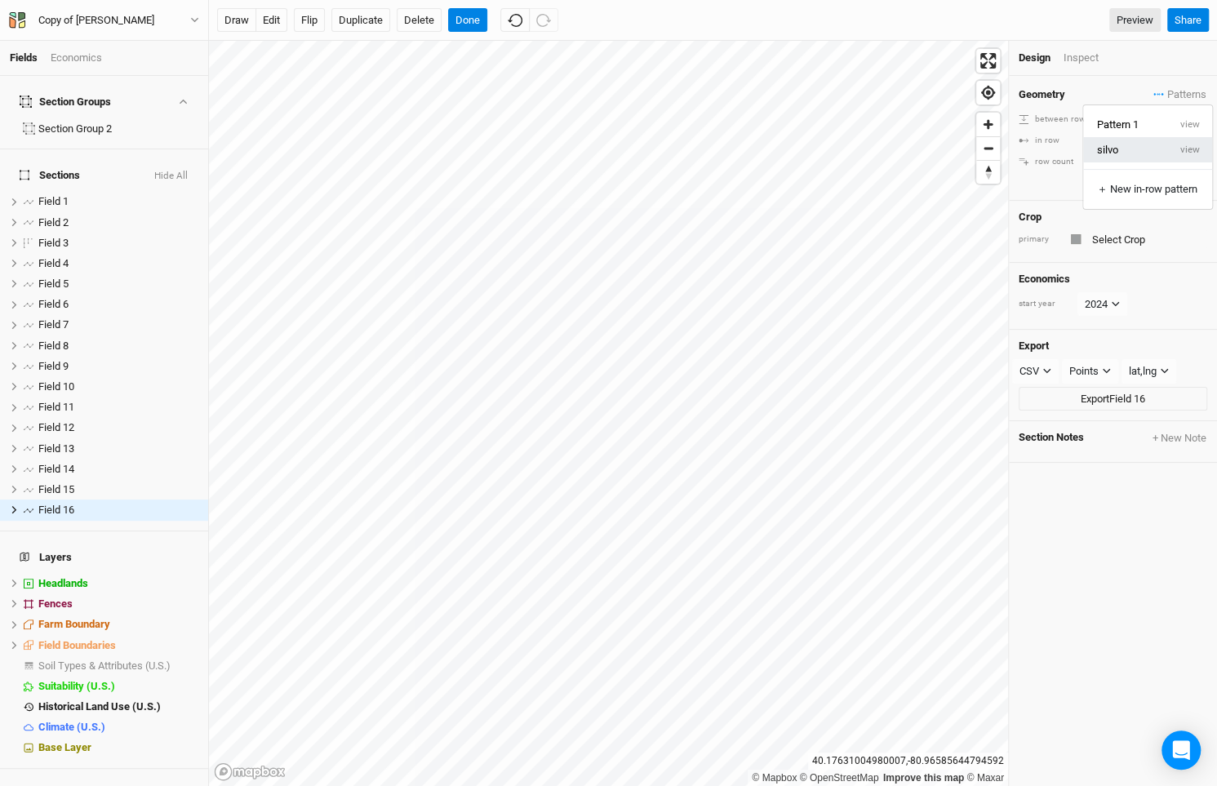
click at [1163, 153] on button "silvo" at bounding box center [1125, 149] width 84 height 25
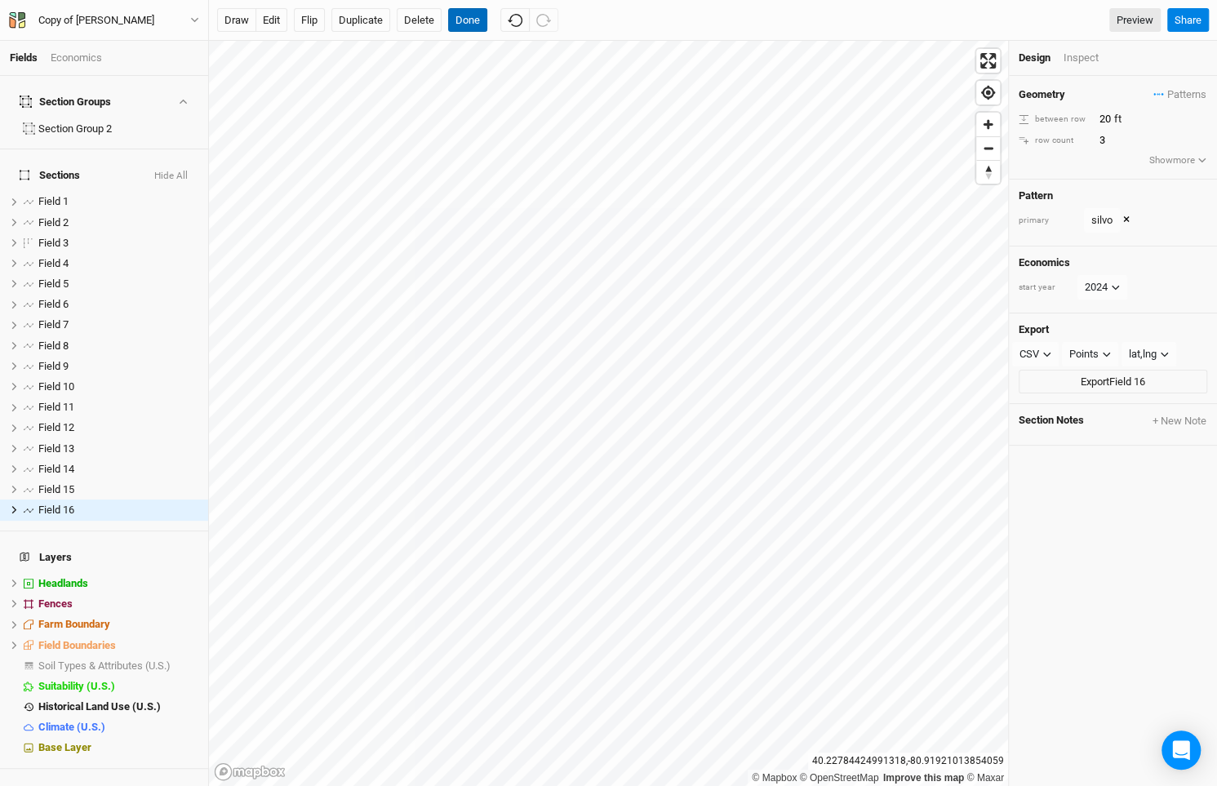
click at [474, 25] on button "Done" at bounding box center [467, 20] width 39 height 24
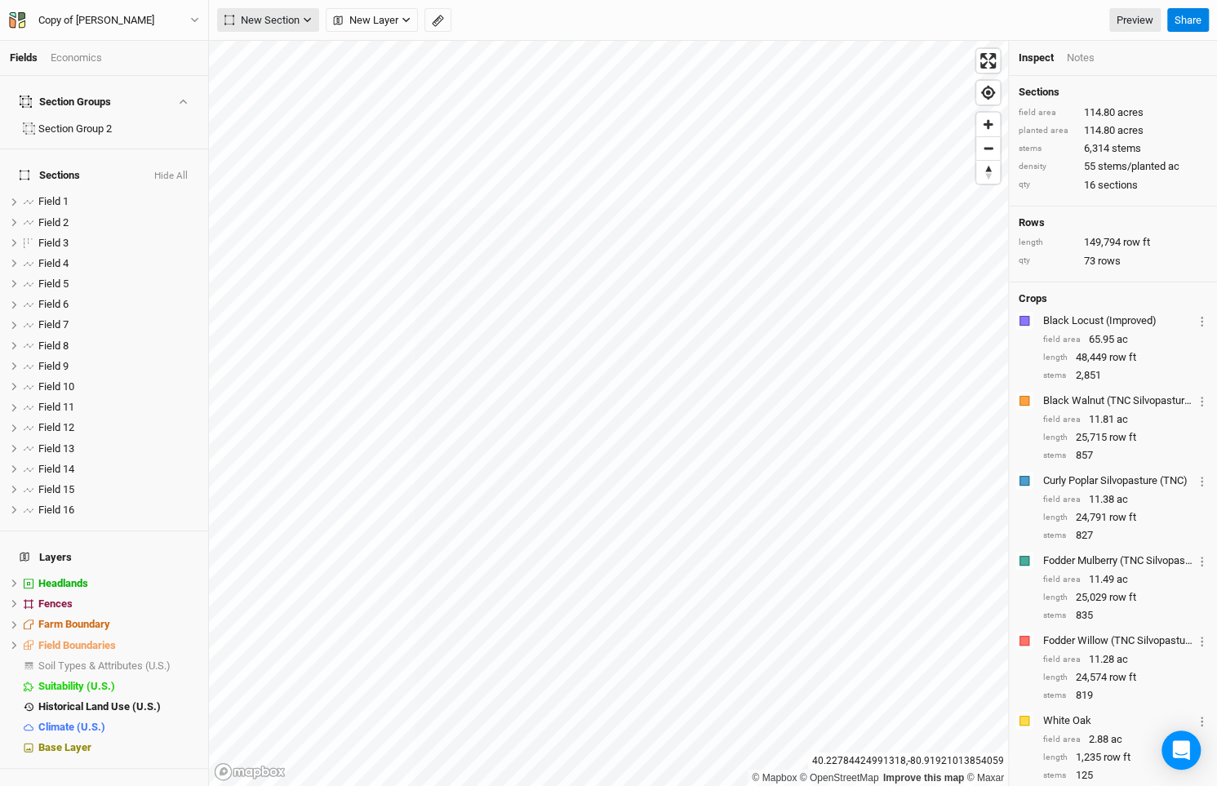
click at [281, 11] on button "New Section" at bounding box center [268, 20] width 102 height 24
click at [286, 76] on button "Line" at bounding box center [282, 78] width 129 height 25
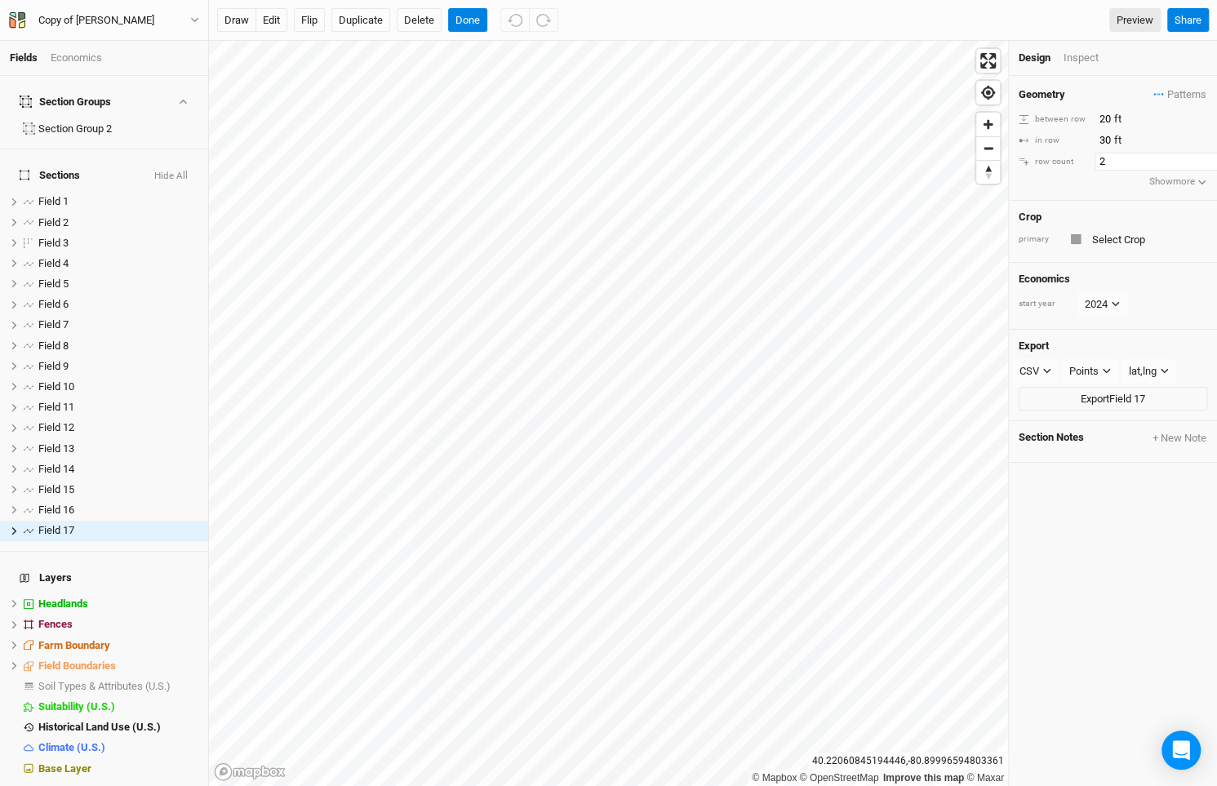
click at [1206, 155] on input "2" at bounding box center [1165, 162] width 142 height 18
type input "3"
click at [1206, 155] on input "3" at bounding box center [1165, 162] width 142 height 18
click at [1165, 89] on span "Patterns" at bounding box center [1179, 95] width 53 height 16
click at [1103, 144] on button "silvo" at bounding box center [1125, 149] width 84 height 25
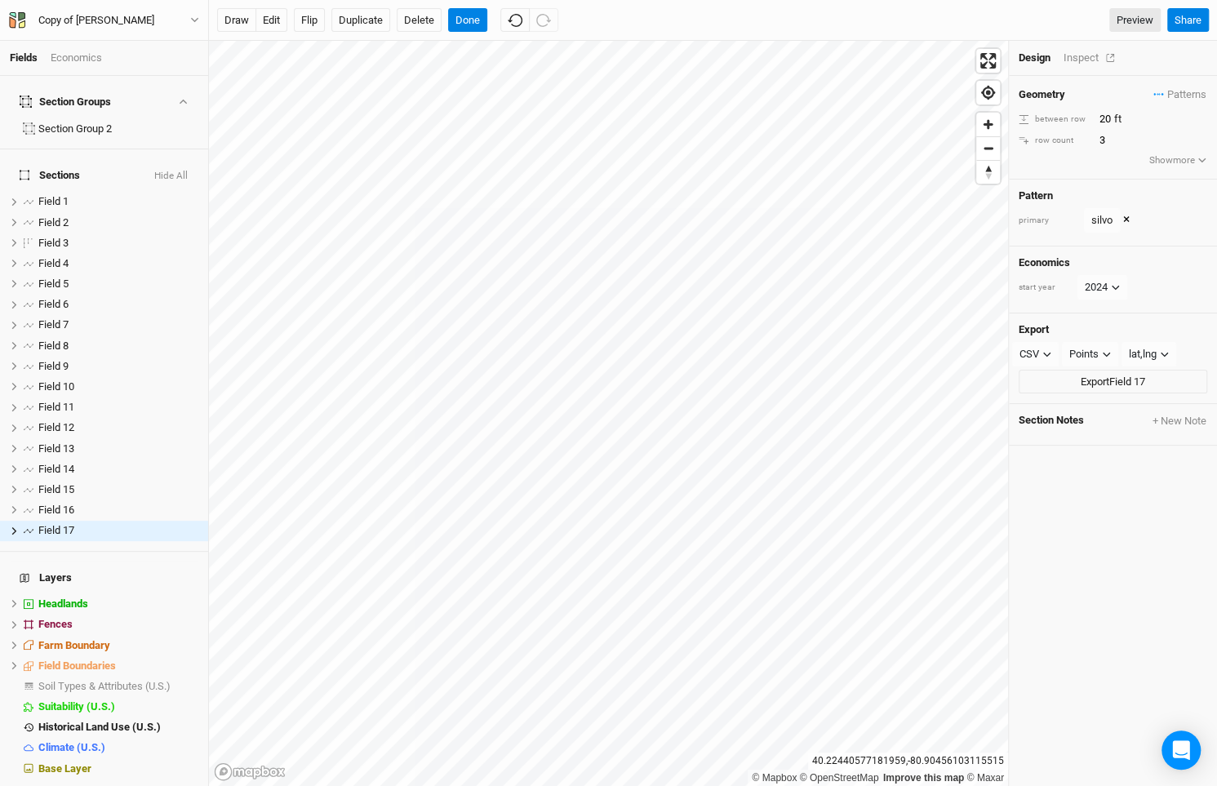
click at [1087, 55] on div "Inspect" at bounding box center [1092, 58] width 58 height 15
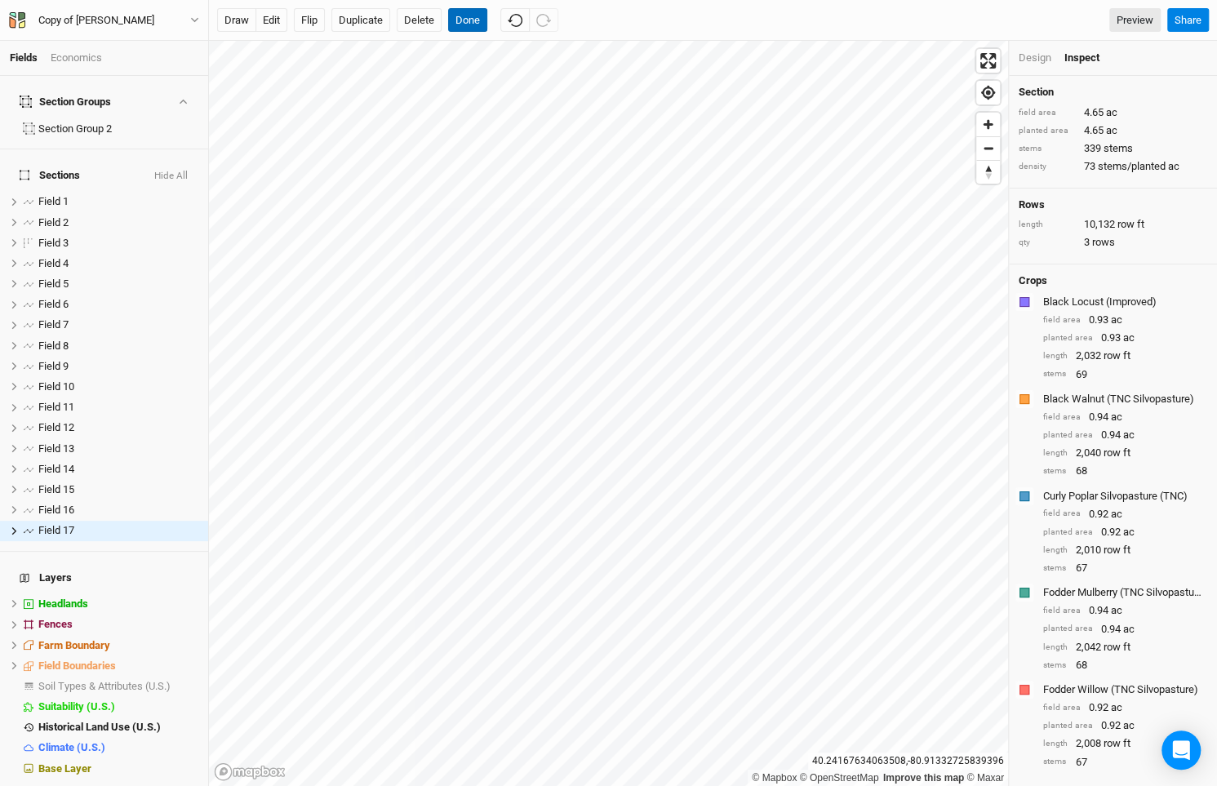
click at [468, 17] on button "Done" at bounding box center [467, 20] width 39 height 24
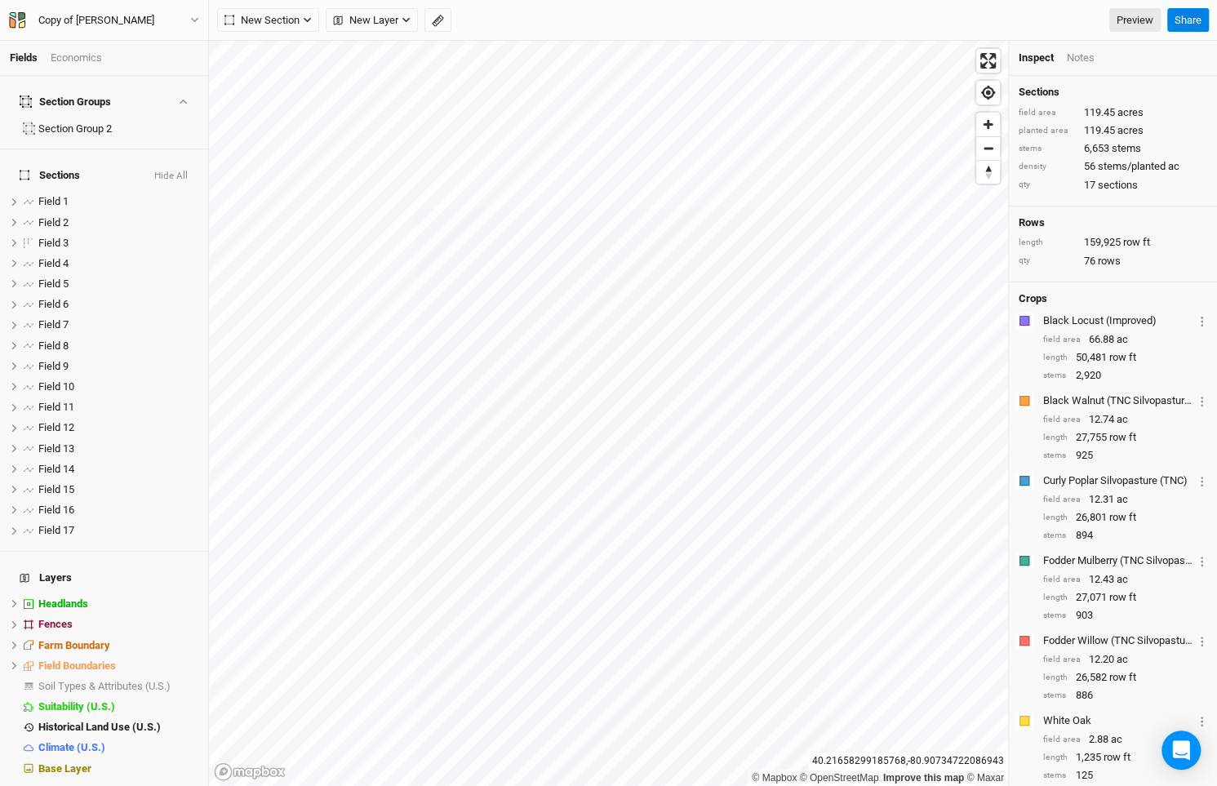
click at [1010, 425] on div "© Mapbox © OpenStreetMap Improve this map © Maxar [GEOGRAPHIC_DATA] Inspect Not…" at bounding box center [713, 413] width 1008 height 745
click at [274, 10] on button "New Section" at bounding box center [268, 20] width 102 height 24
click at [298, 76] on button "Line" at bounding box center [282, 78] width 129 height 25
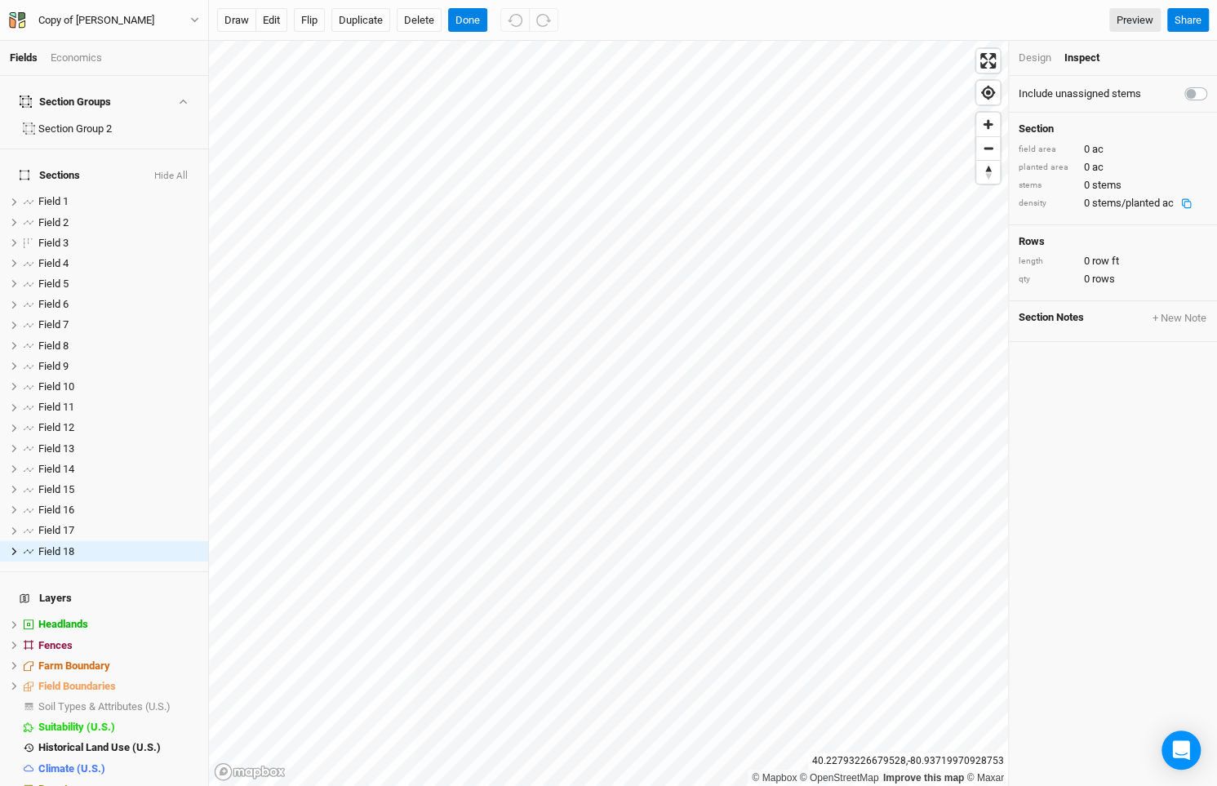
click at [1035, 60] on div "Design" at bounding box center [1035, 58] width 33 height 15
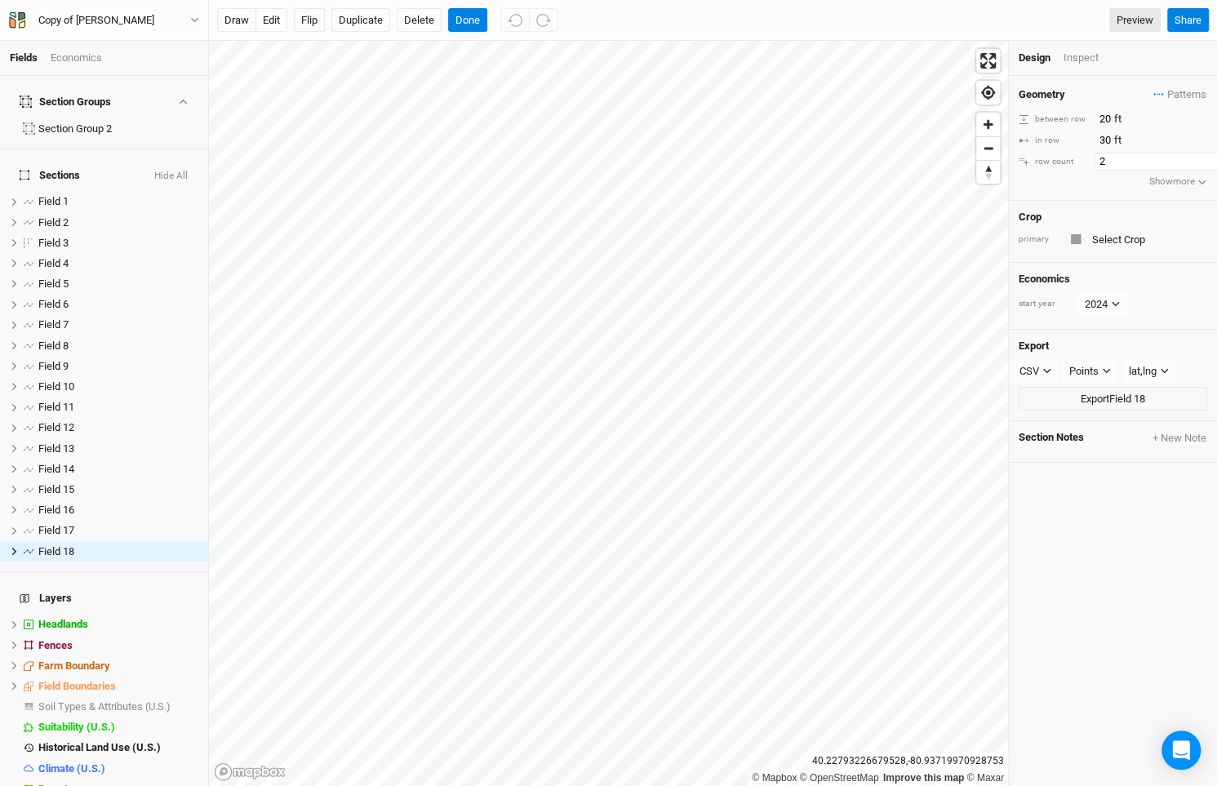
click at [1203, 157] on input "2" at bounding box center [1165, 162] width 142 height 18
type input "3"
click at [1203, 157] on input "3" at bounding box center [1165, 162] width 142 height 18
click at [1197, 93] on span "Patterns" at bounding box center [1179, 95] width 53 height 16
click at [1168, 144] on button "view" at bounding box center [1189, 149] width 45 height 25
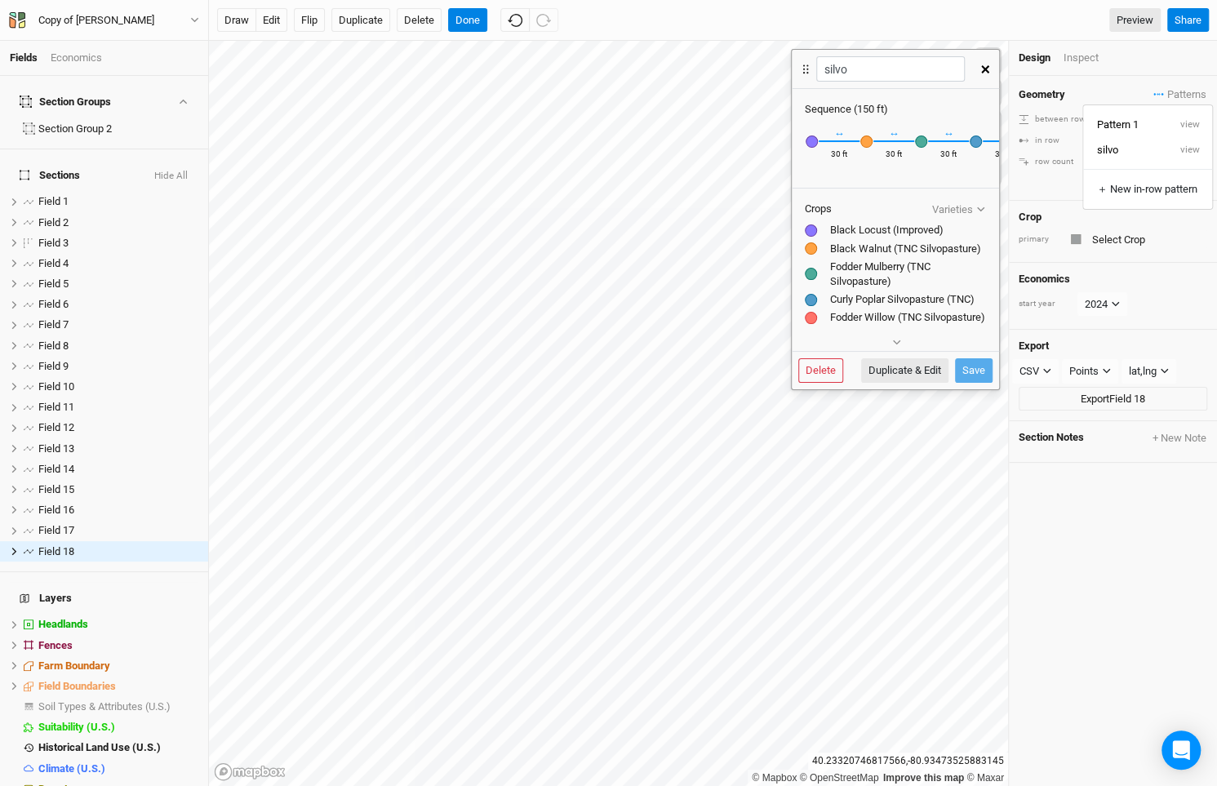
click at [987, 62] on button "button" at bounding box center [985, 69] width 29 height 29
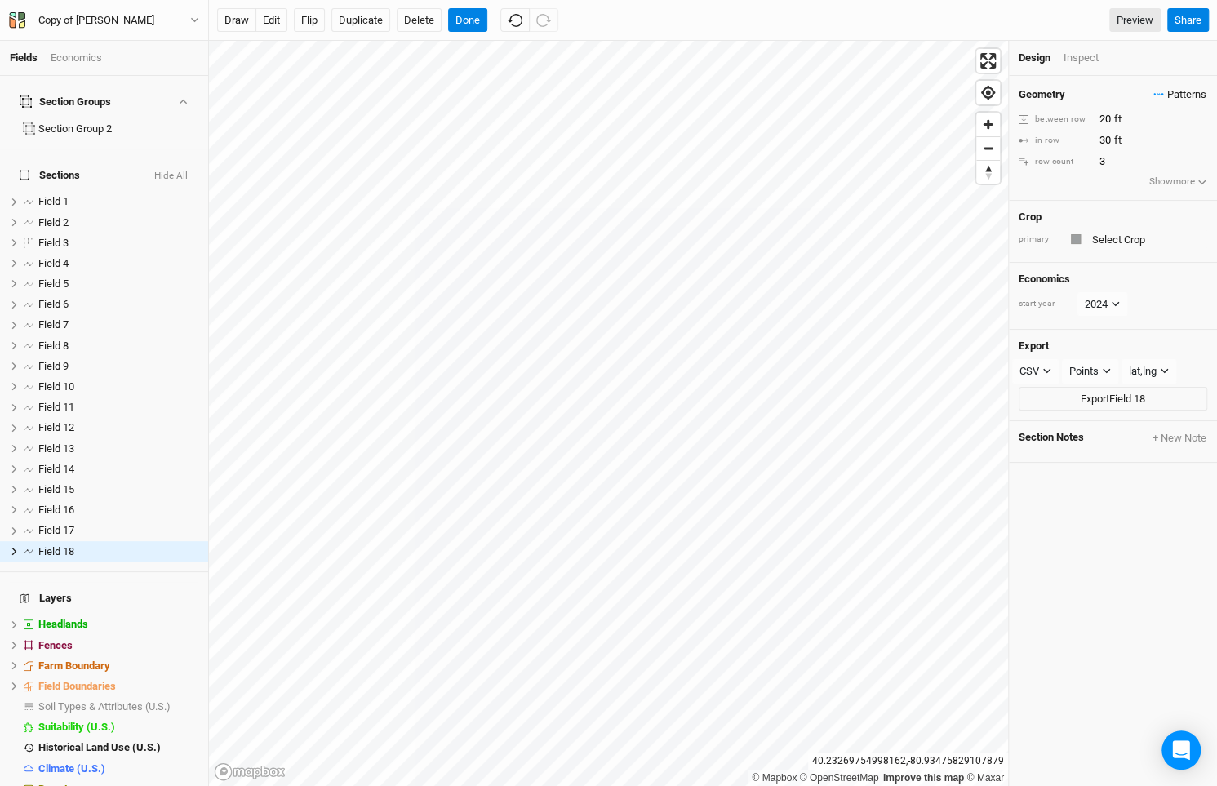
click at [1187, 95] on span "Patterns" at bounding box center [1179, 95] width 53 height 16
click at [1160, 156] on button "silvo" at bounding box center [1125, 149] width 84 height 25
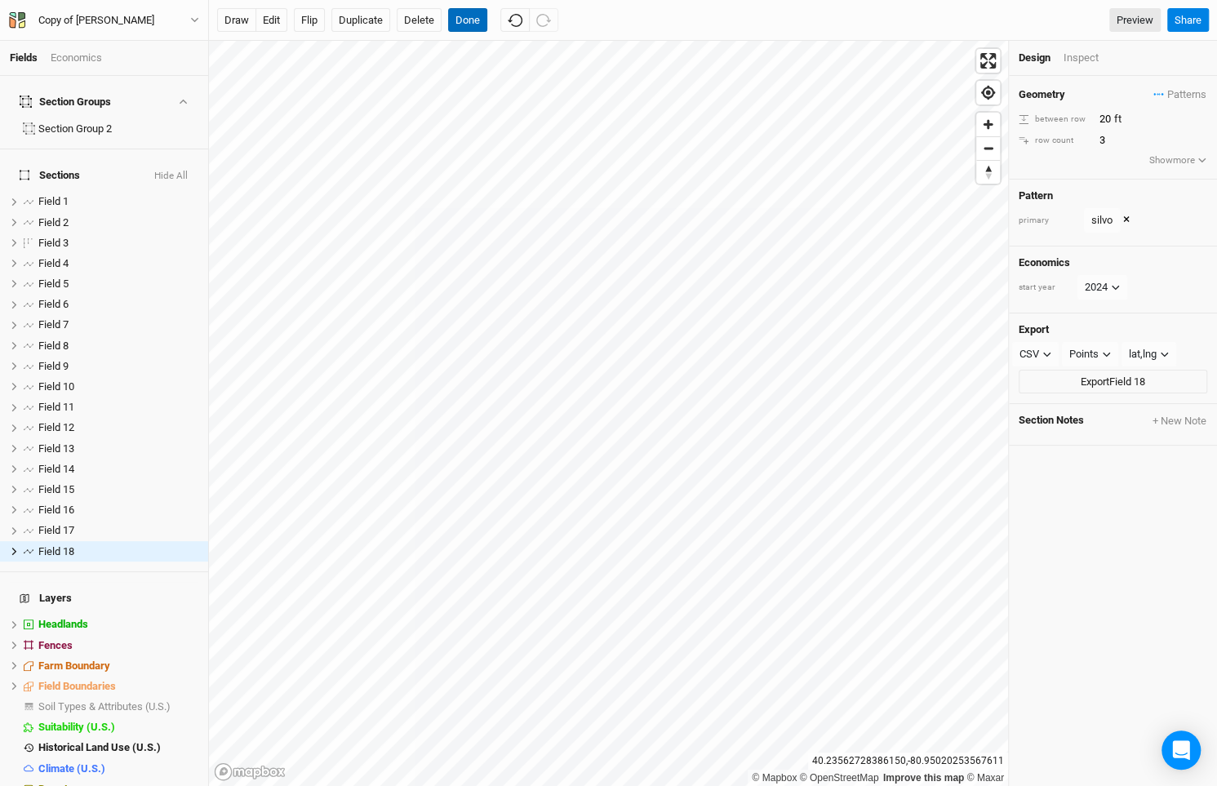
click at [460, 16] on button "Done" at bounding box center [467, 20] width 39 height 24
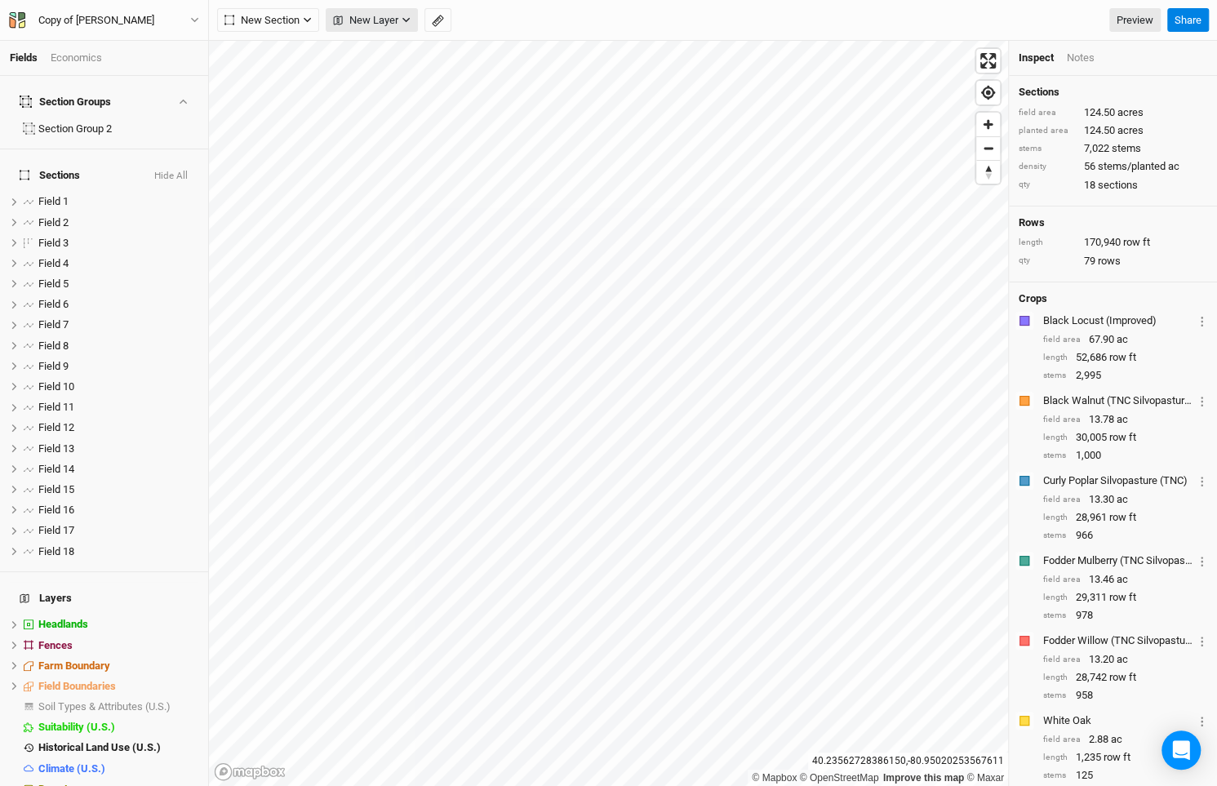
click at [400, 17] on button "New Layer" at bounding box center [372, 20] width 92 height 24
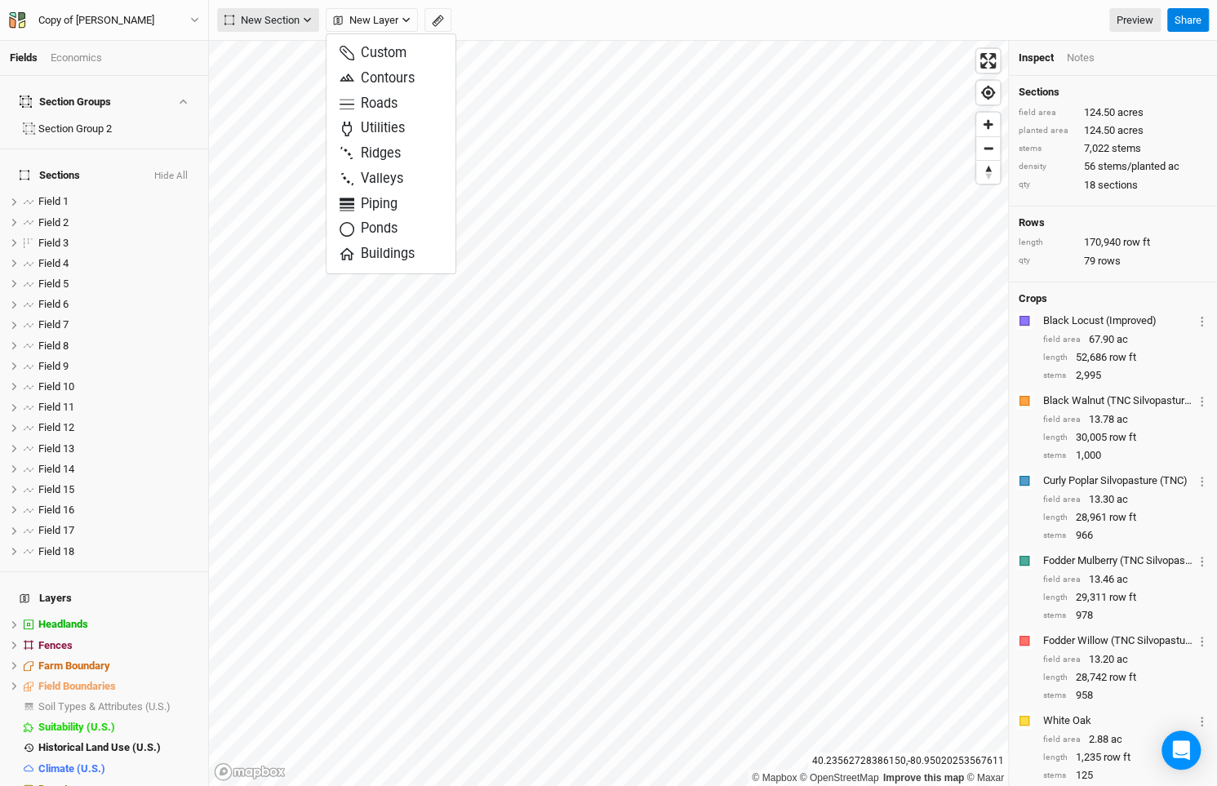
click at [307, 17] on icon "button" at bounding box center [307, 20] width 9 height 9
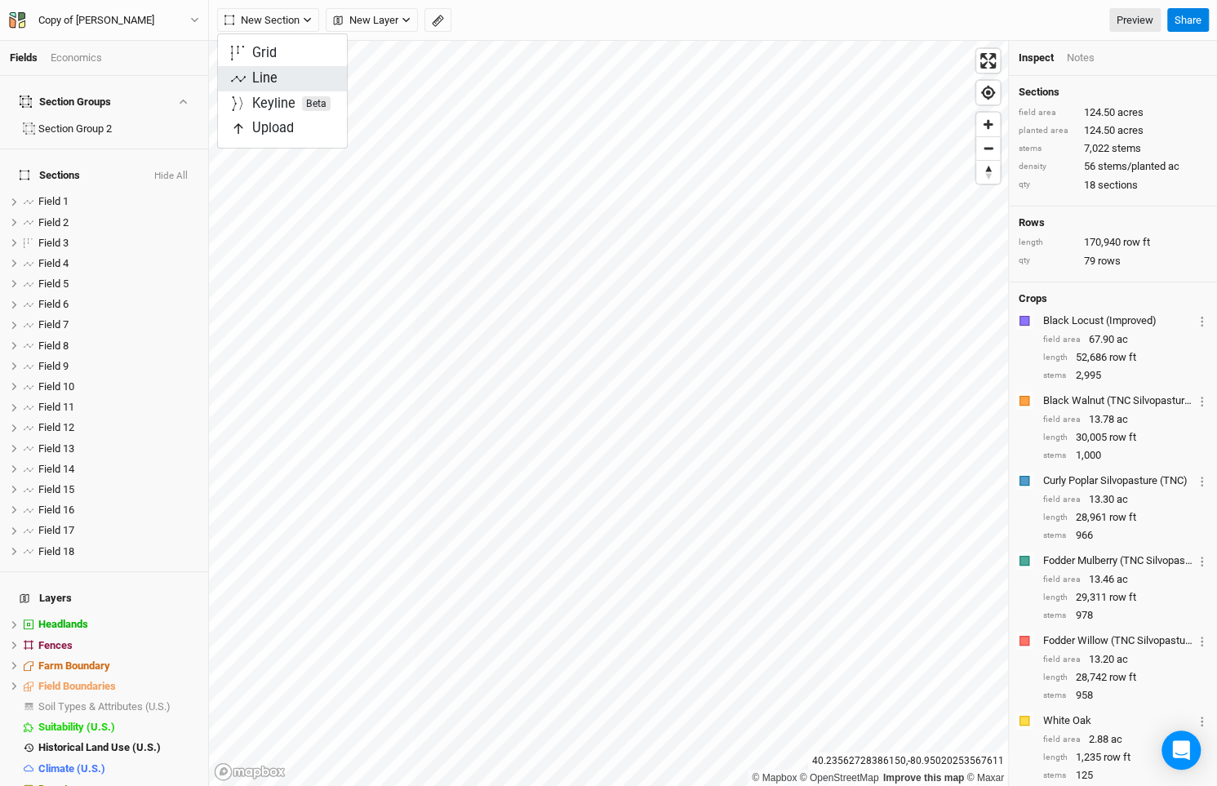
click at [326, 73] on button "Line" at bounding box center [282, 78] width 129 height 25
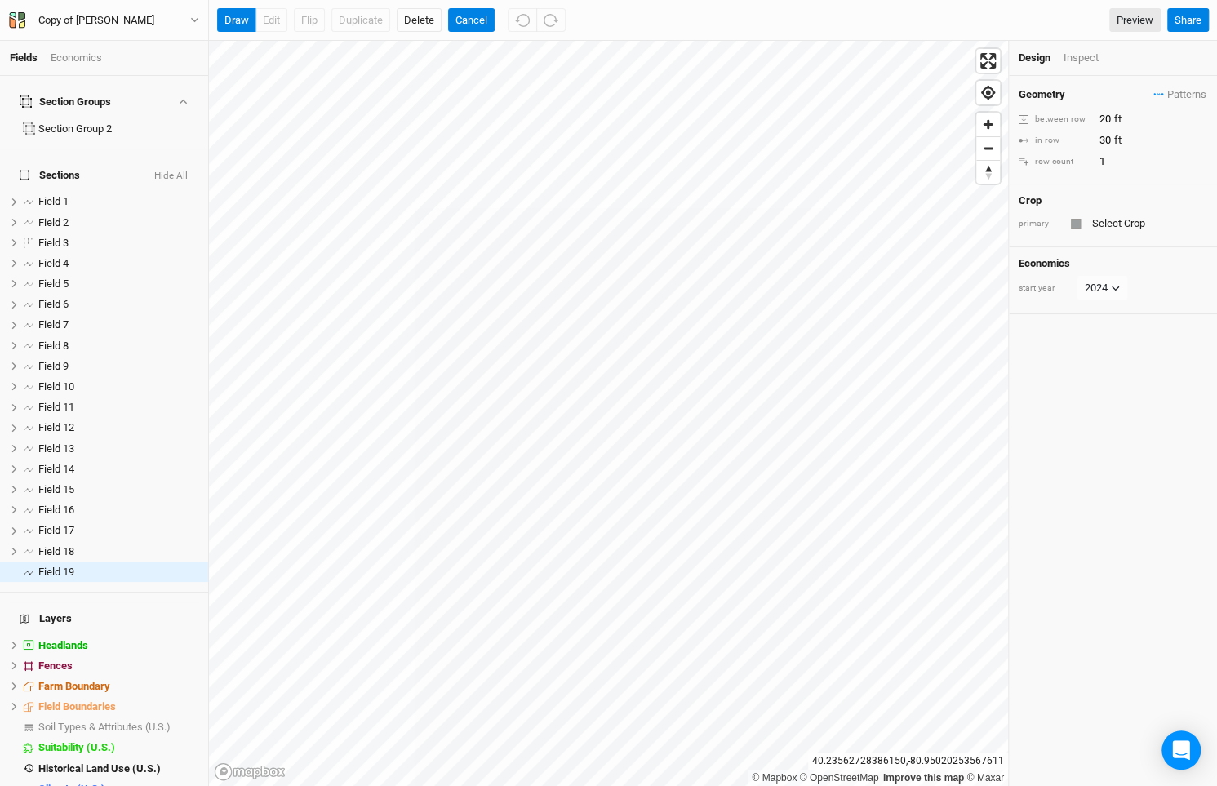
scroll to position [13, 0]
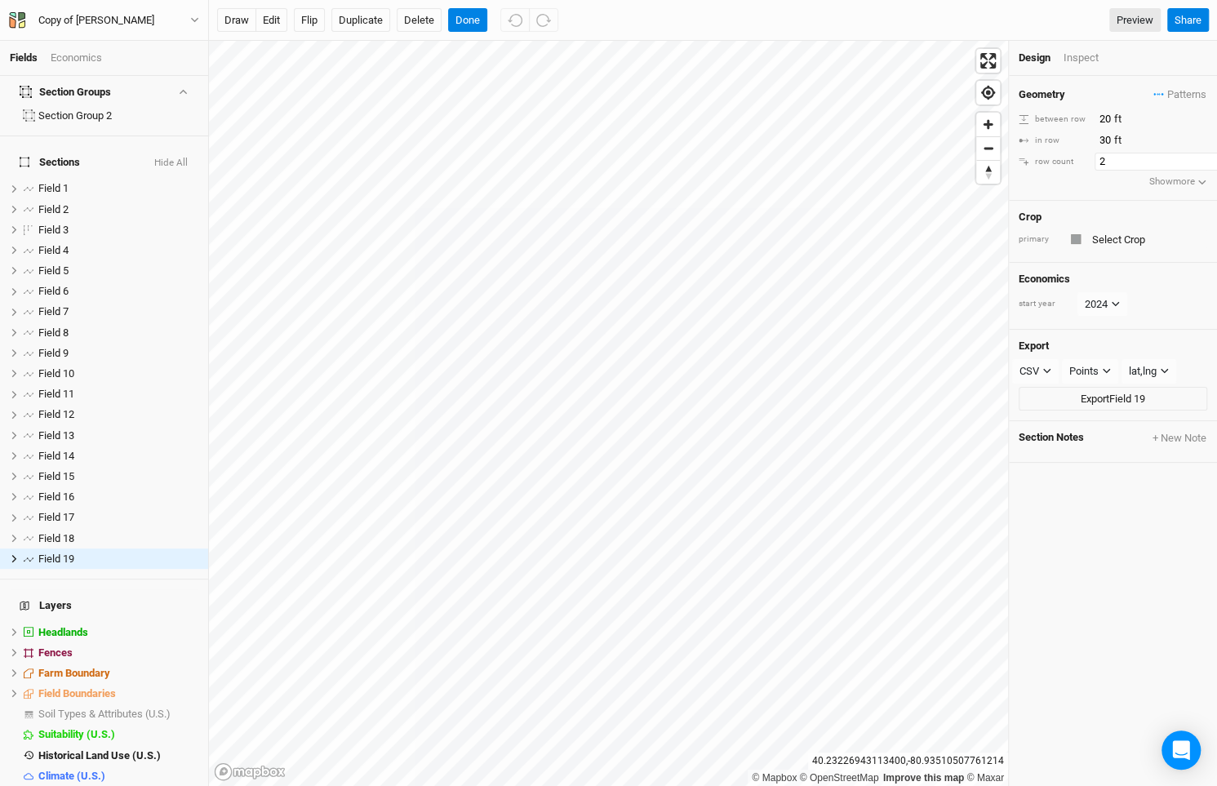
click at [1204, 155] on input "2" at bounding box center [1165, 162] width 142 height 18
type input "3"
click at [1204, 155] on input "3" at bounding box center [1165, 162] width 142 height 18
click at [1196, 92] on span "Patterns" at bounding box center [1179, 95] width 53 height 16
click at [1156, 153] on button "silvo" at bounding box center [1125, 149] width 84 height 25
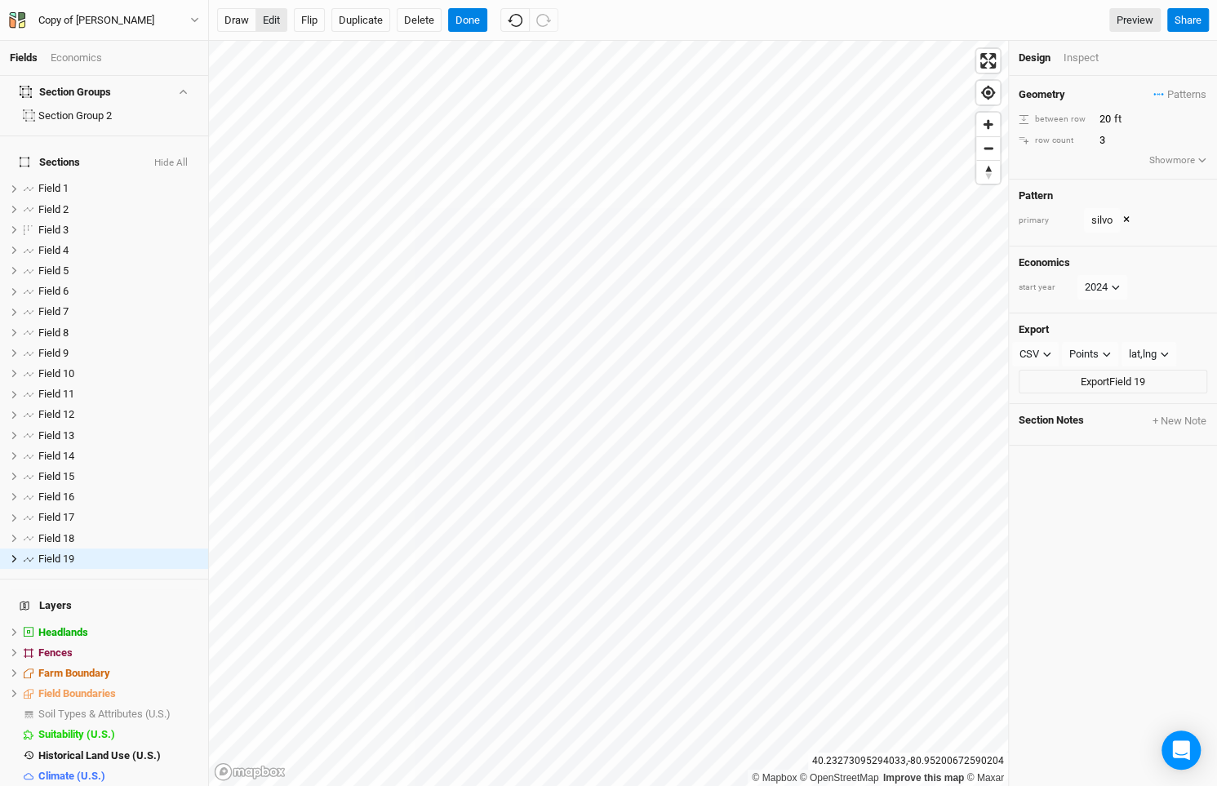
click at [269, 20] on button "edit" at bounding box center [271, 20] width 32 height 24
click at [469, 21] on button "Done" at bounding box center [467, 20] width 39 height 24
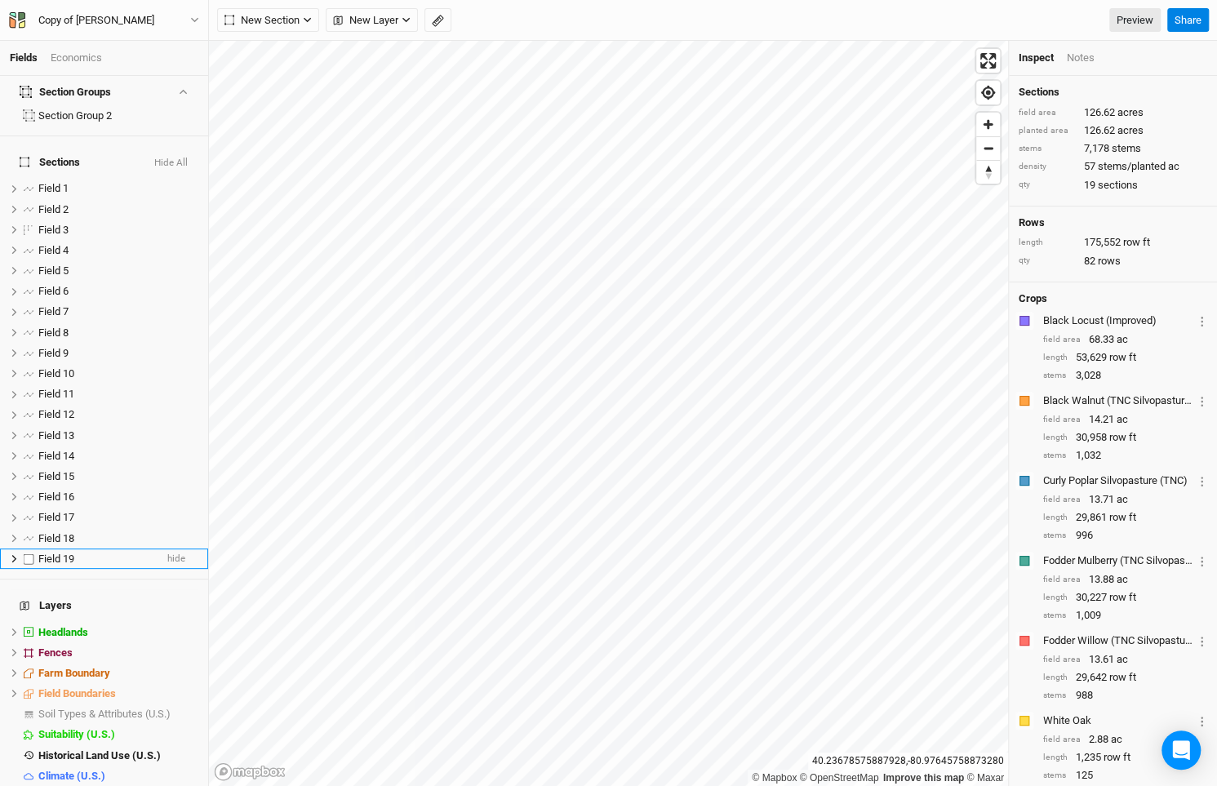
click at [83, 553] on div "Field 19" at bounding box center [96, 559] width 116 height 13
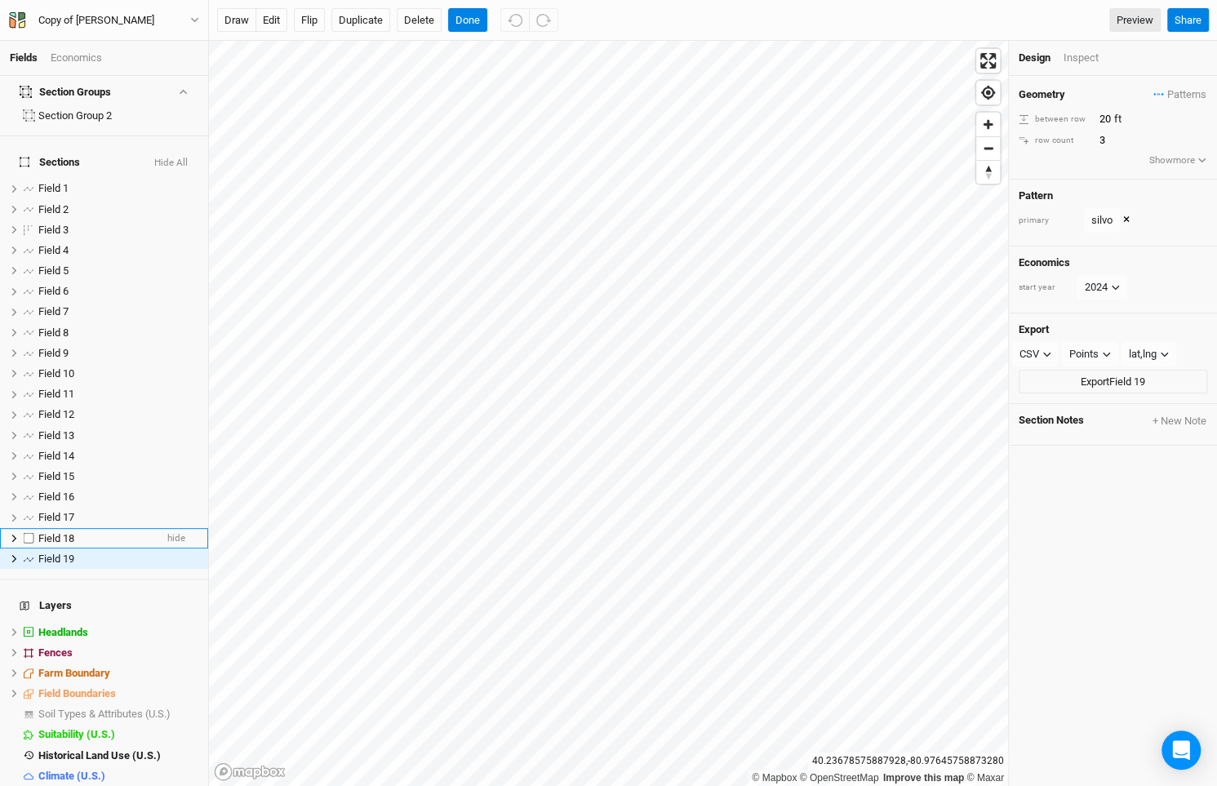
click at [25, 528] on label at bounding box center [29, 538] width 20 height 20
click at [25, 533] on input "checkbox" at bounding box center [29, 538] width 11 height 11
checkbox input "true"
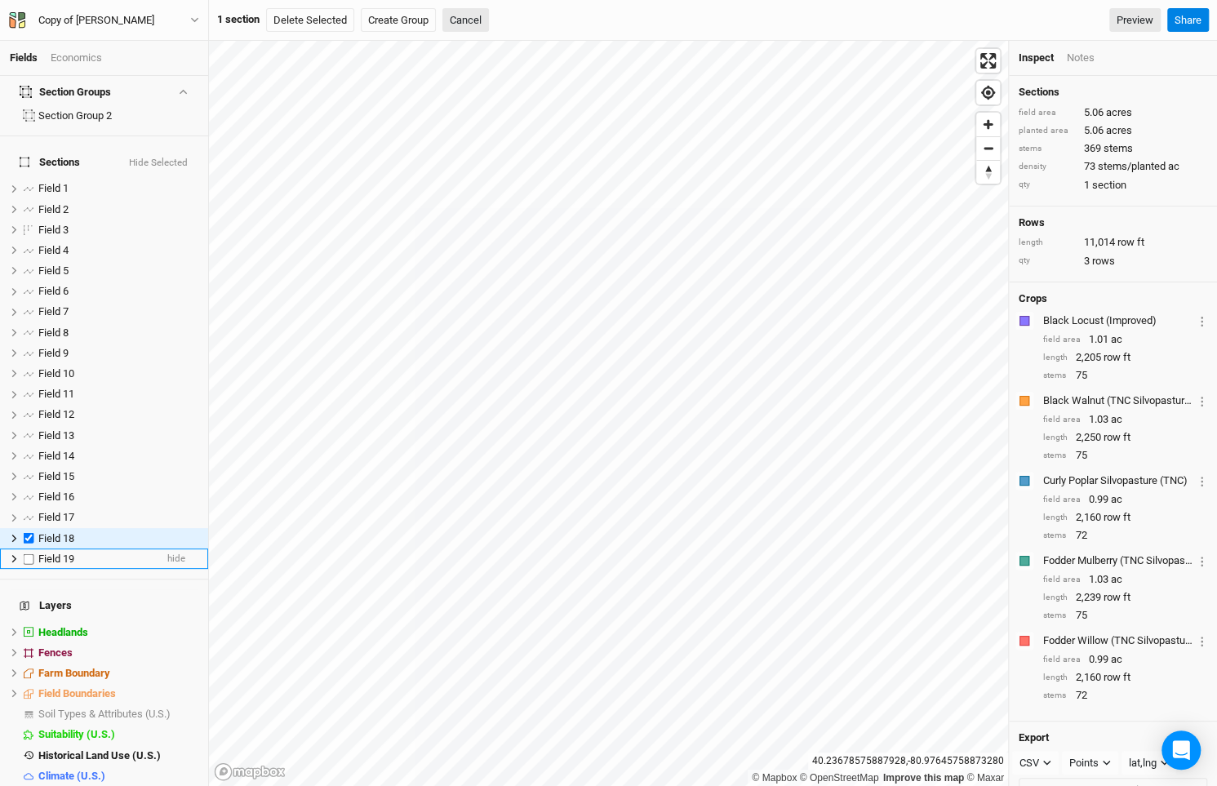
click at [32, 548] on label at bounding box center [29, 558] width 20 height 20
click at [32, 553] on input "checkbox" at bounding box center [29, 558] width 11 height 11
checkbox input "true"
click at [344, 21] on button "Delete Selected" at bounding box center [316, 20] width 88 height 24
click at [510, 18] on button "Confirm" at bounding box center [498, 20] width 51 height 24
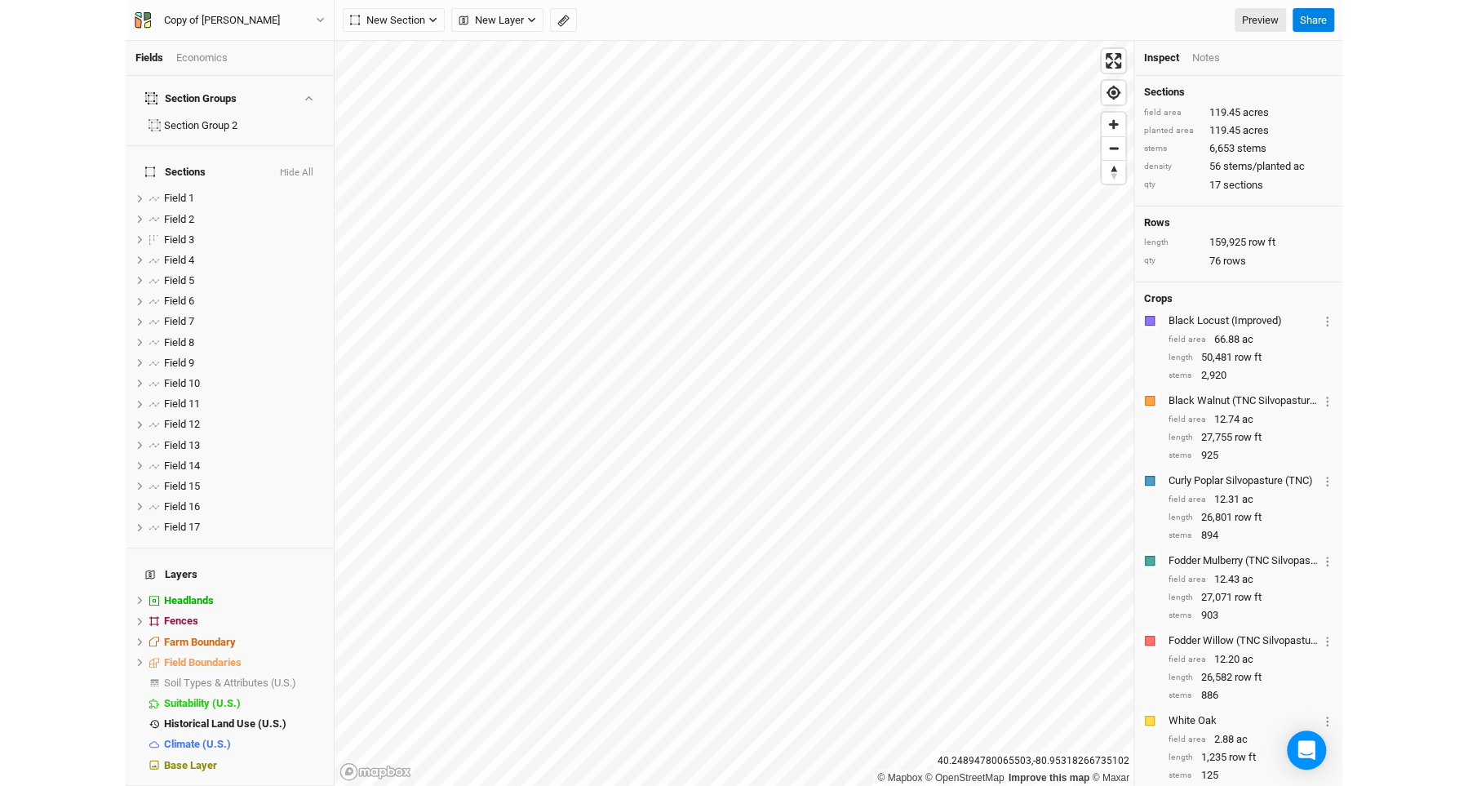
scroll to position [0, 0]
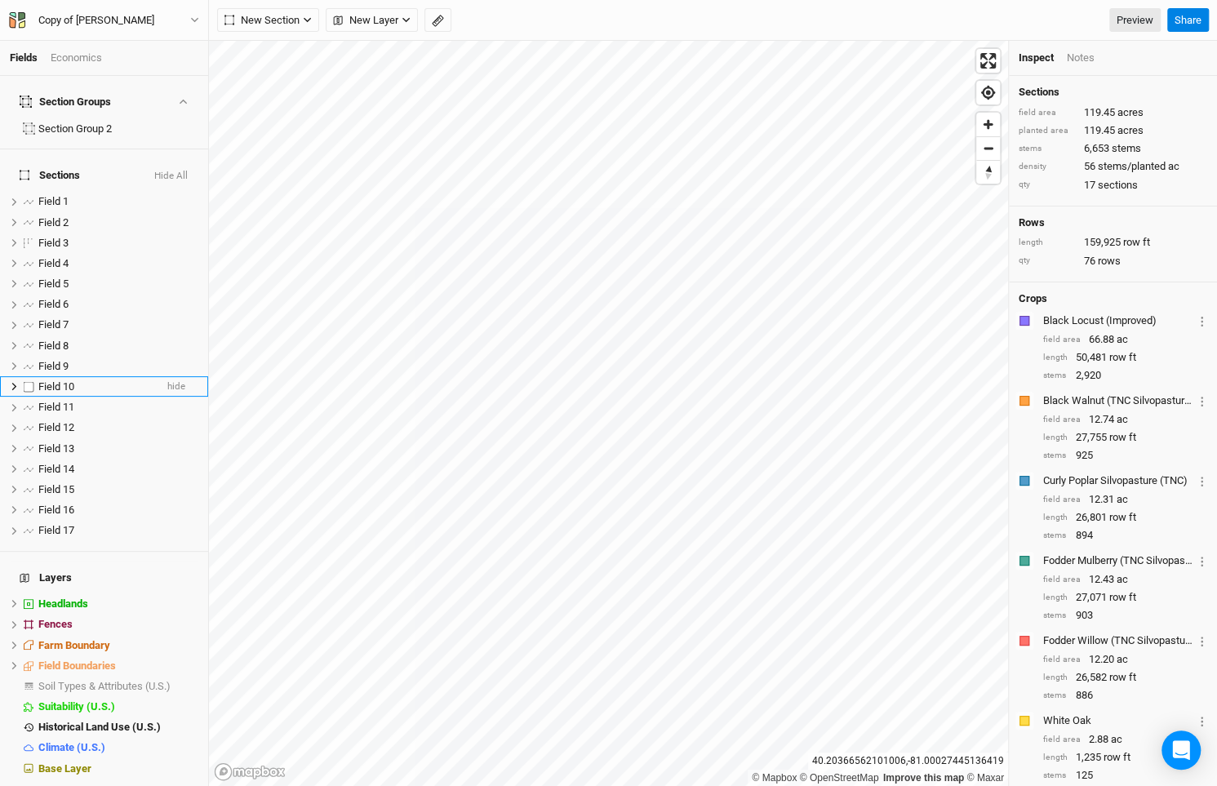
click at [95, 380] on div "Field 10" at bounding box center [96, 386] width 116 height 13
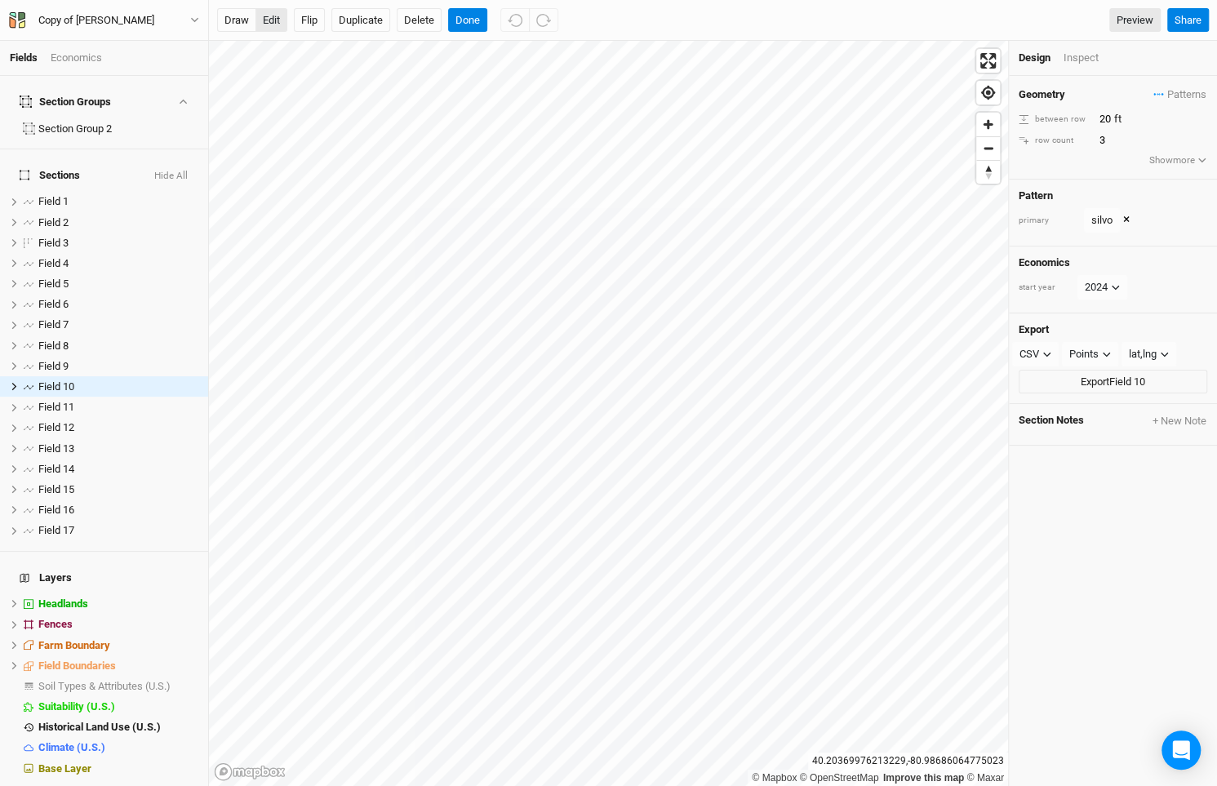
click at [273, 24] on button "edit" at bounding box center [271, 20] width 32 height 24
click at [457, 23] on button "Done" at bounding box center [467, 20] width 39 height 24
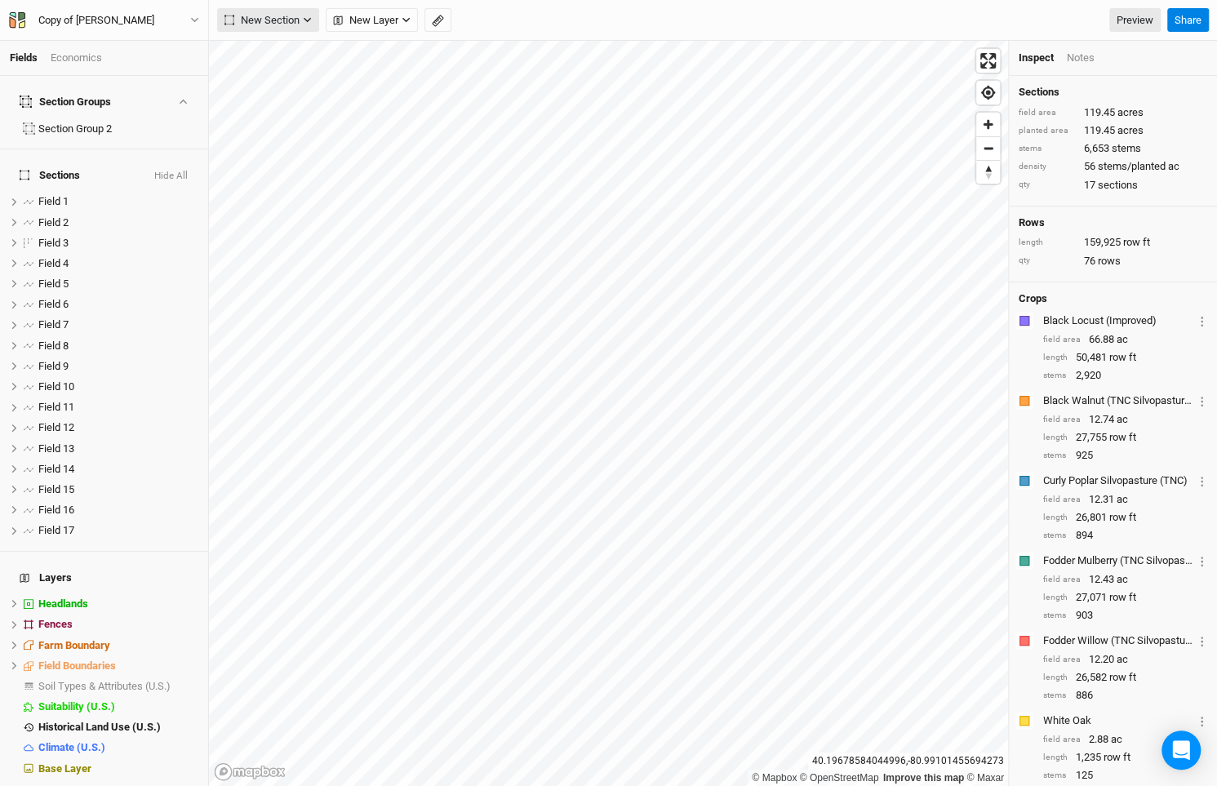
click at [279, 22] on span "New Section" at bounding box center [261, 20] width 75 height 16
click at [280, 74] on button "Line" at bounding box center [282, 78] width 129 height 25
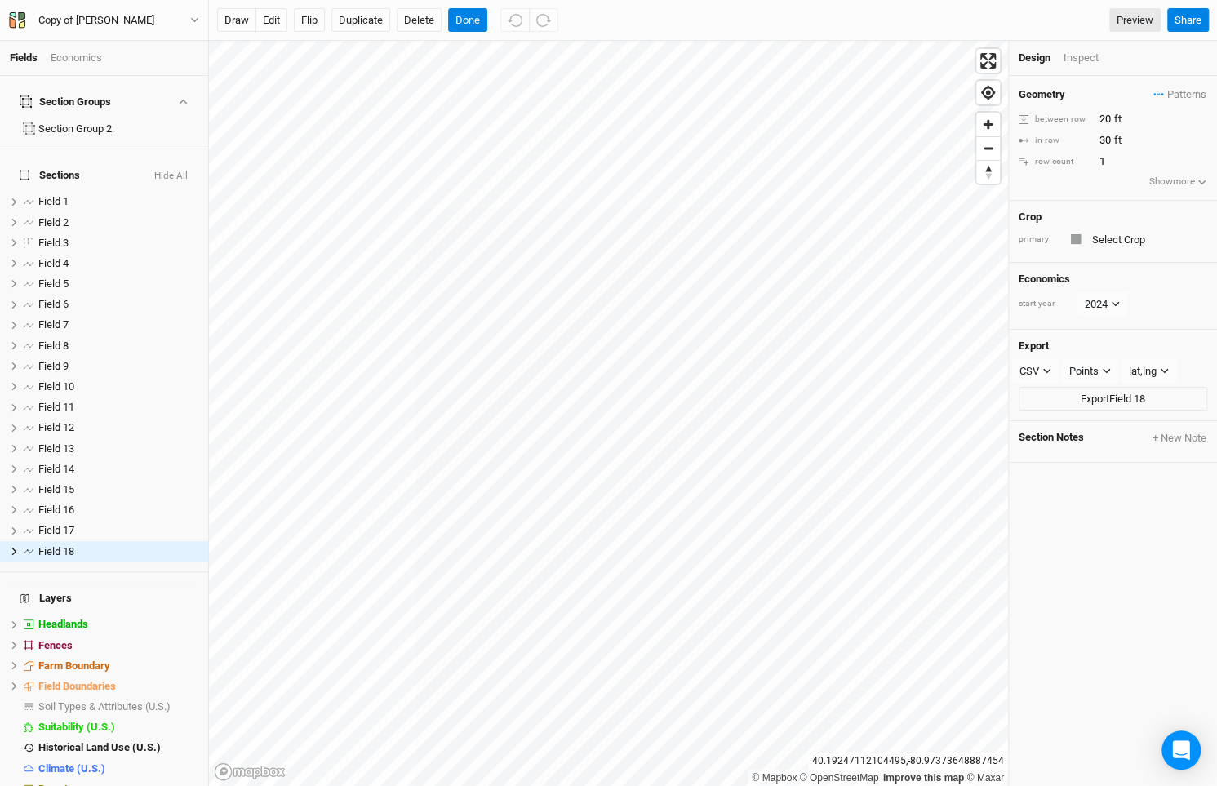
click at [1080, 236] on div at bounding box center [1076, 239] width 10 height 10
click at [1205, 156] on input "2" at bounding box center [1165, 162] width 142 height 18
type input "3"
click at [1205, 156] on input "3" at bounding box center [1165, 162] width 142 height 18
click at [1172, 90] on span "Patterns" at bounding box center [1179, 95] width 53 height 16
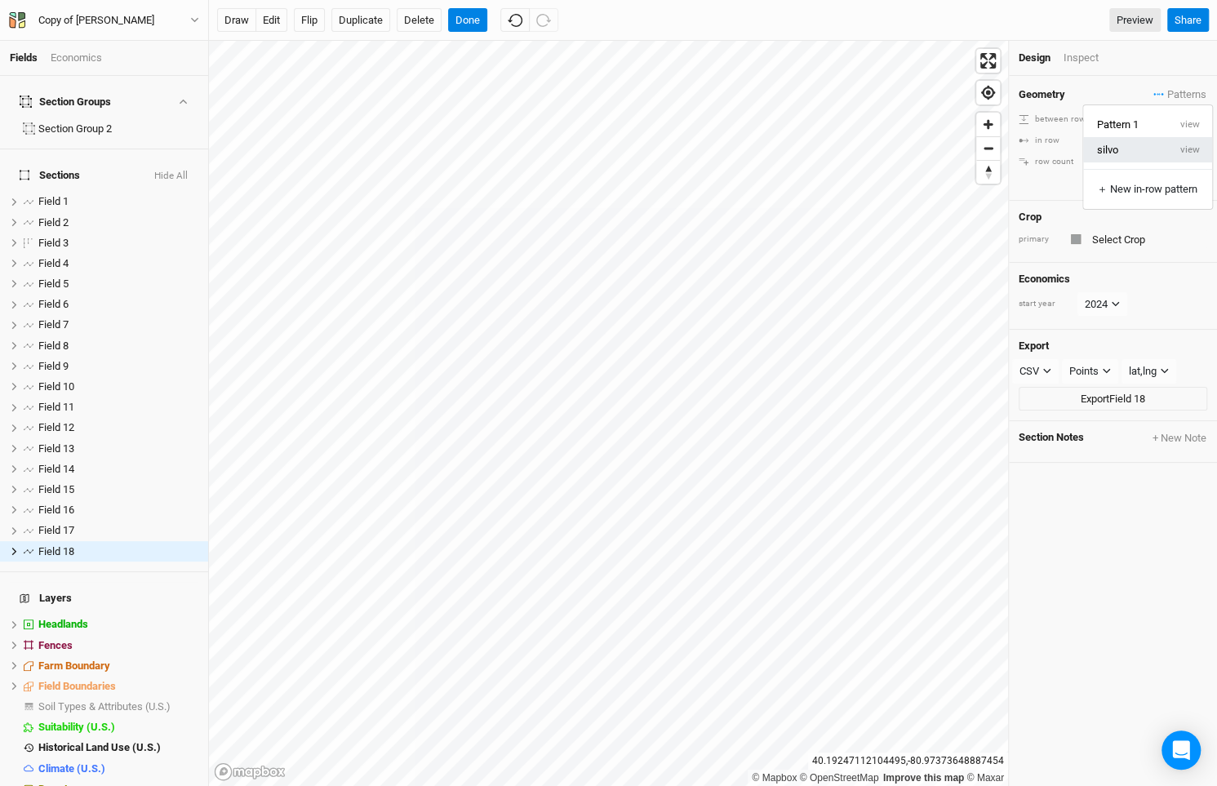
click at [1152, 148] on button "silvo" at bounding box center [1125, 149] width 84 height 25
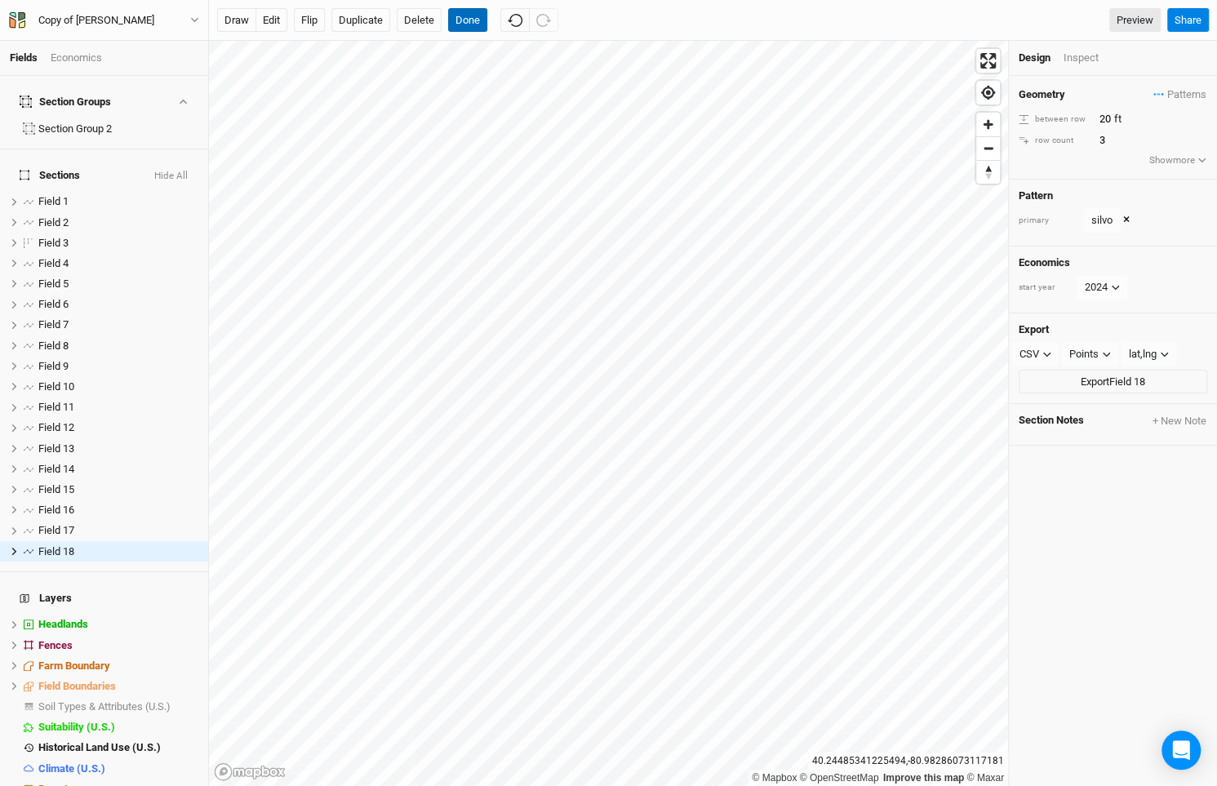
click at [468, 11] on button "Done" at bounding box center [467, 20] width 39 height 24
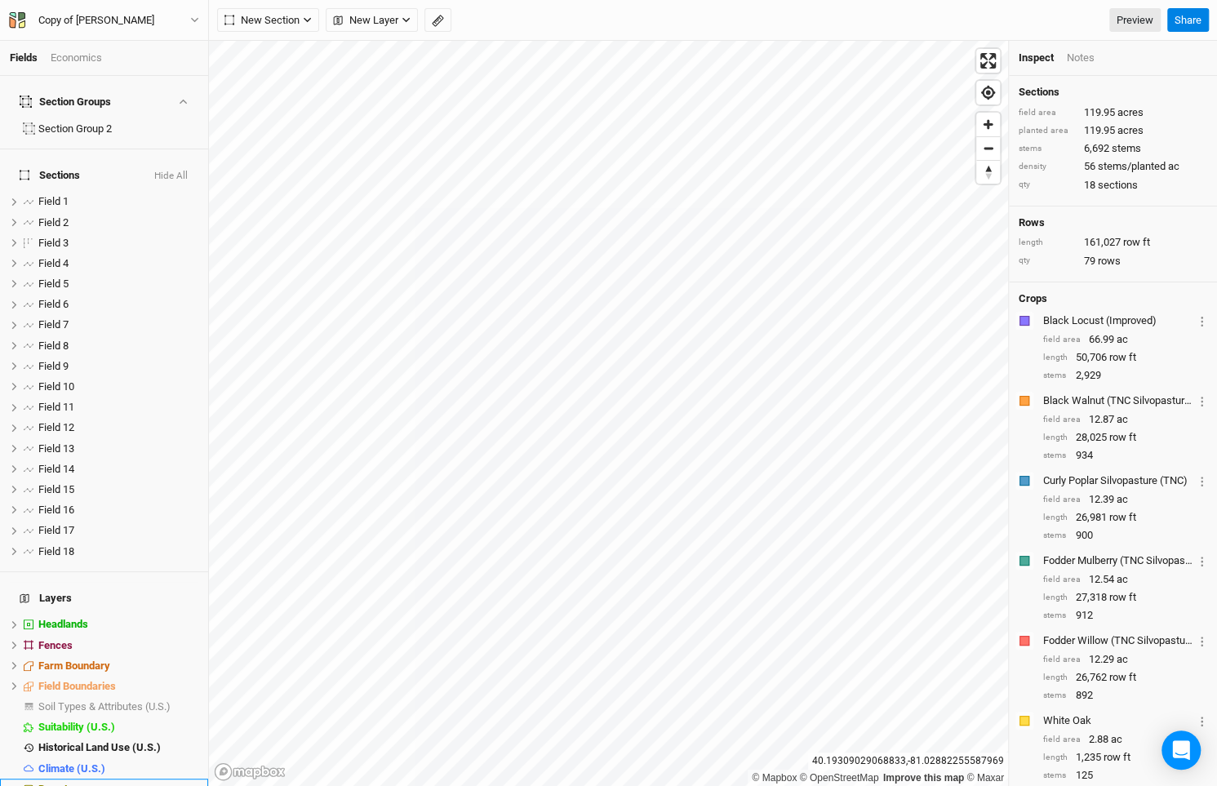
click at [130, 783] on div "Base Layer" at bounding box center [118, 789] width 160 height 13
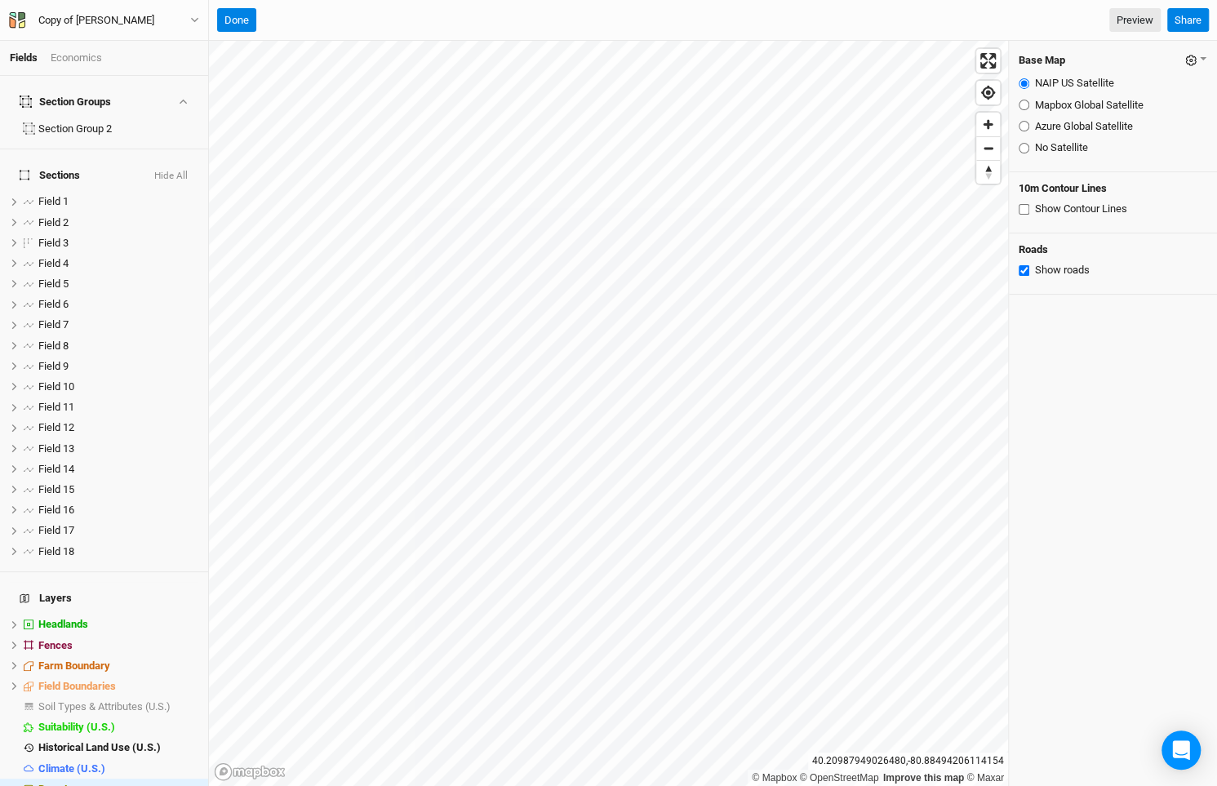
click at [1021, 211] on input "Show Contour Lines" at bounding box center [1024, 209] width 11 height 11
checkbox input "true"
click at [1022, 121] on input "Azure Global Satellite" at bounding box center [1024, 126] width 11 height 11
radio input "true"
click at [1021, 152] on input "No Satellite" at bounding box center [1024, 148] width 11 height 11
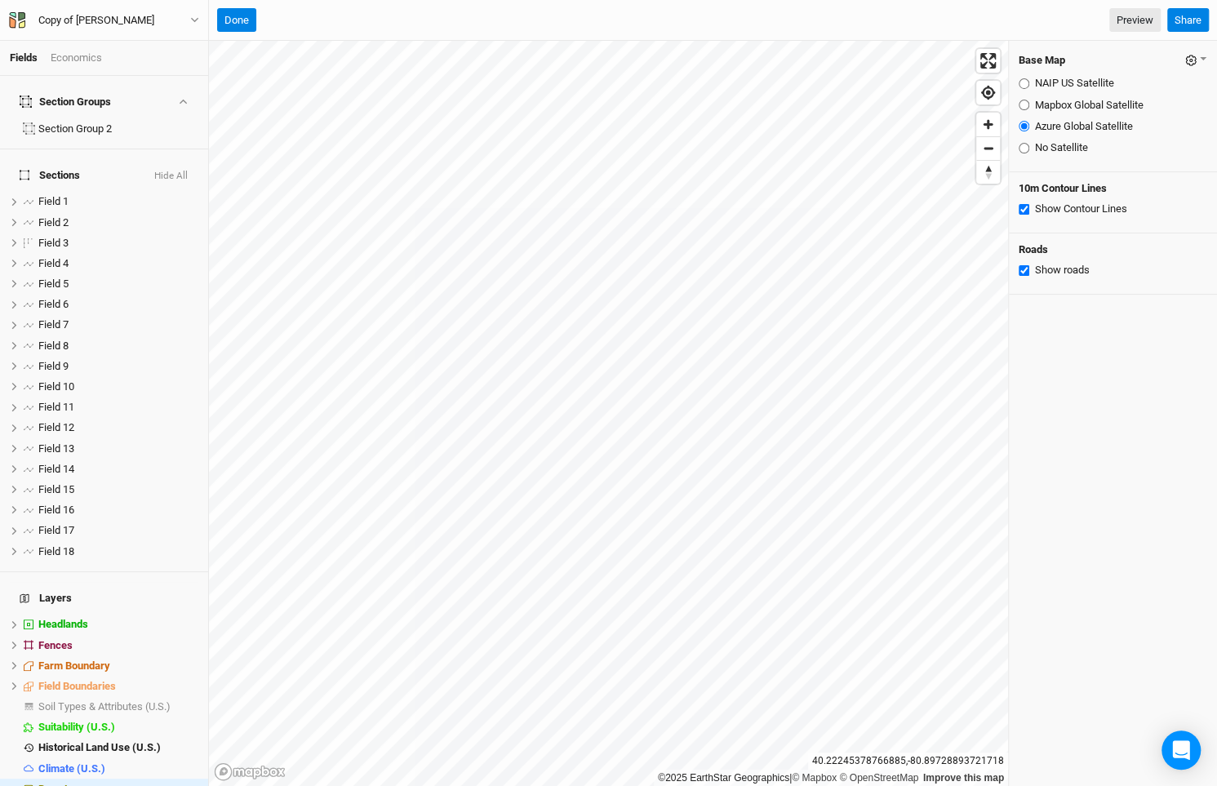
radio input "true"
click at [1028, 91] on fieldset "NAIP US Satellite Mapbox Global Satellite Azure Global Satellite No Satellite" at bounding box center [1113, 115] width 189 height 92
click at [1026, 87] on input "NAIP US Satellite" at bounding box center [1024, 83] width 11 height 11
radio input "true"
click at [1023, 105] on input "Mapbox Global Satellite" at bounding box center [1024, 105] width 11 height 11
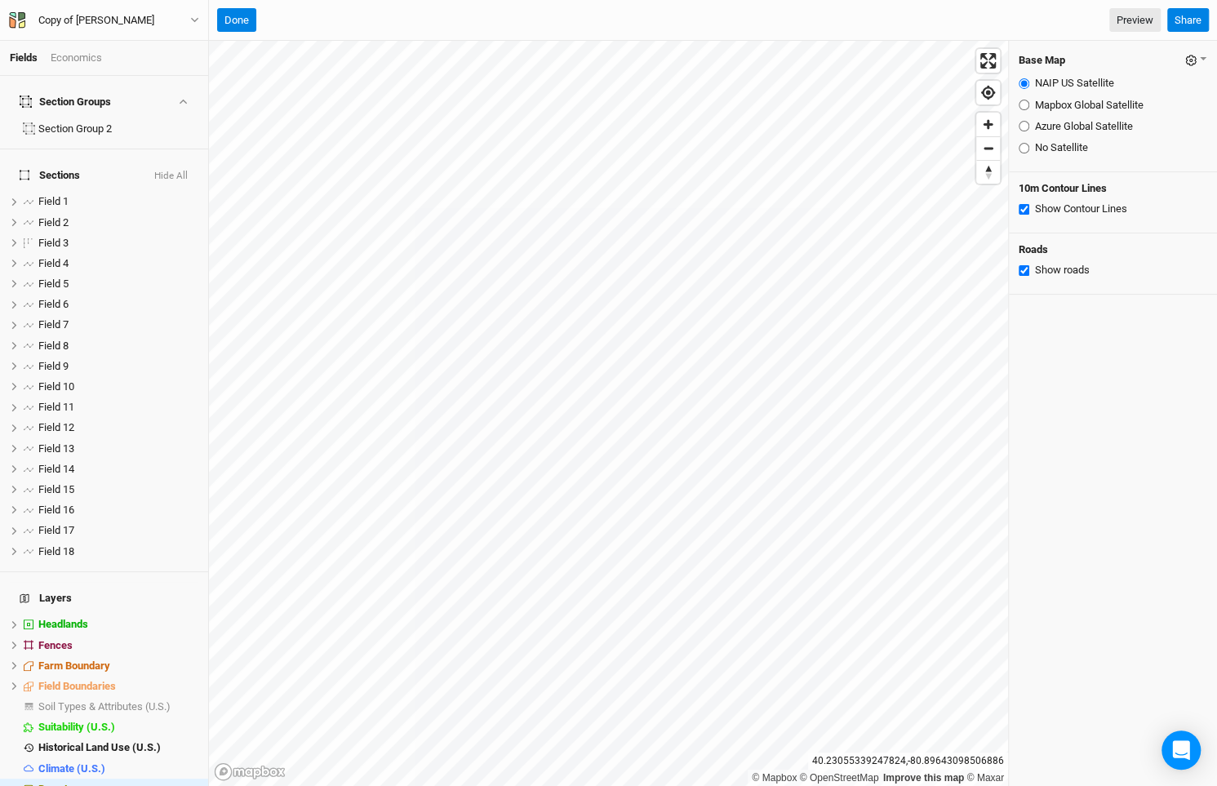
radio input "true"
click at [1123, 24] on link "Preview" at bounding box center [1134, 20] width 51 height 24
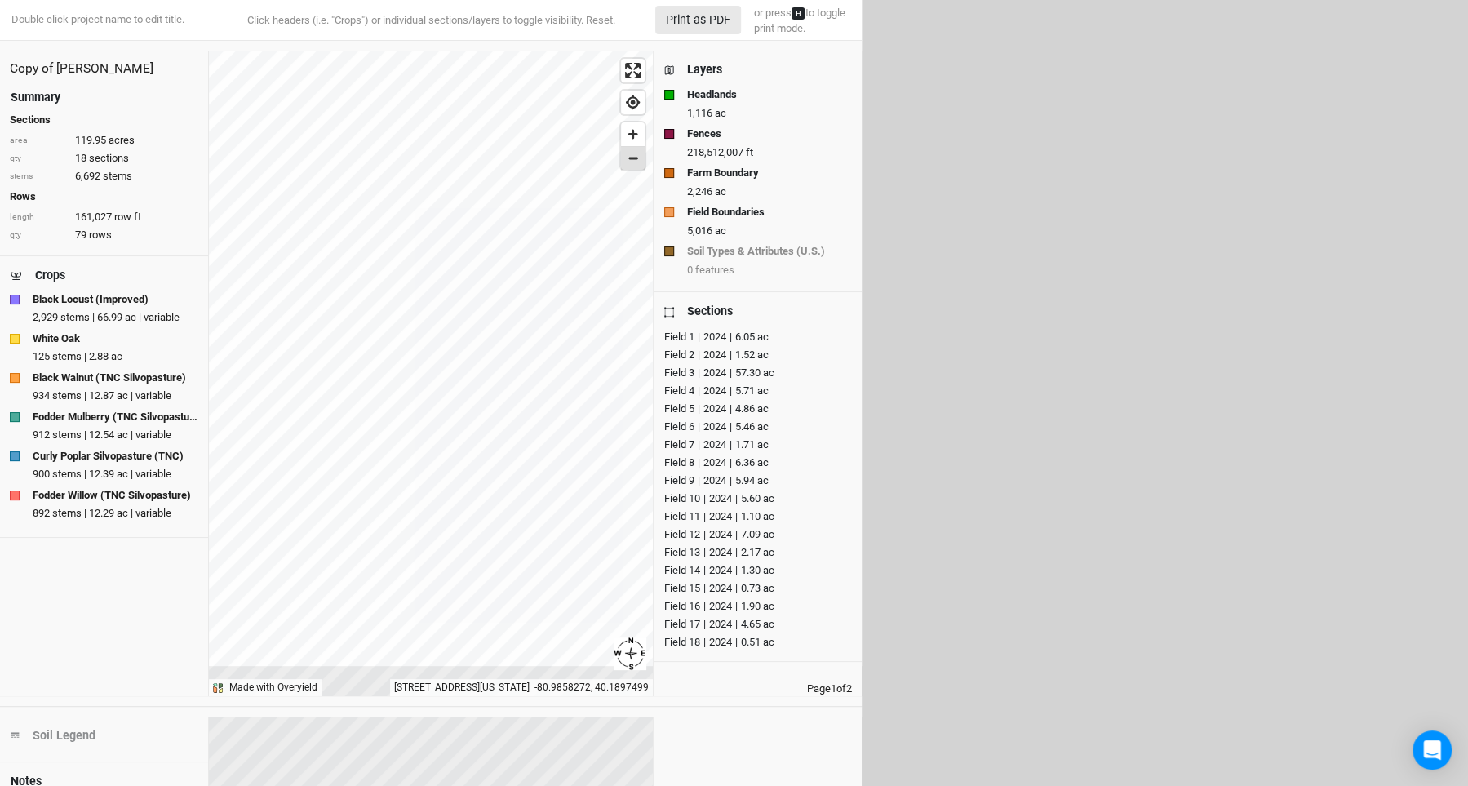
click at [635, 162] on span "Zoom out" at bounding box center [633, 158] width 24 height 23
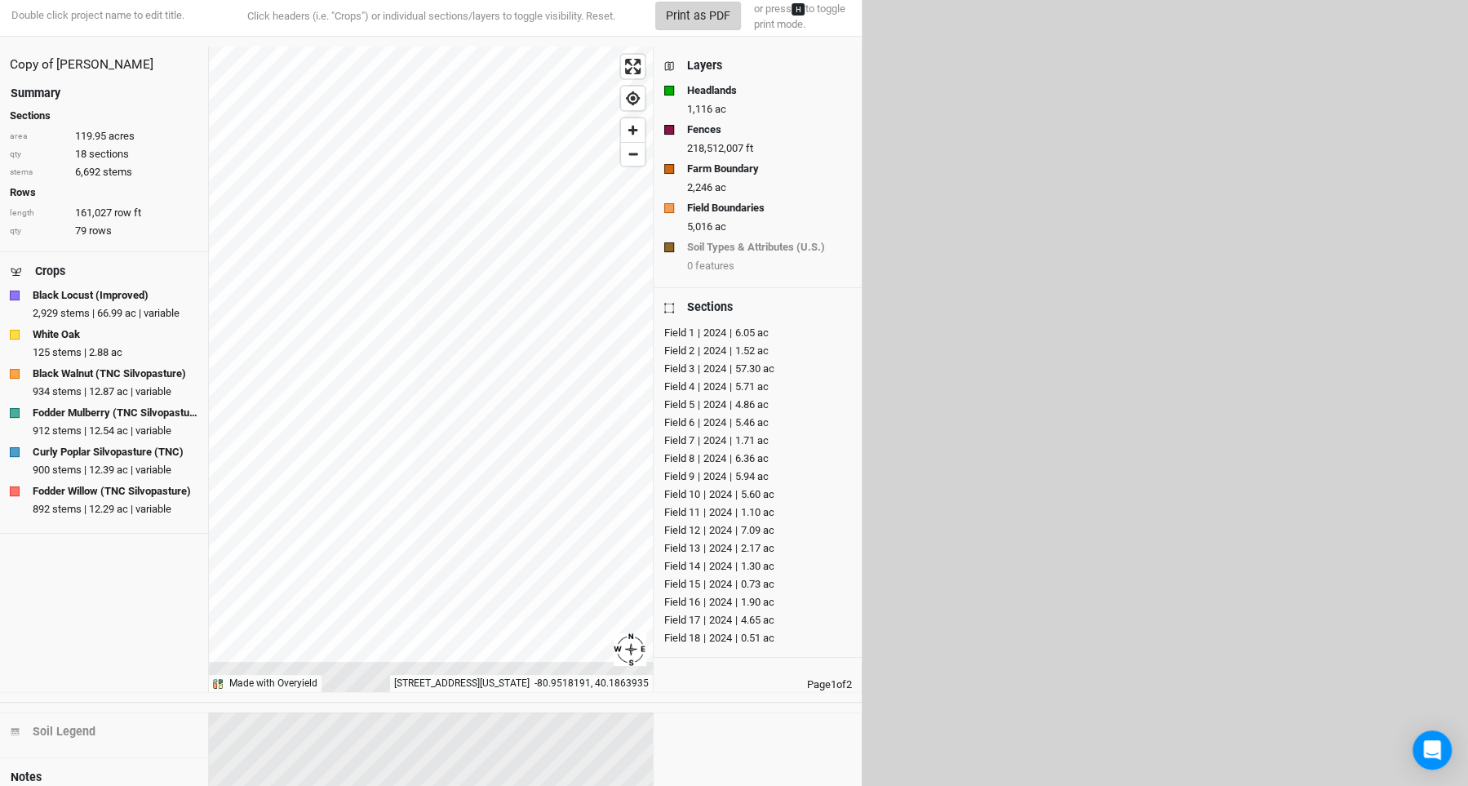
click at [708, 28] on button "Print as PDF" at bounding box center [698, 16] width 86 height 29
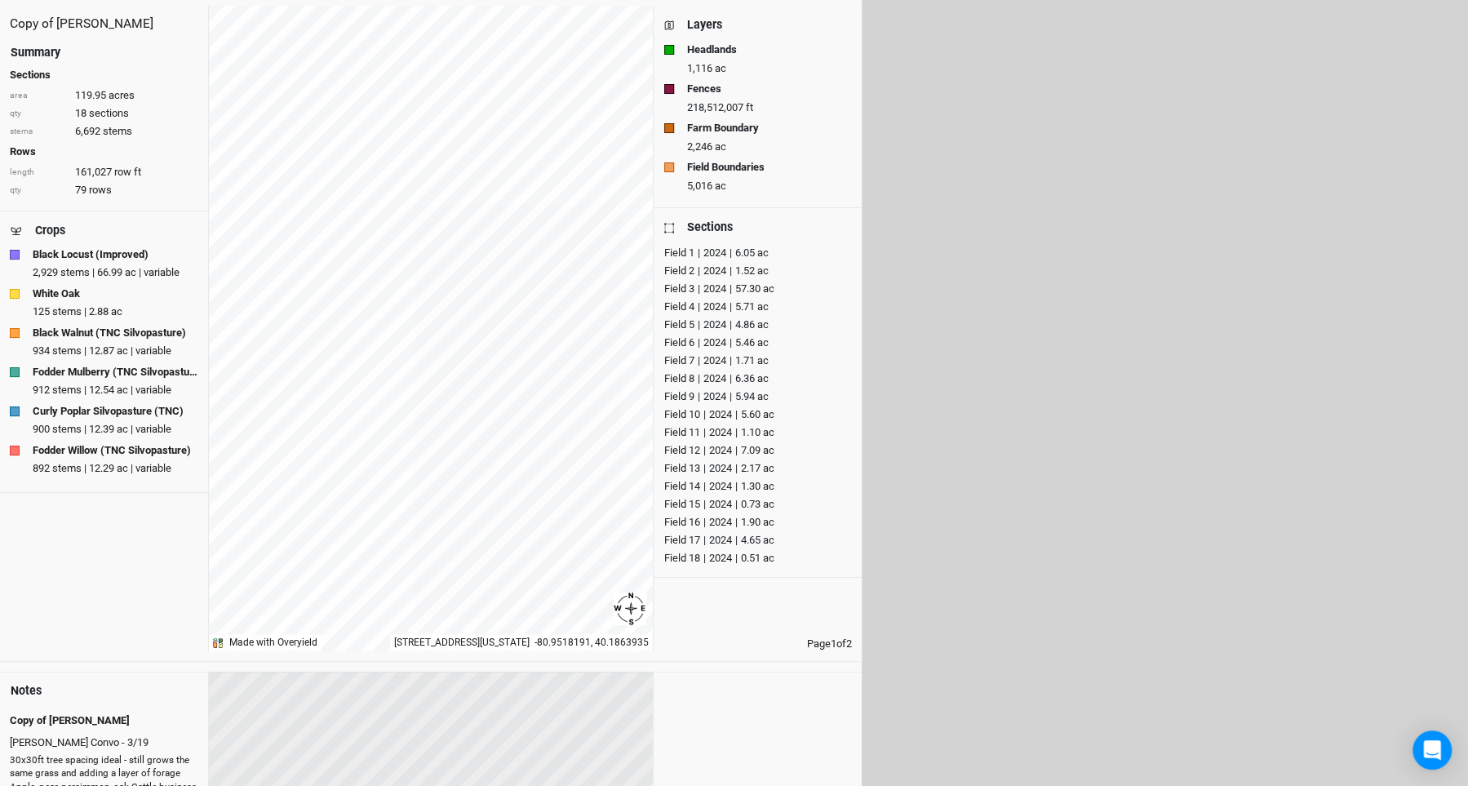
scroll to position [0, 0]
